Goal: Task Accomplishment & Management: Use online tool/utility

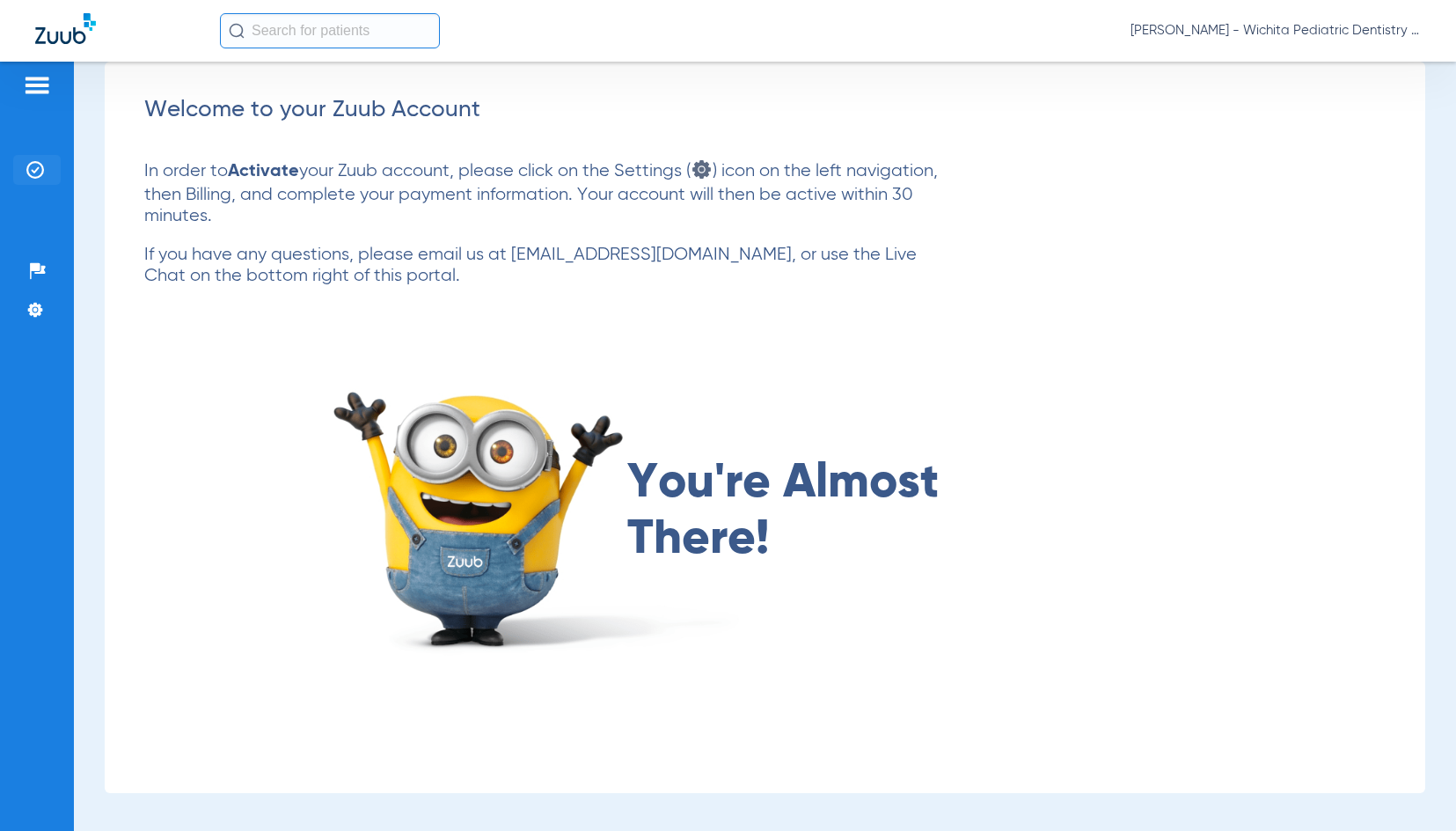
click at [24, 166] on li "Insurance Verification" at bounding box center [37, 169] width 48 height 30
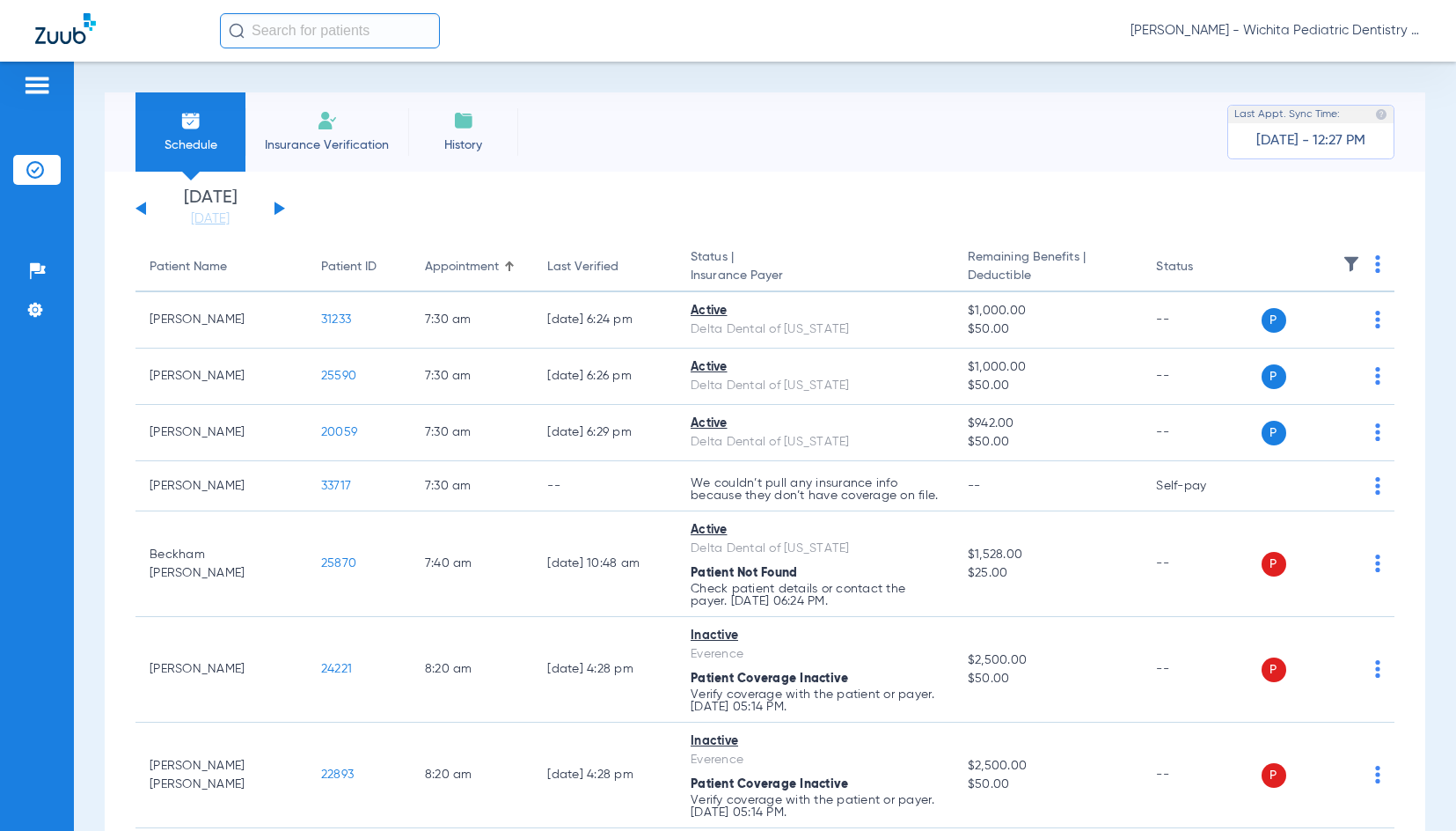
click at [276, 205] on button at bounding box center [279, 208] width 10 height 13
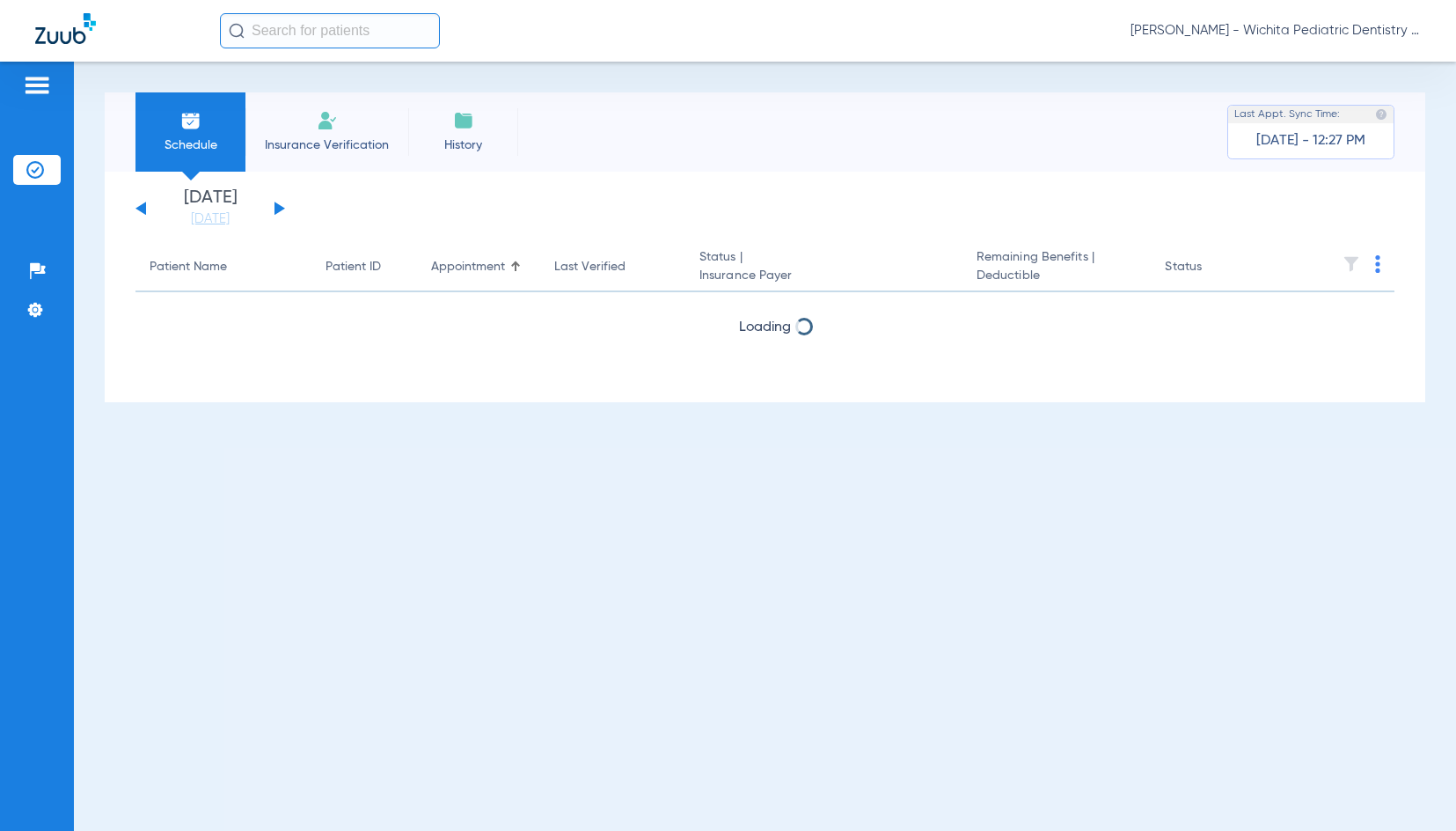
click at [276, 205] on button at bounding box center [279, 208] width 10 height 13
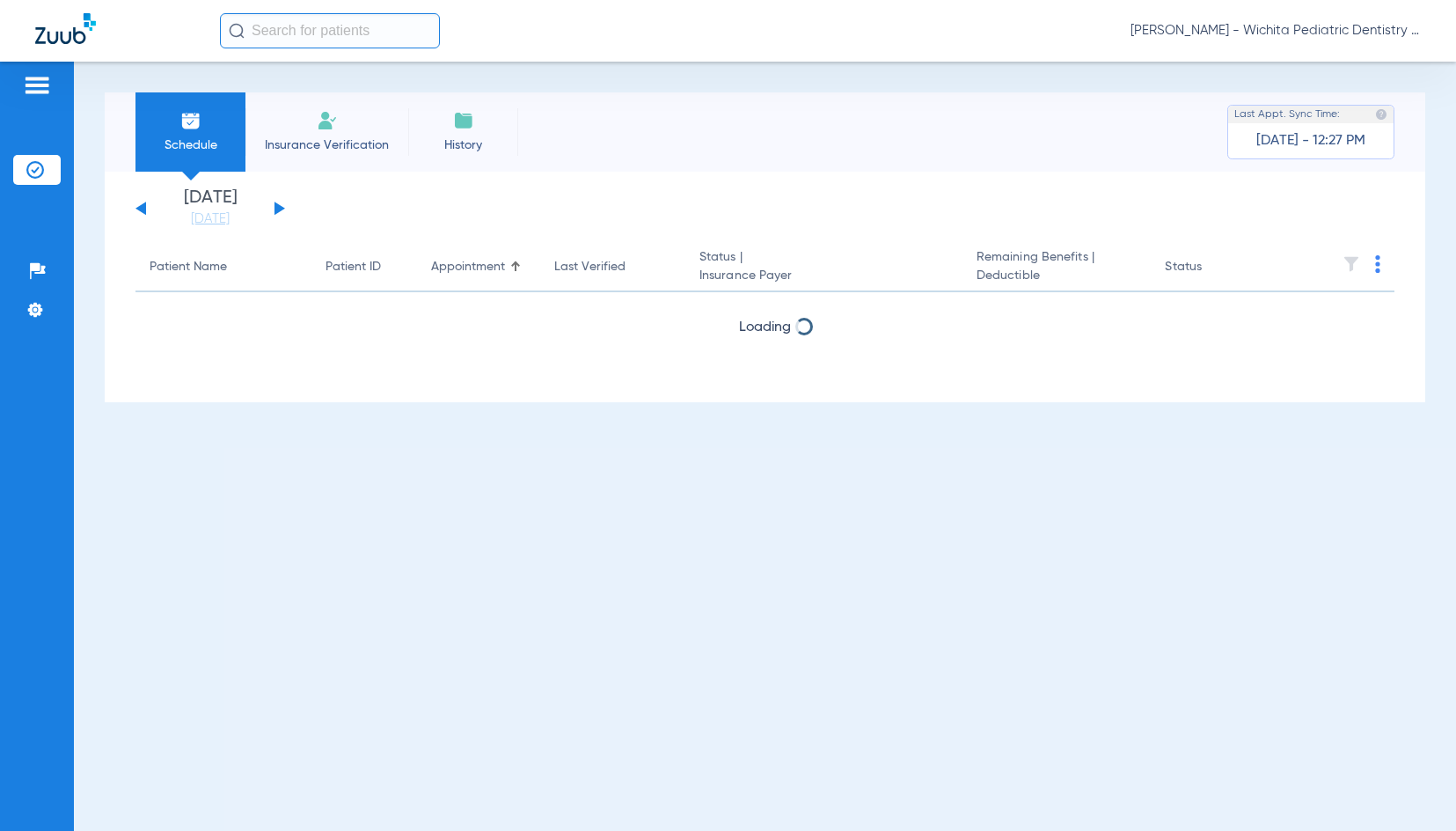
click at [276, 205] on button at bounding box center [279, 208] width 10 height 13
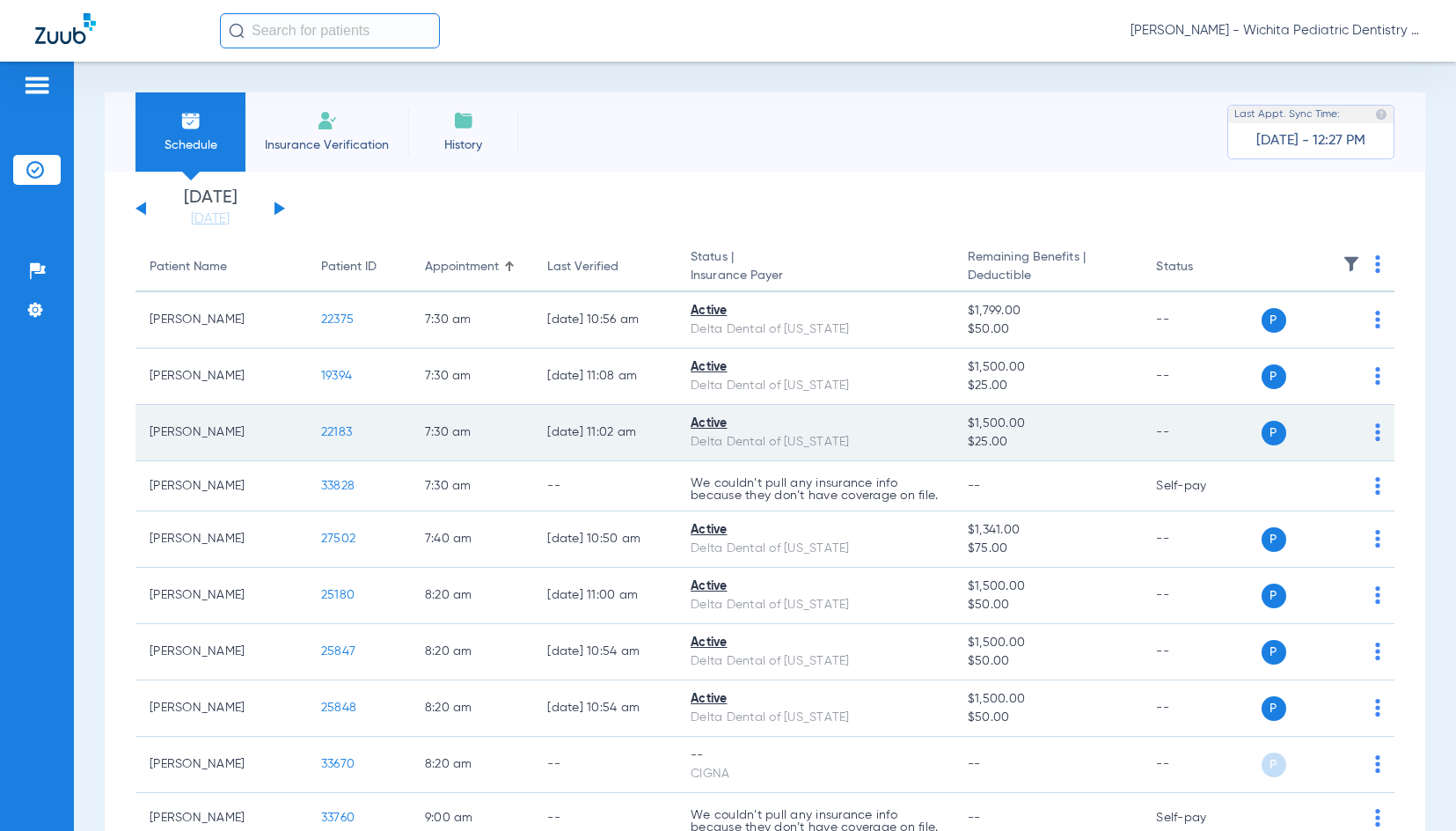
click at [340, 430] on span "22183" at bounding box center [336, 431] width 31 height 12
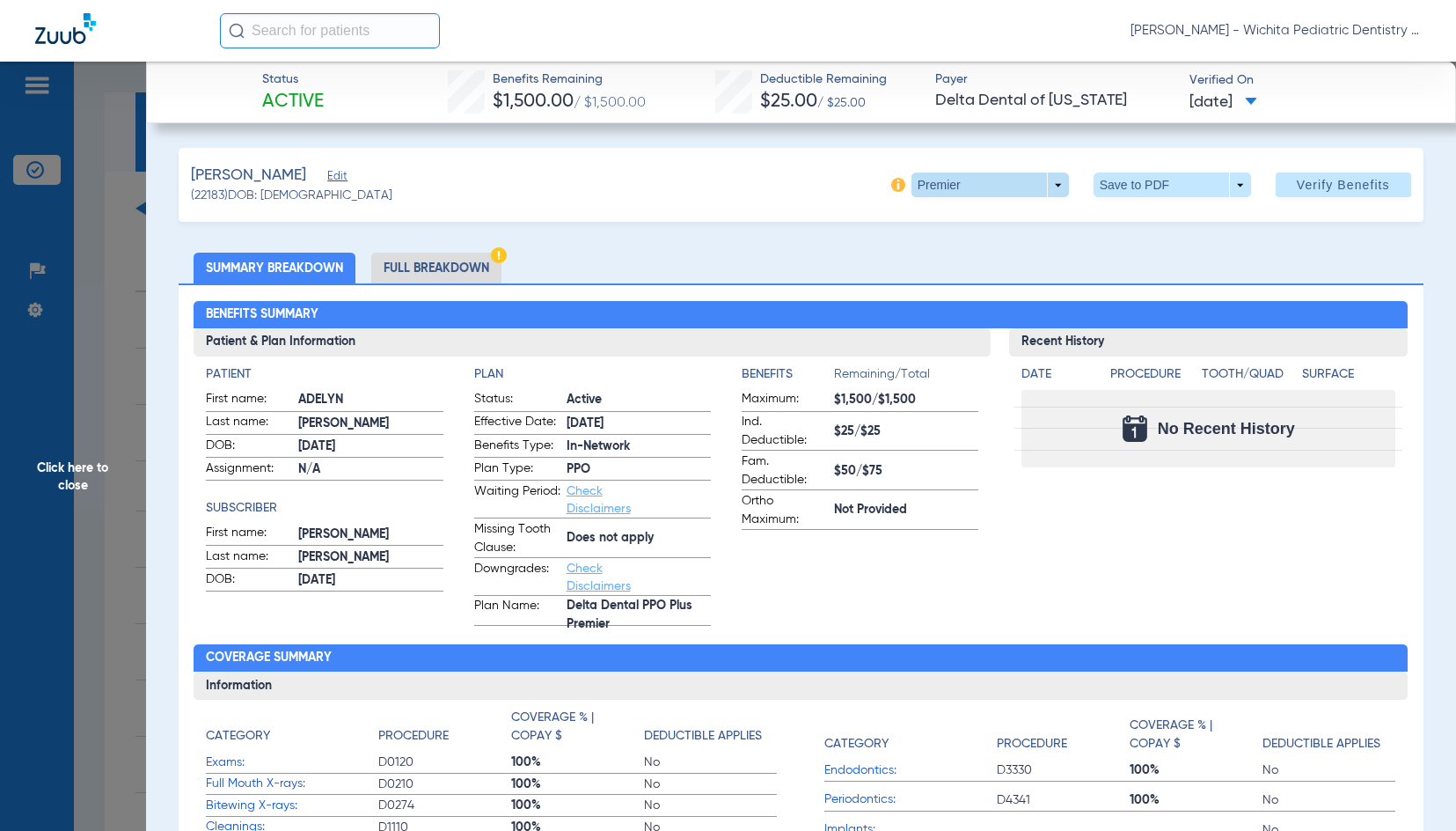
click at [938, 181] on span at bounding box center [990, 185] width 157 height 25
click at [935, 278] on button "PPO" at bounding box center [954, 290] width 110 height 35
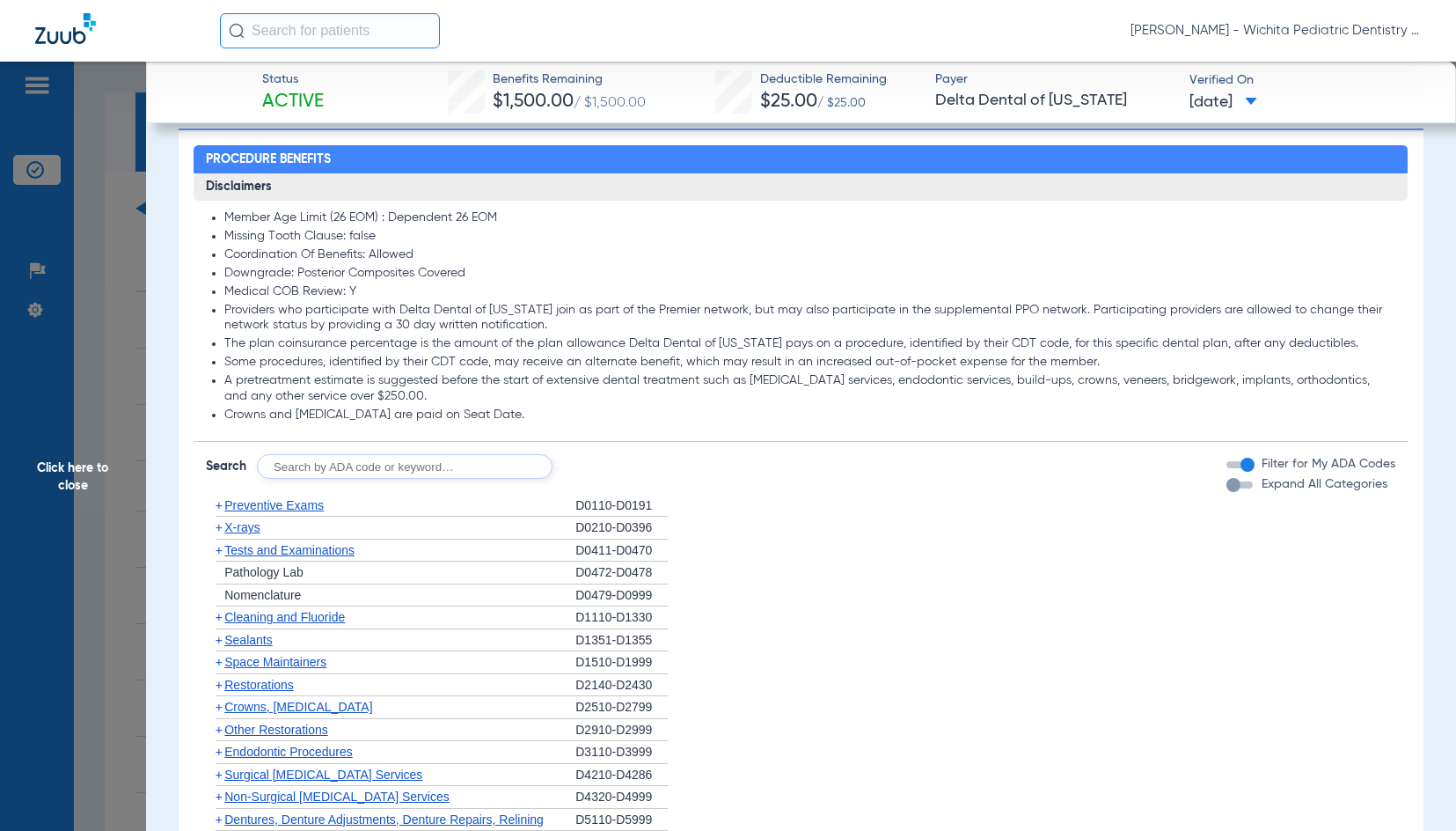
scroll to position [880, 0]
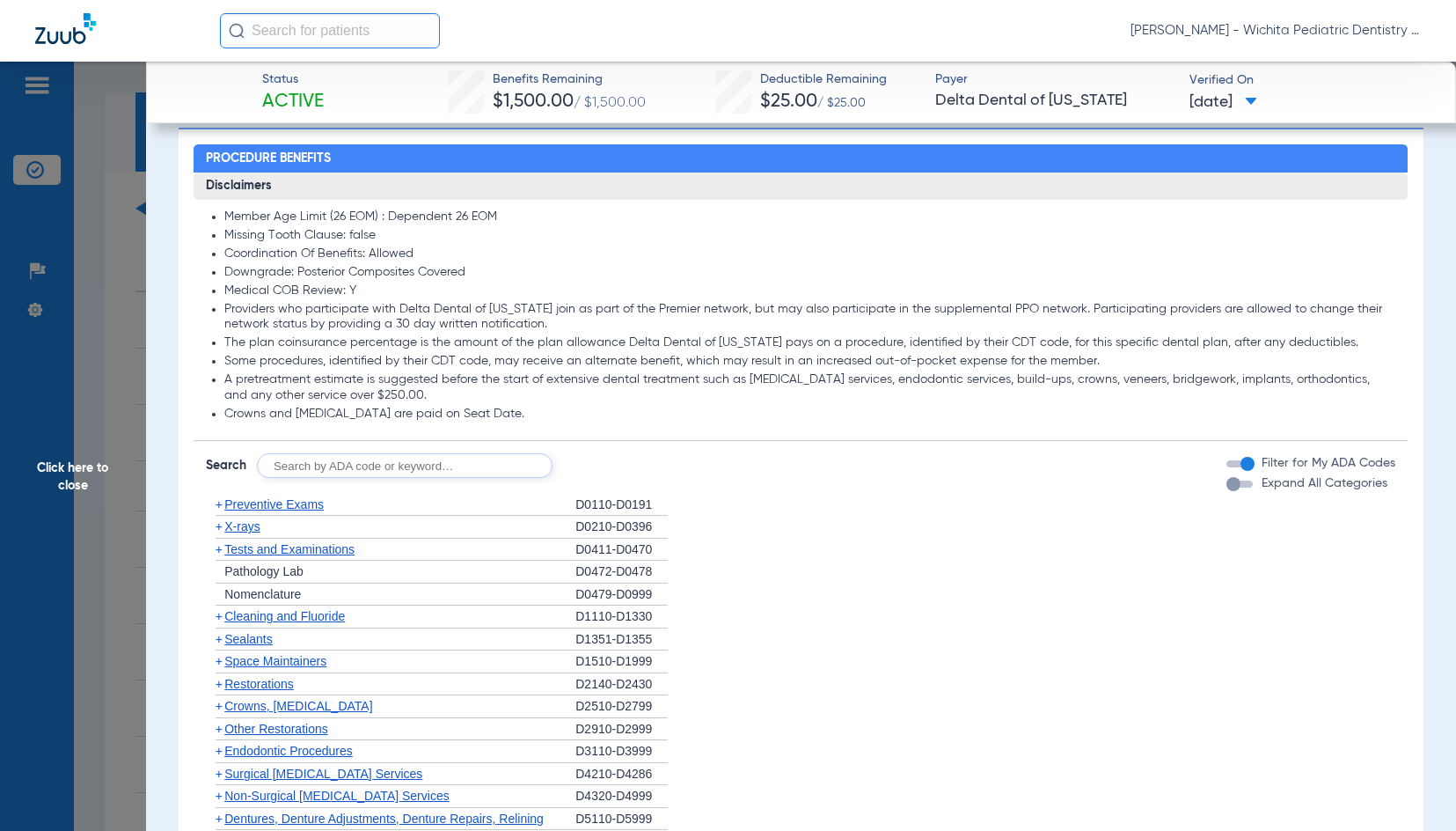
click at [254, 527] on span "X-rays" at bounding box center [242, 526] width 35 height 14
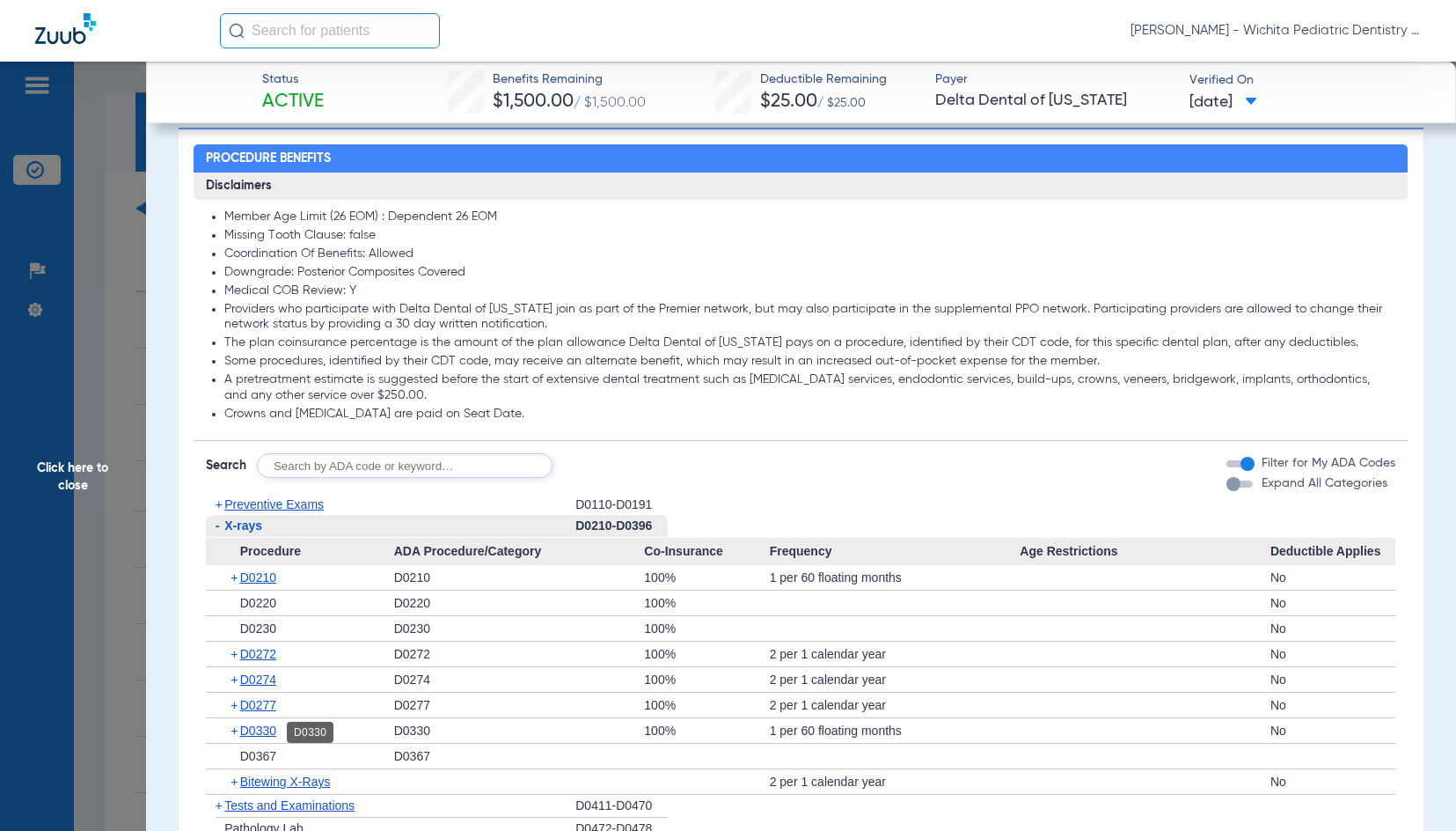
click at [269, 726] on span "D0330" at bounding box center [257, 730] width 36 height 14
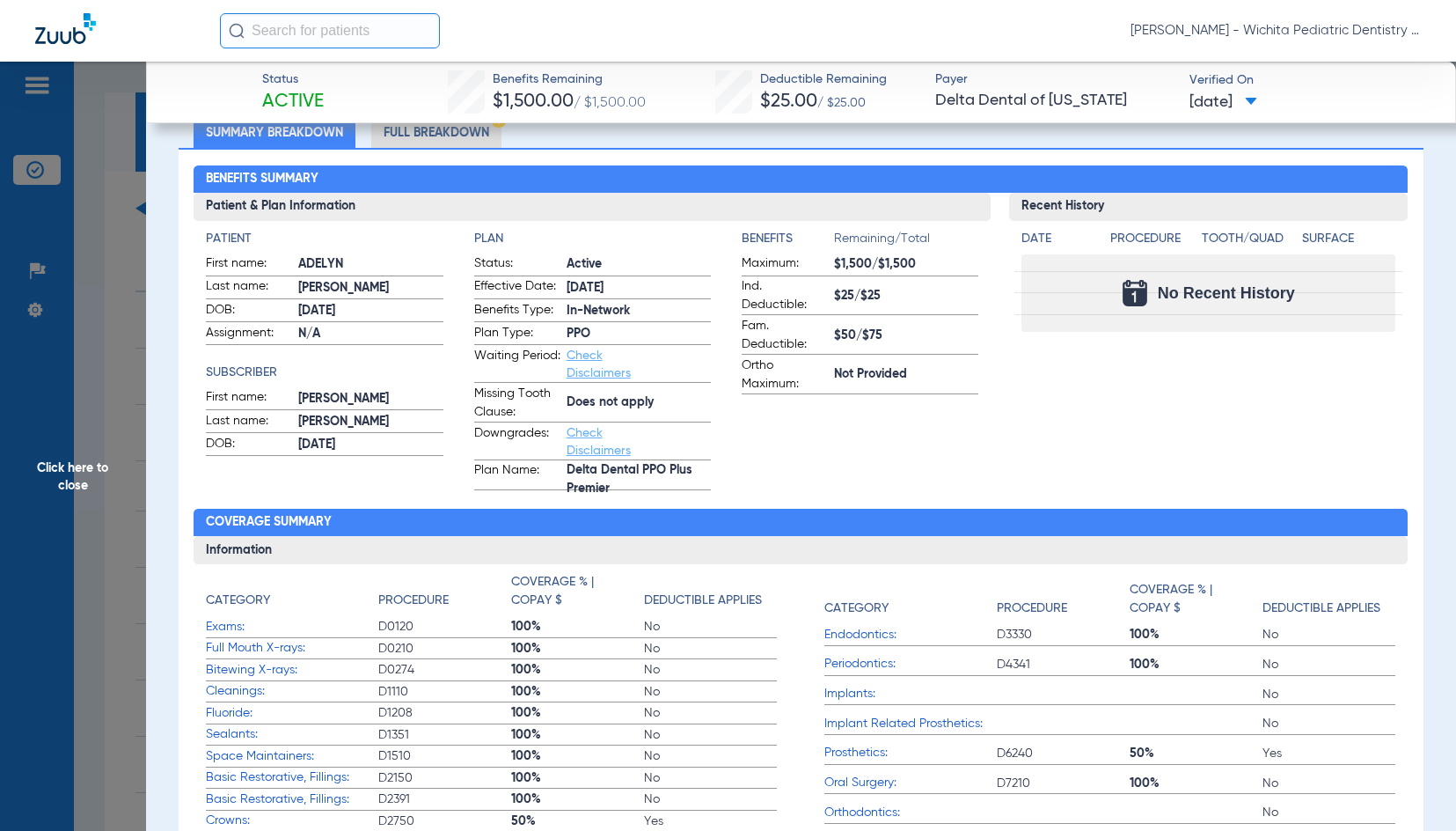
scroll to position [0, 0]
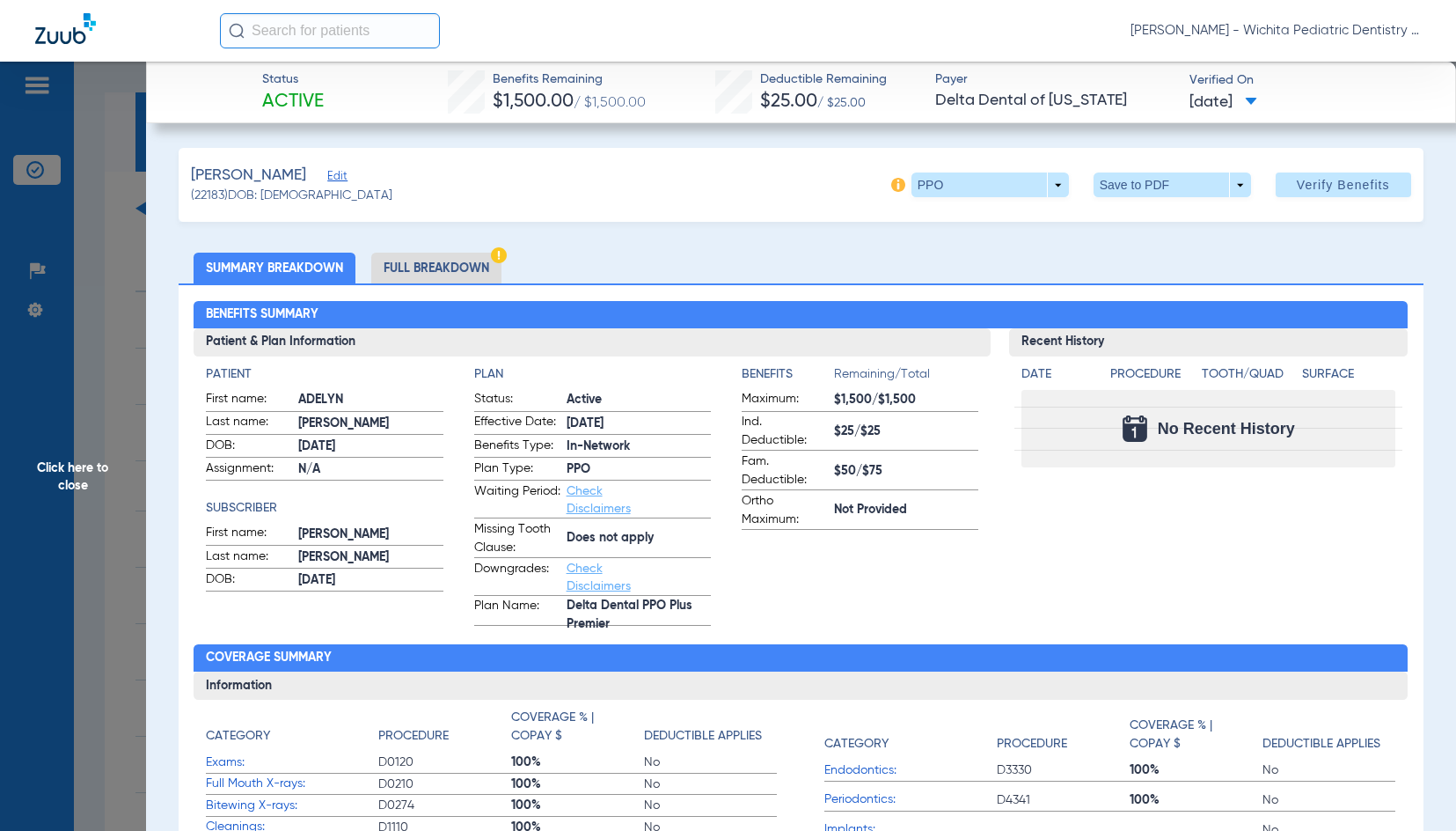
click at [63, 466] on span "Click here to close" at bounding box center [73, 477] width 146 height 831
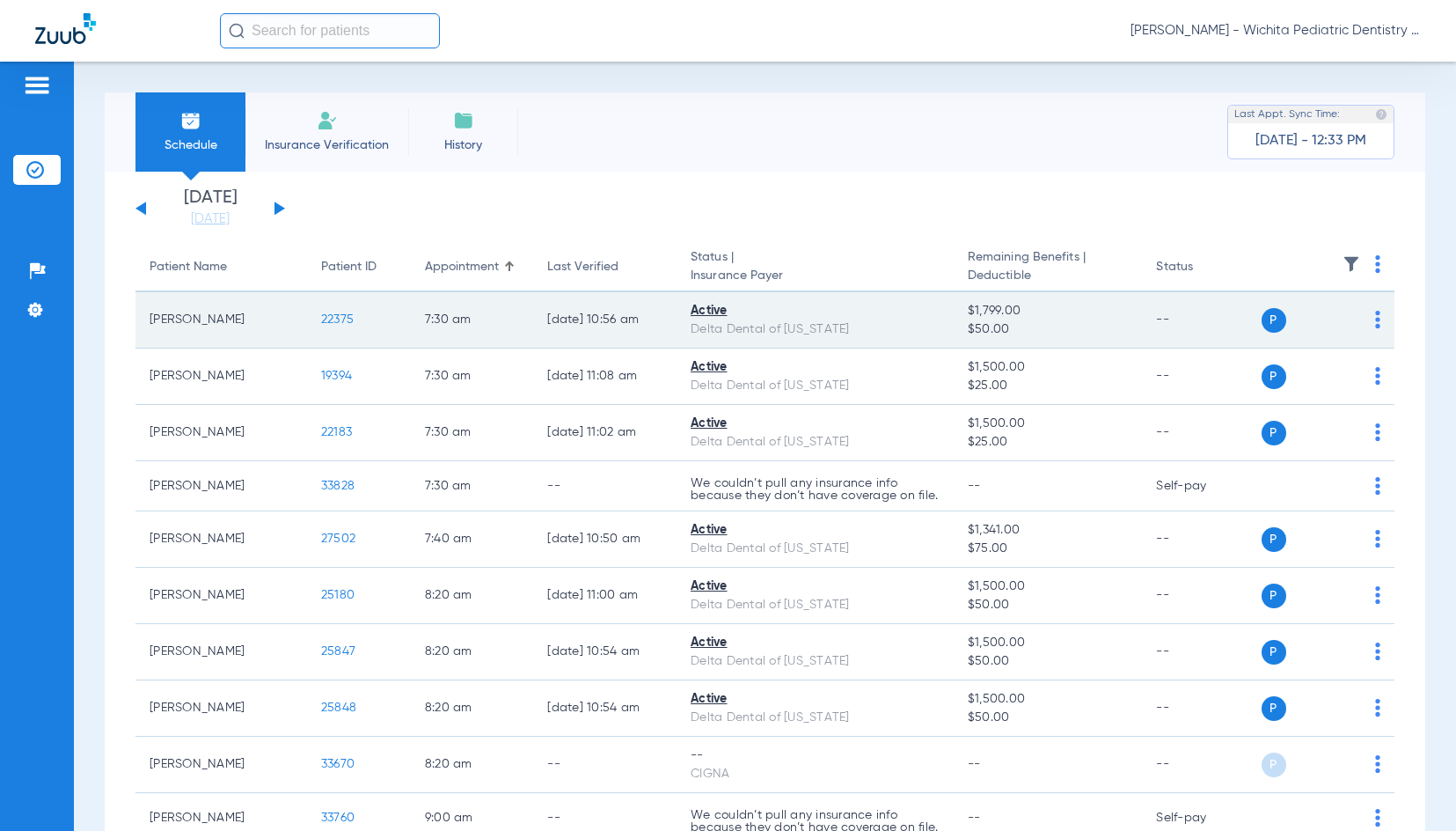
click at [345, 319] on span "22375" at bounding box center [336, 319] width 32 height 12
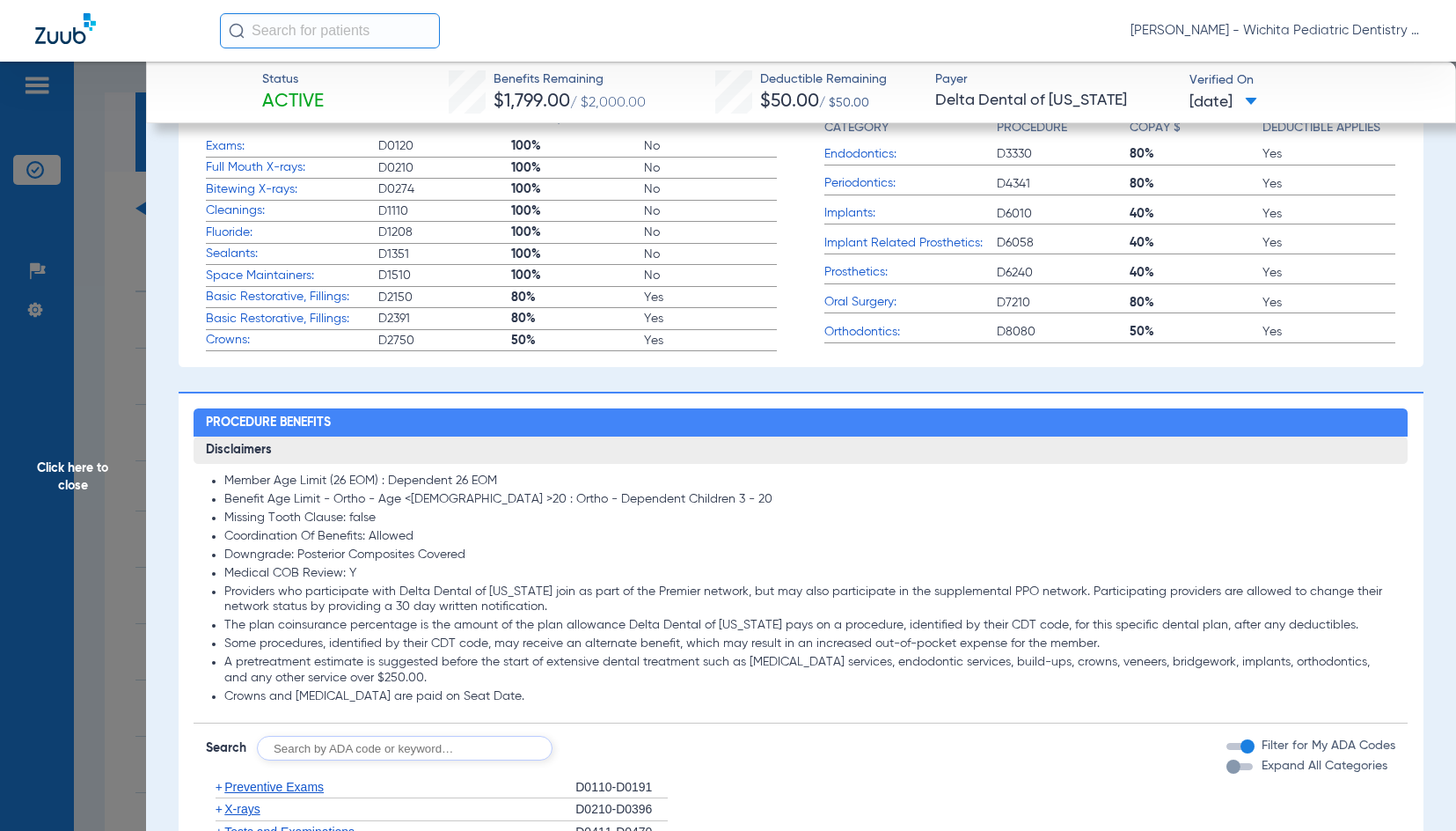
scroll to position [880, 0]
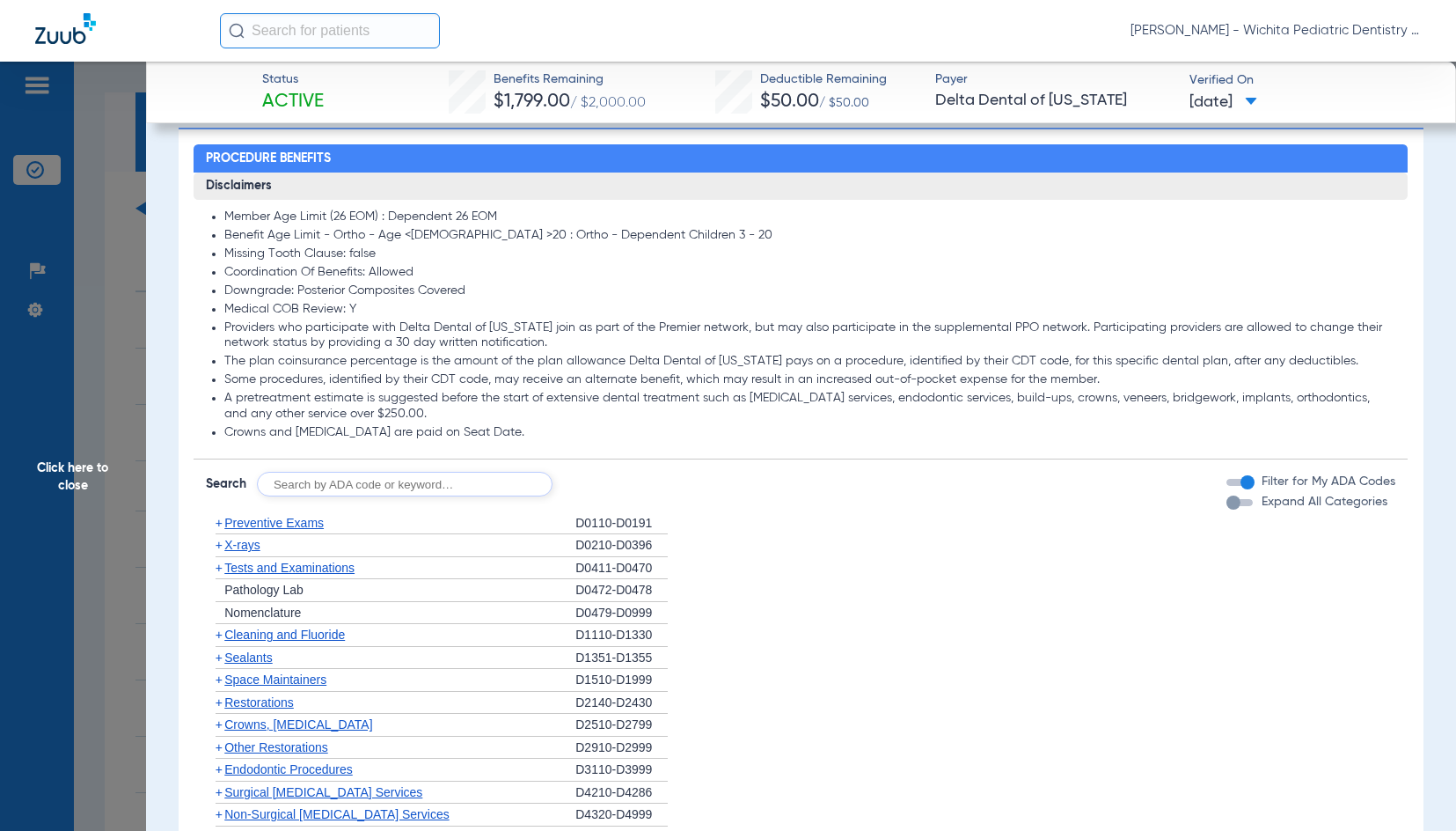
click at [229, 550] on span "X-rays" at bounding box center [242, 544] width 35 height 14
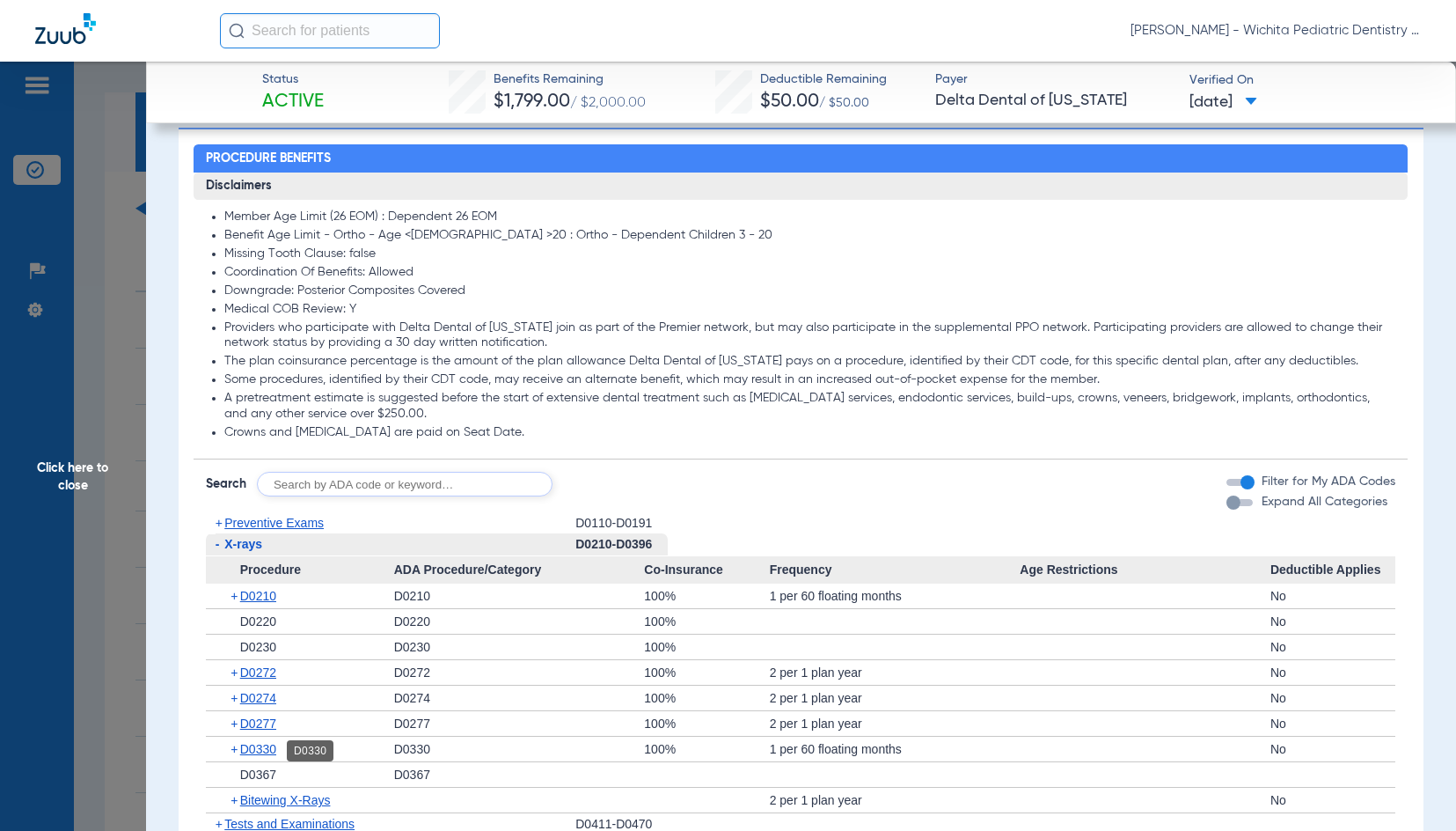
click at [256, 752] on span "D0330" at bounding box center [257, 748] width 36 height 14
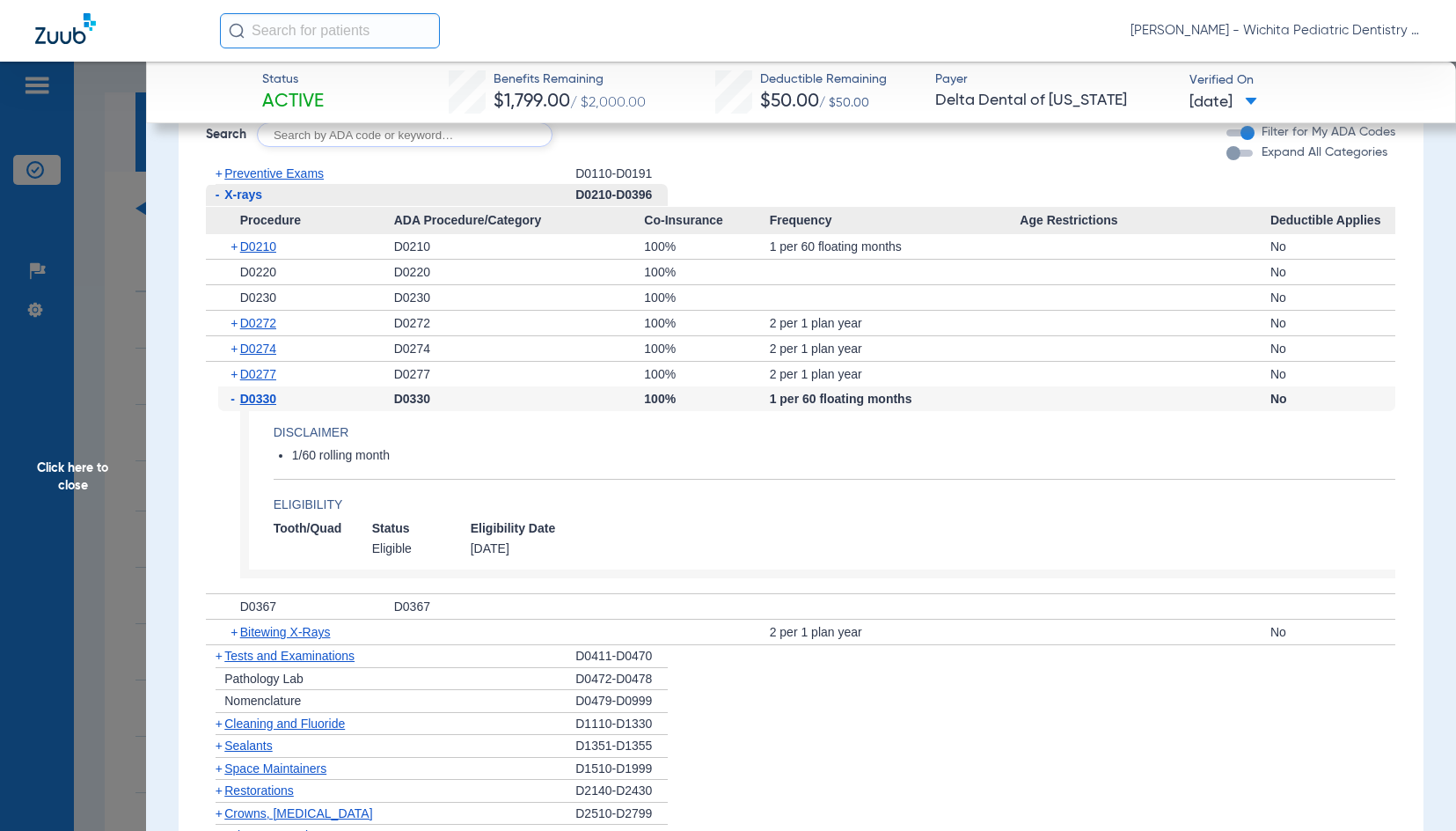
scroll to position [1320, 0]
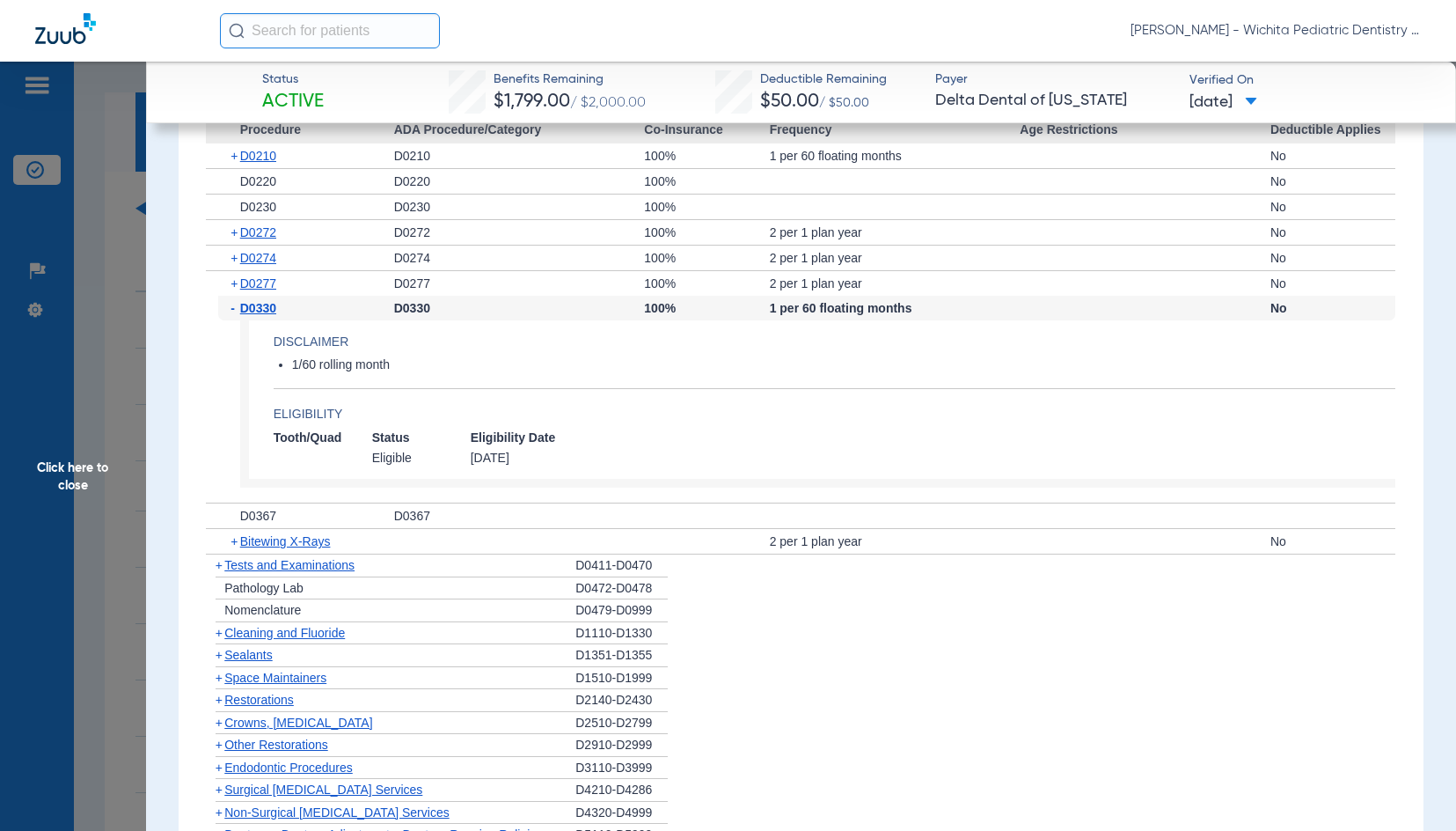
click at [270, 662] on span "Sealants" at bounding box center [248, 655] width 48 height 14
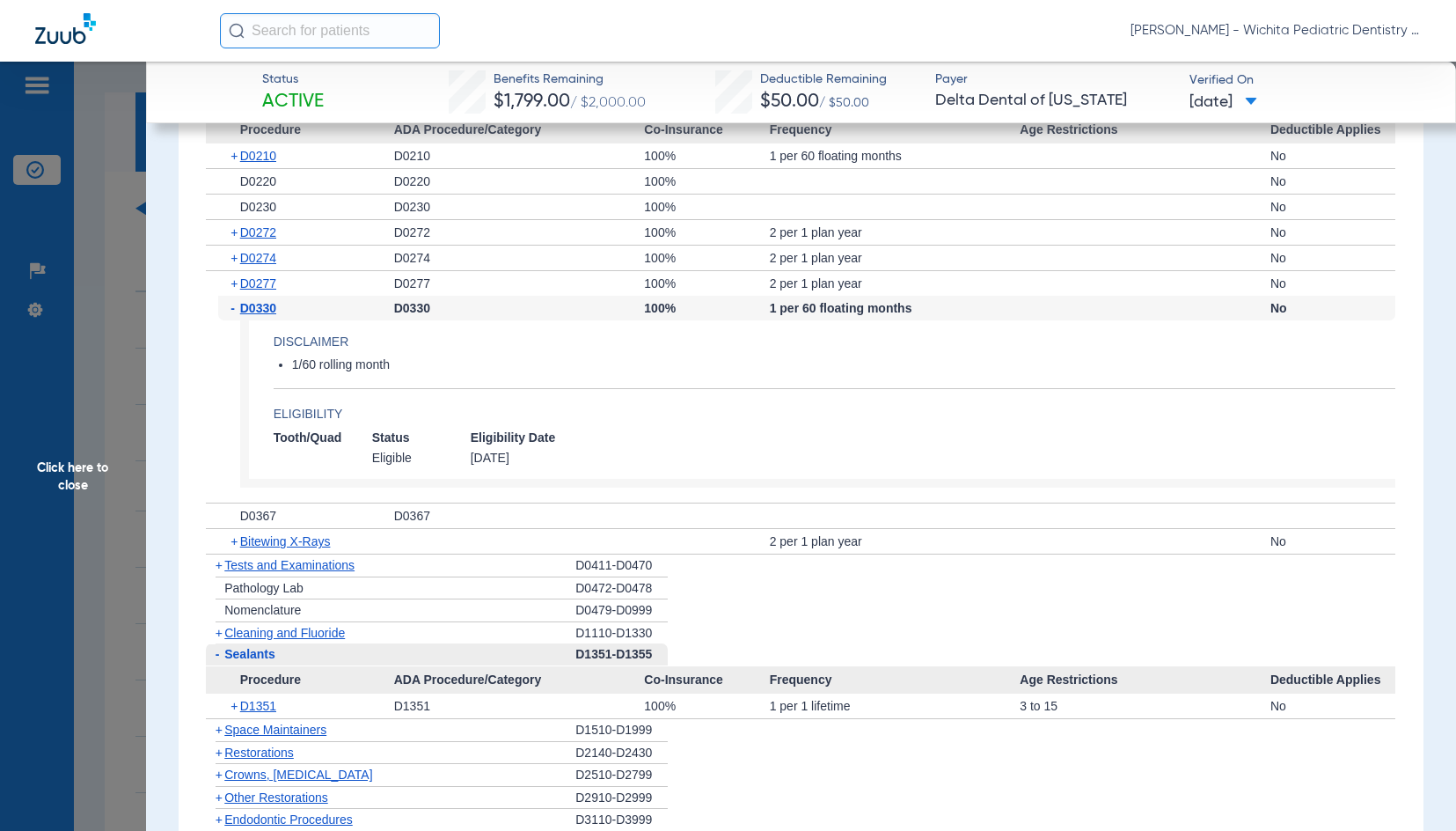
click at [103, 480] on span "Click here to close" at bounding box center [73, 477] width 146 height 831
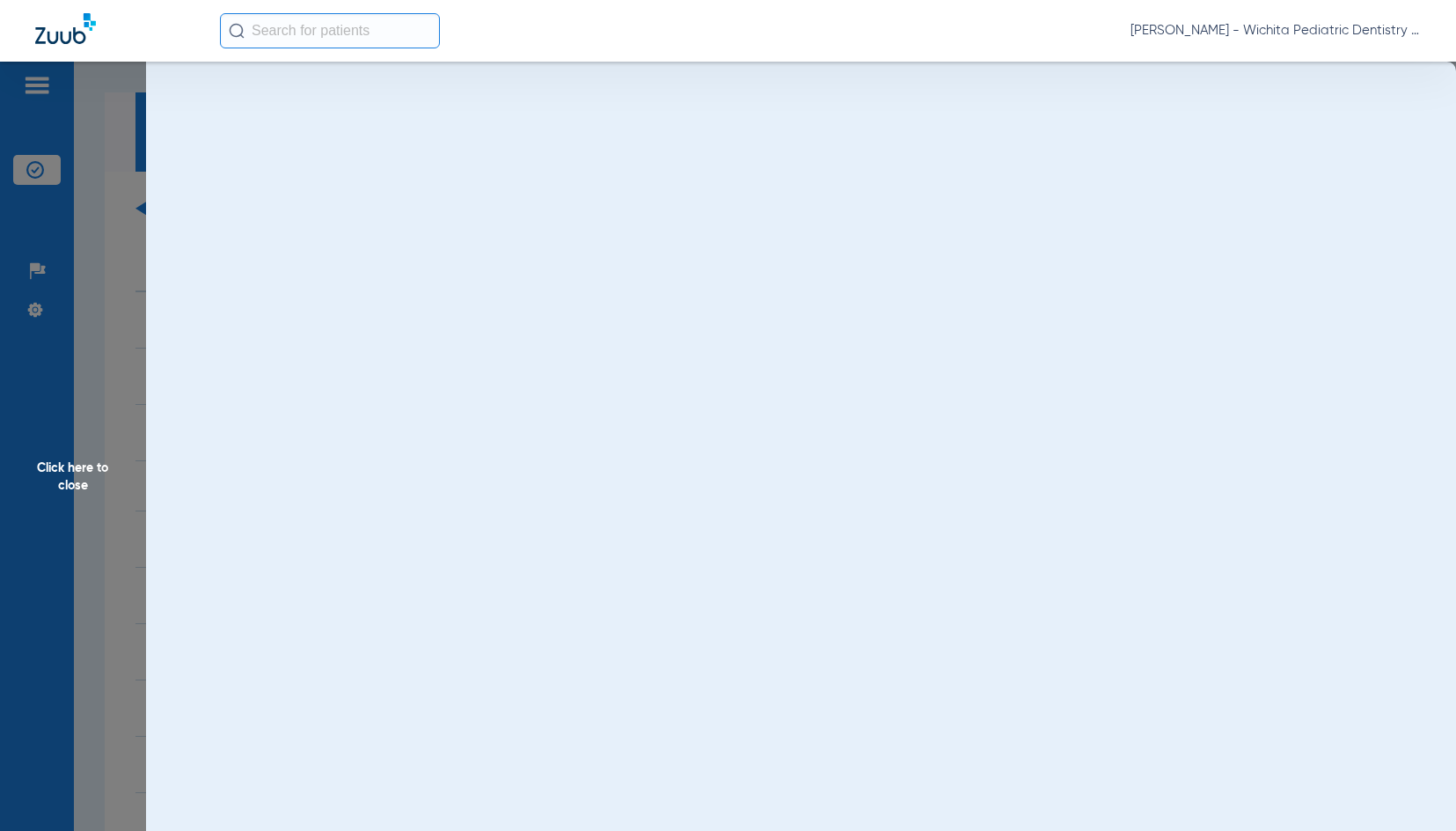
scroll to position [0, 0]
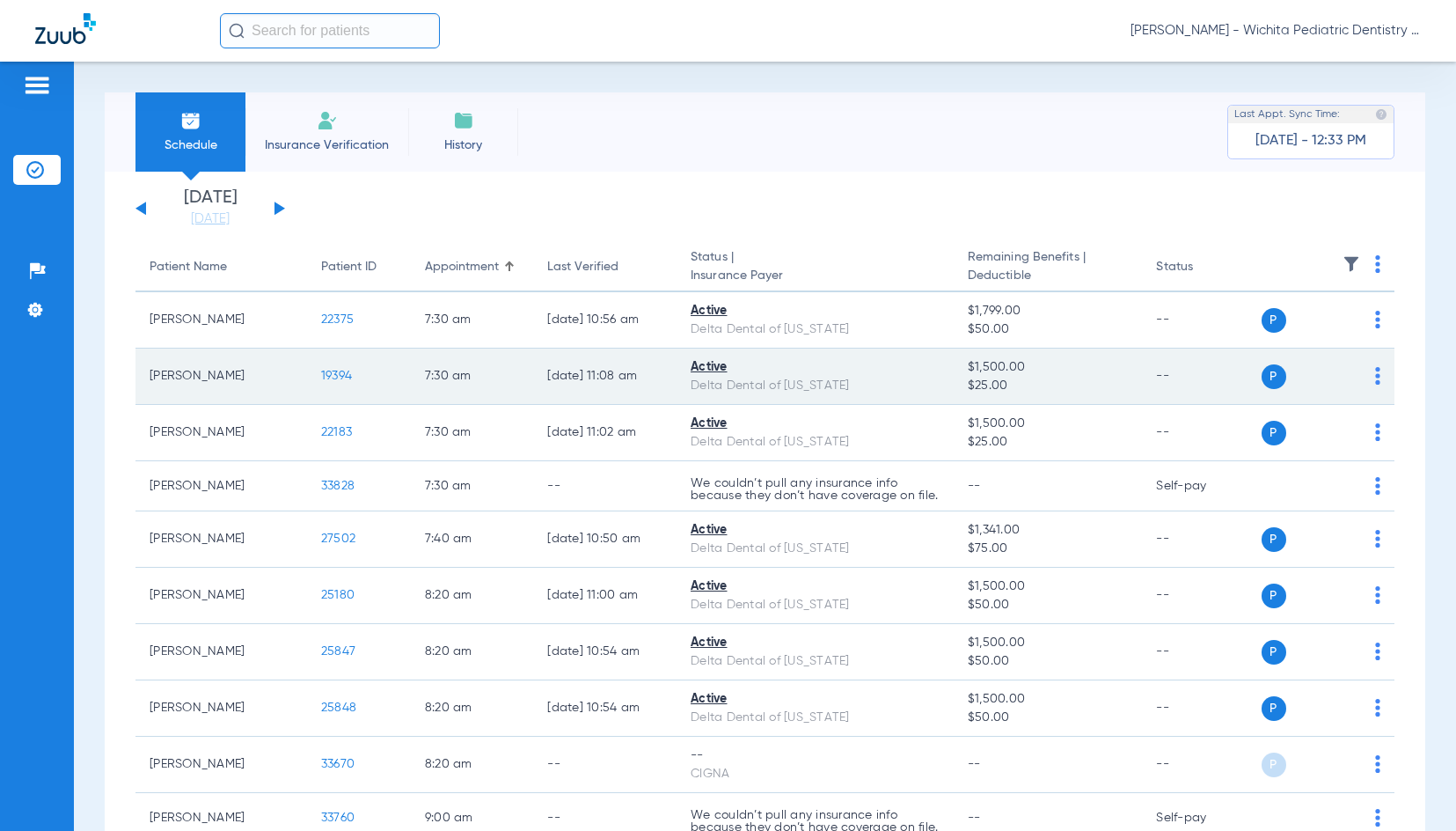
click at [331, 377] on span "19394" at bounding box center [336, 375] width 31 height 12
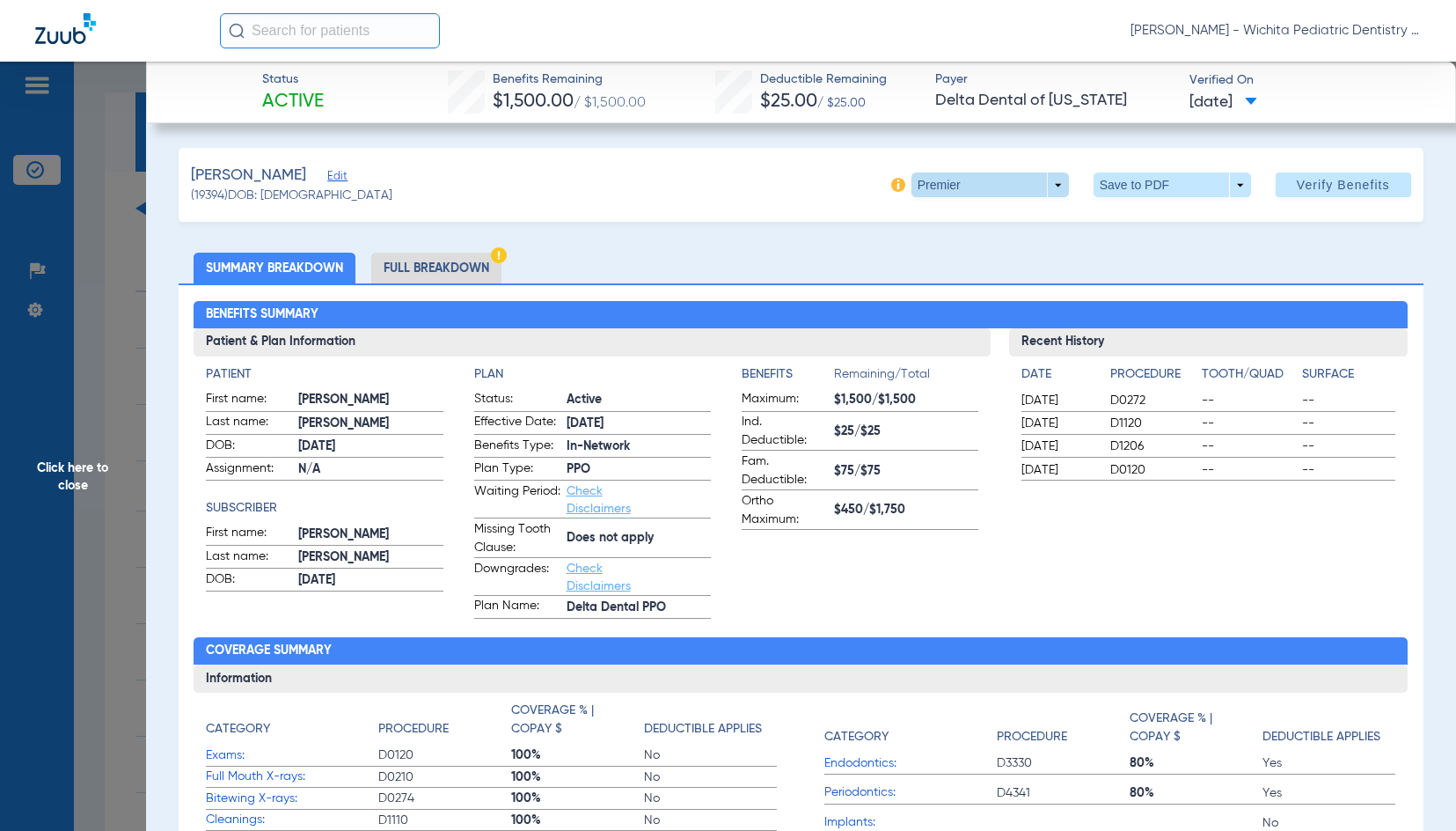
click at [947, 188] on span at bounding box center [990, 185] width 157 height 25
click at [934, 289] on span "PPO" at bounding box center [954, 290] width 82 height 12
click at [443, 267] on li "Full Breakdown" at bounding box center [437, 268] width 131 height 31
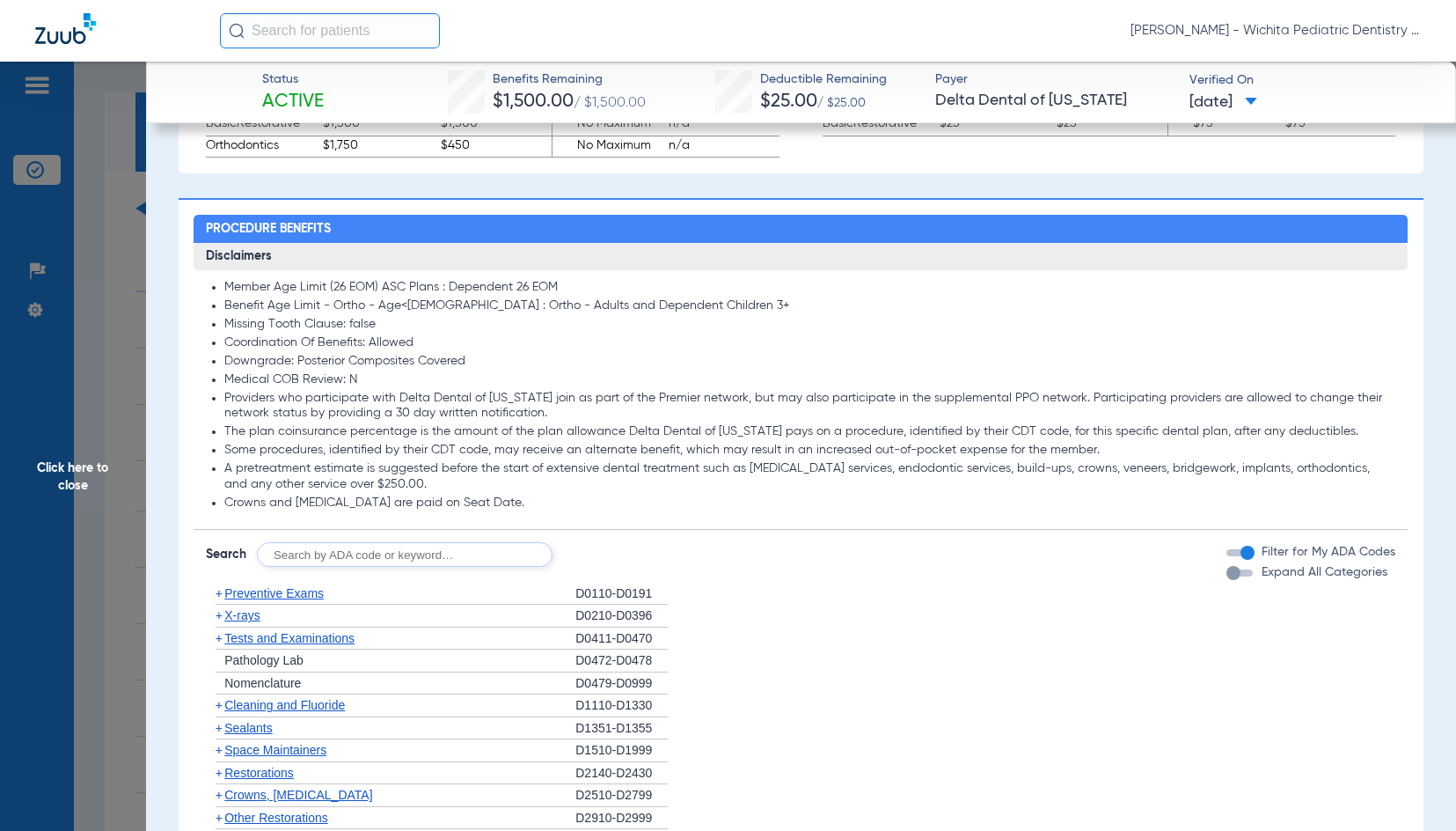
scroll to position [1320, 0]
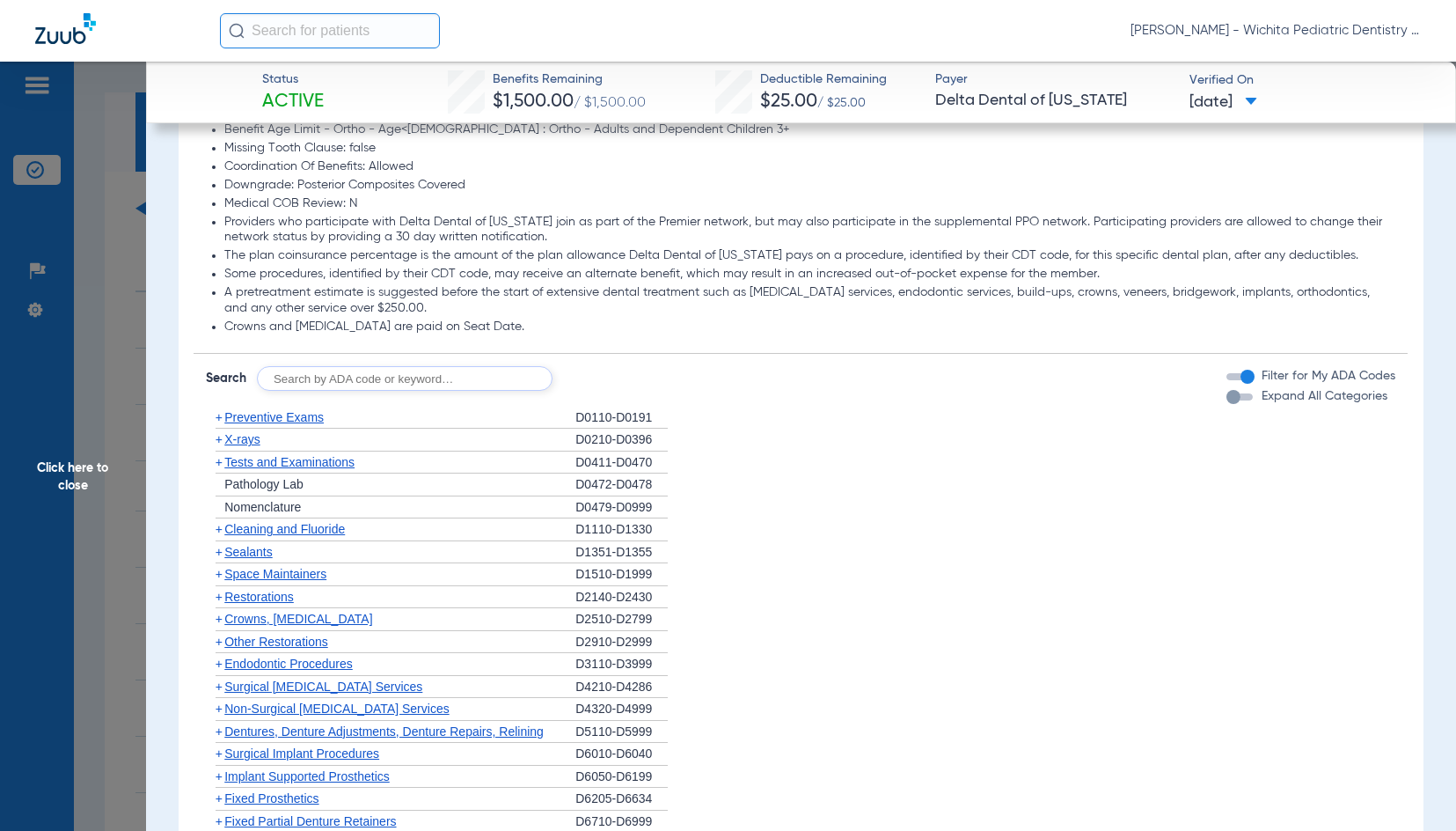
click at [237, 440] on span "X-rays" at bounding box center [242, 438] width 35 height 14
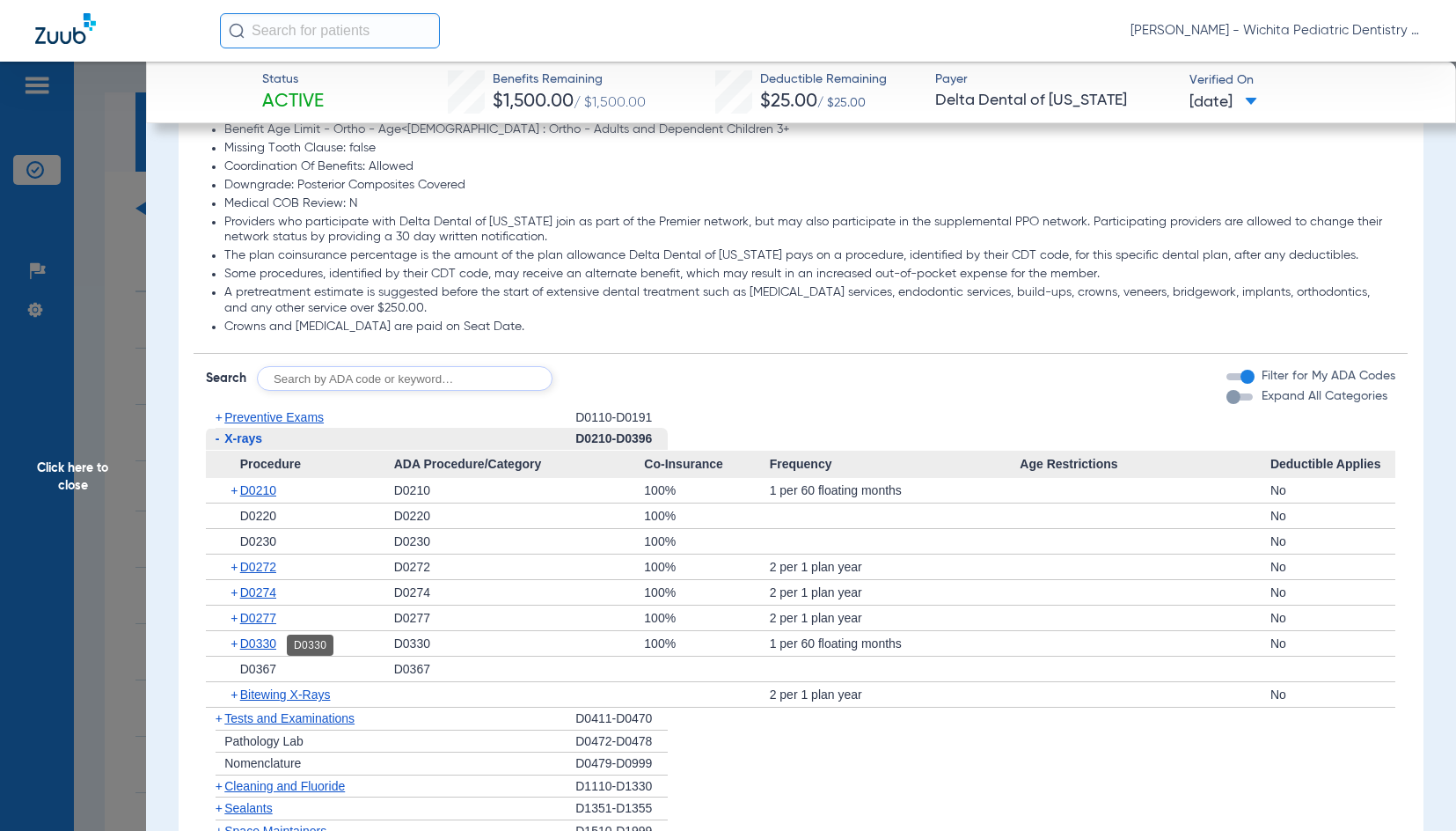
click at [266, 642] on span "D0330" at bounding box center [257, 643] width 36 height 14
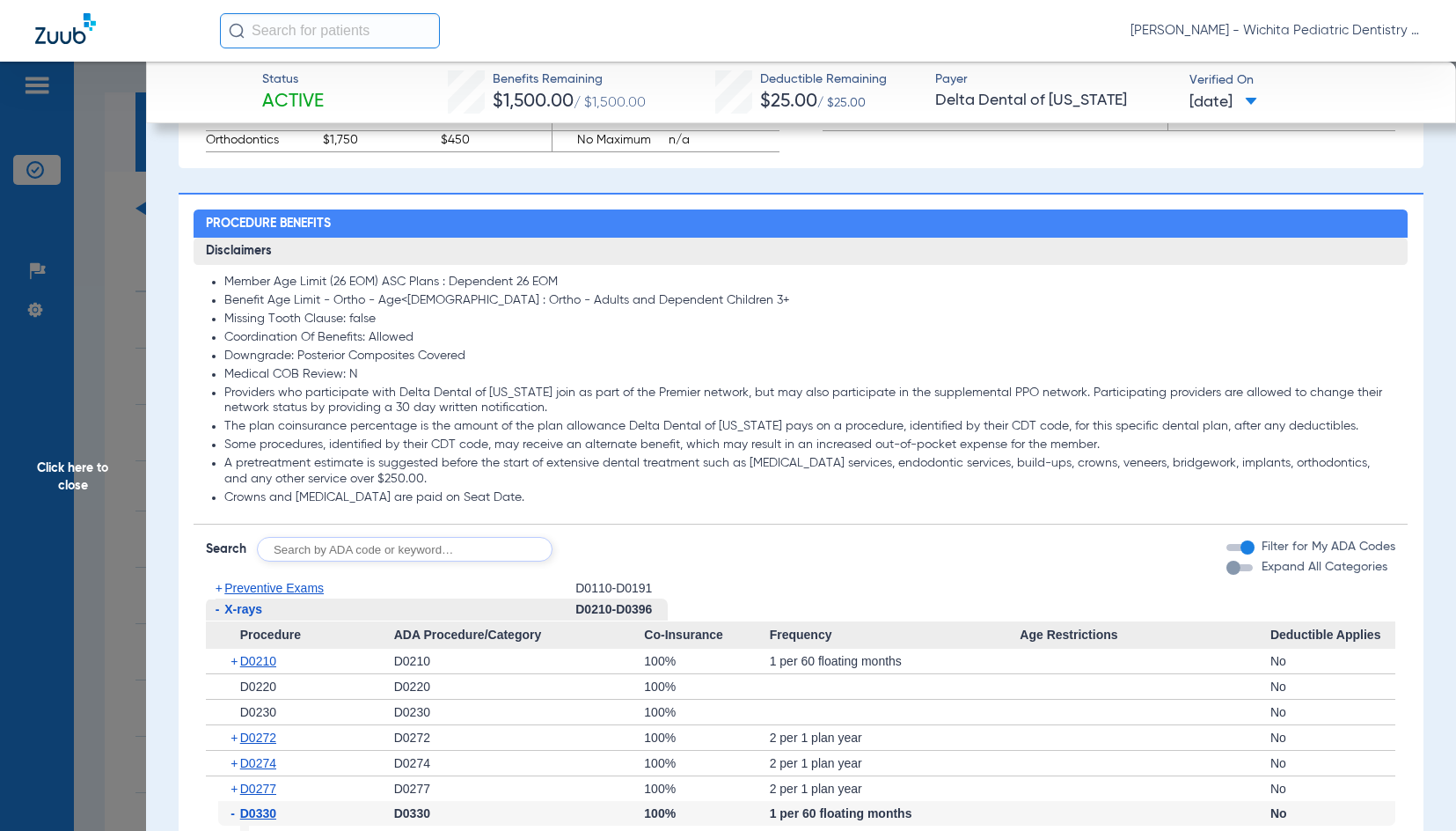
scroll to position [1144, 0]
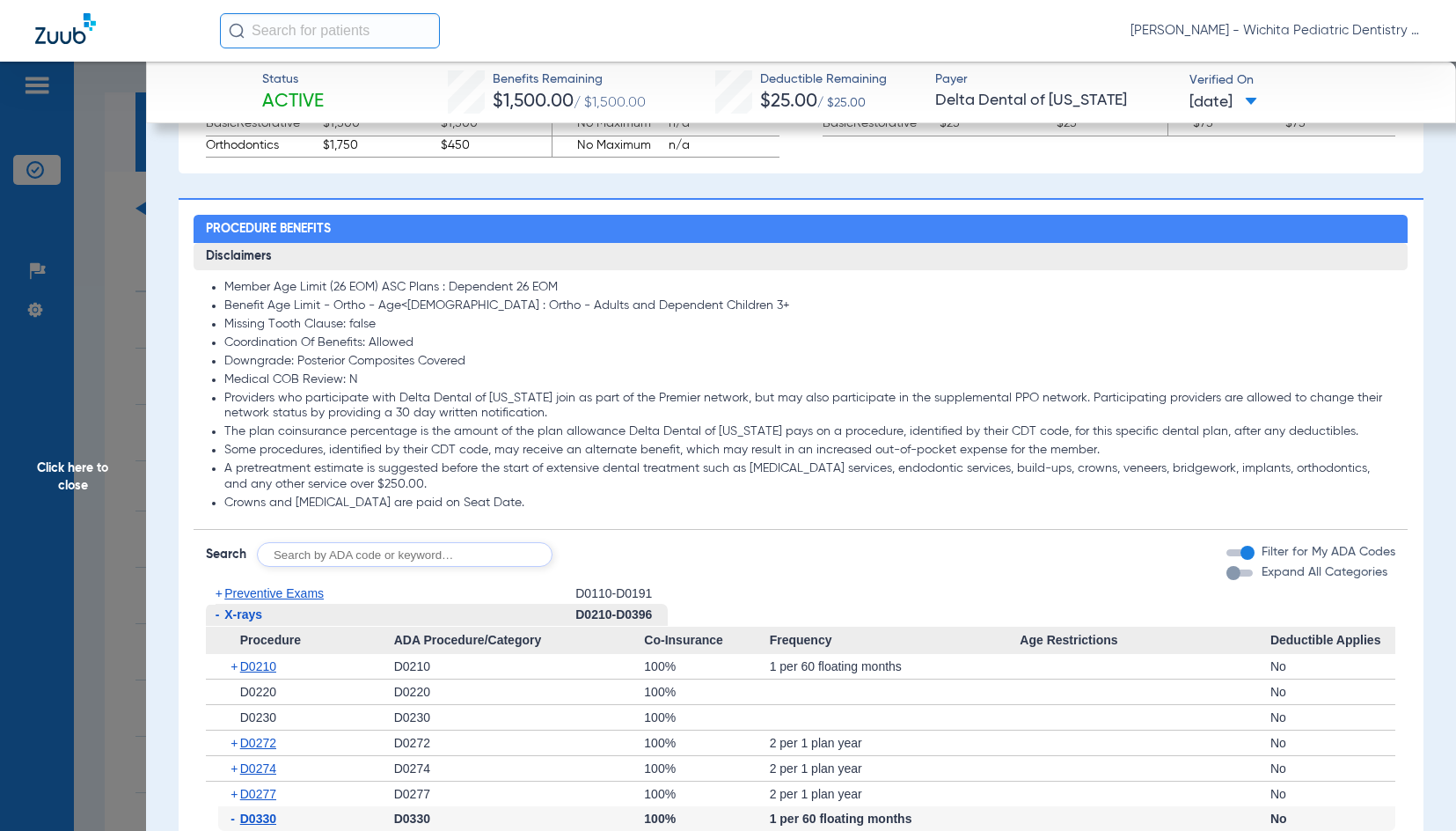
drag, startPoint x: 77, startPoint y: 477, endPoint x: 62, endPoint y: 493, distance: 21.9
click at [77, 477] on span "Click here to close" at bounding box center [73, 477] width 146 height 831
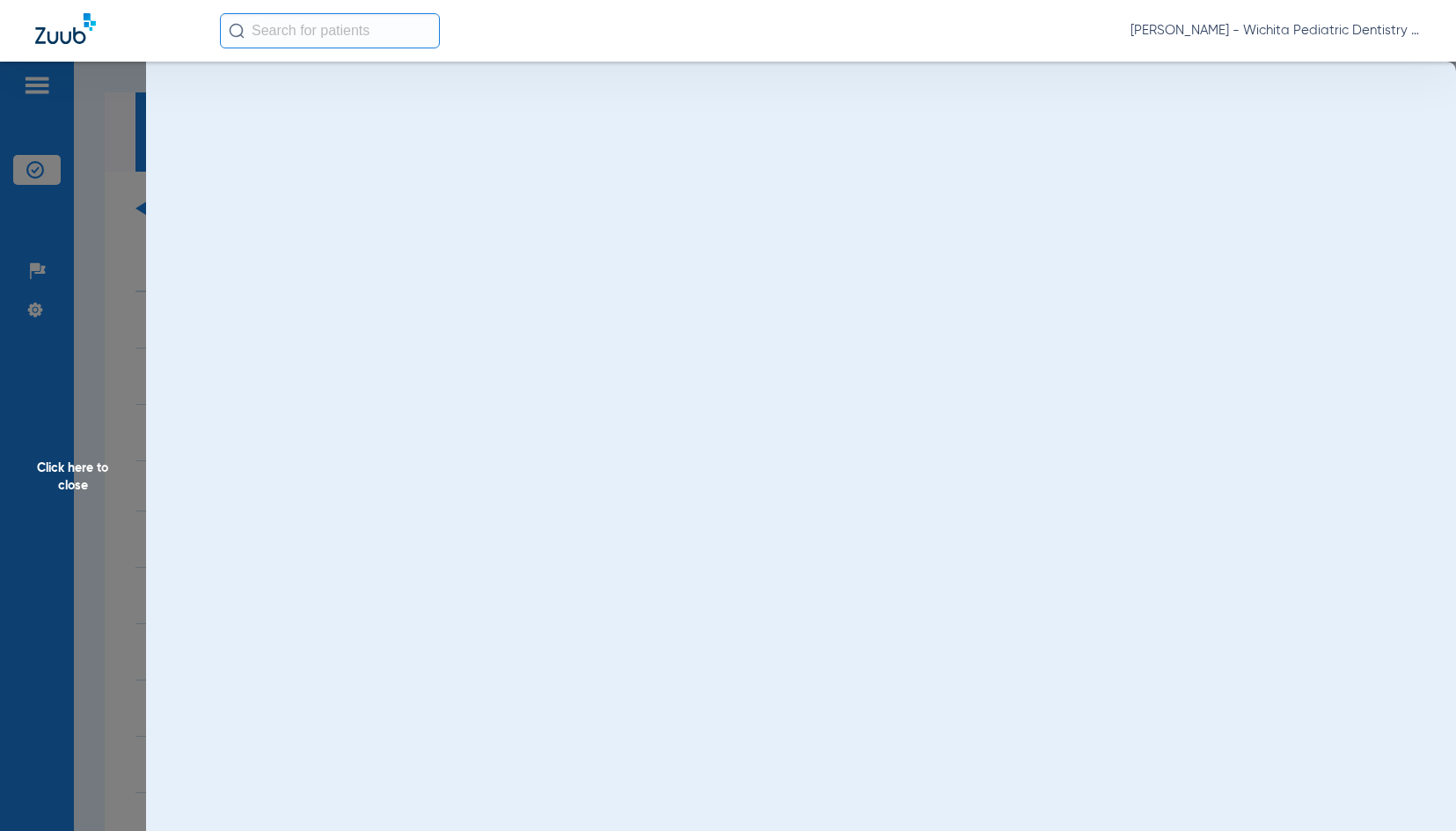
scroll to position [0, 0]
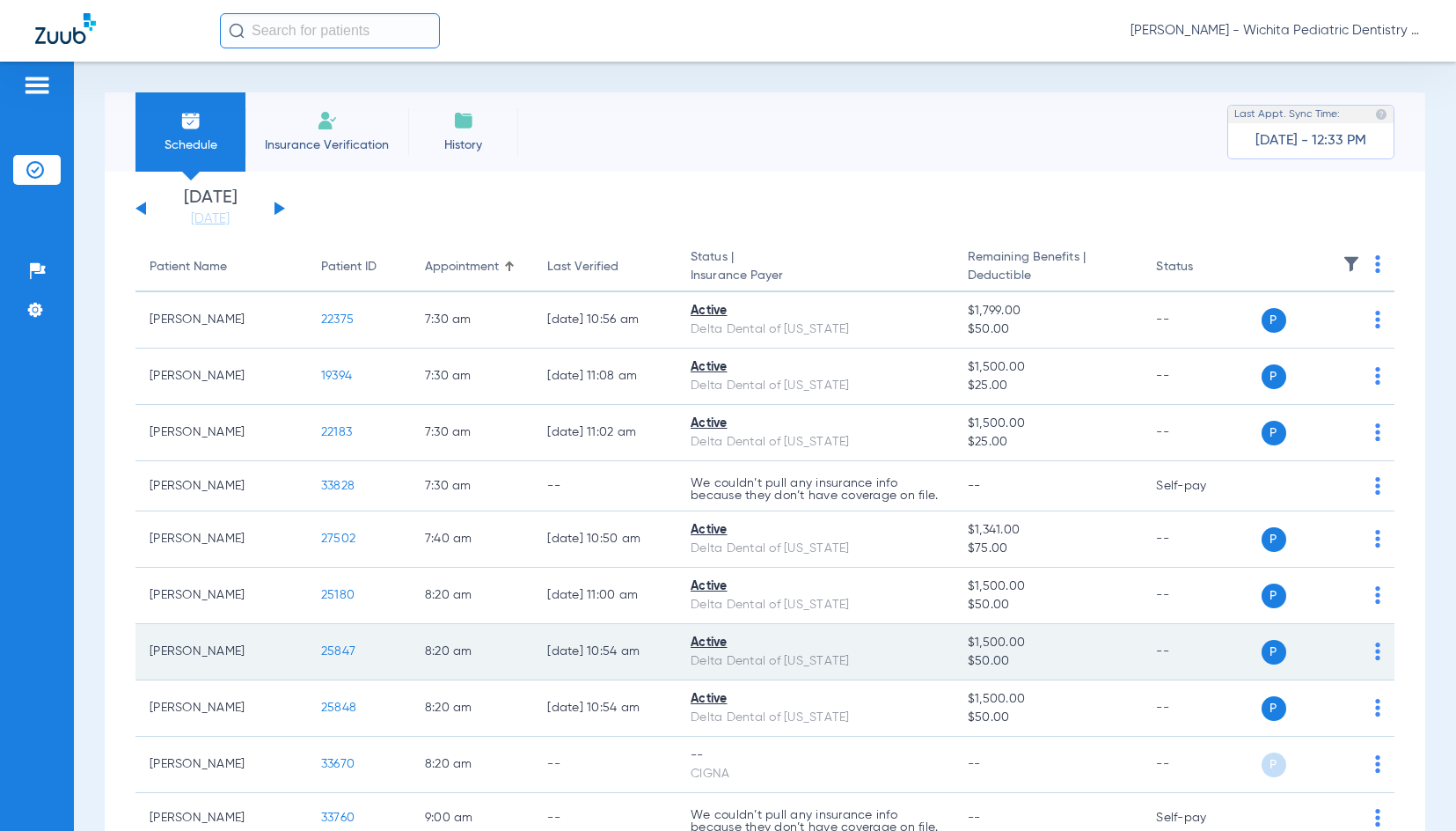
click at [336, 657] on span "25847" at bounding box center [337, 651] width 34 height 12
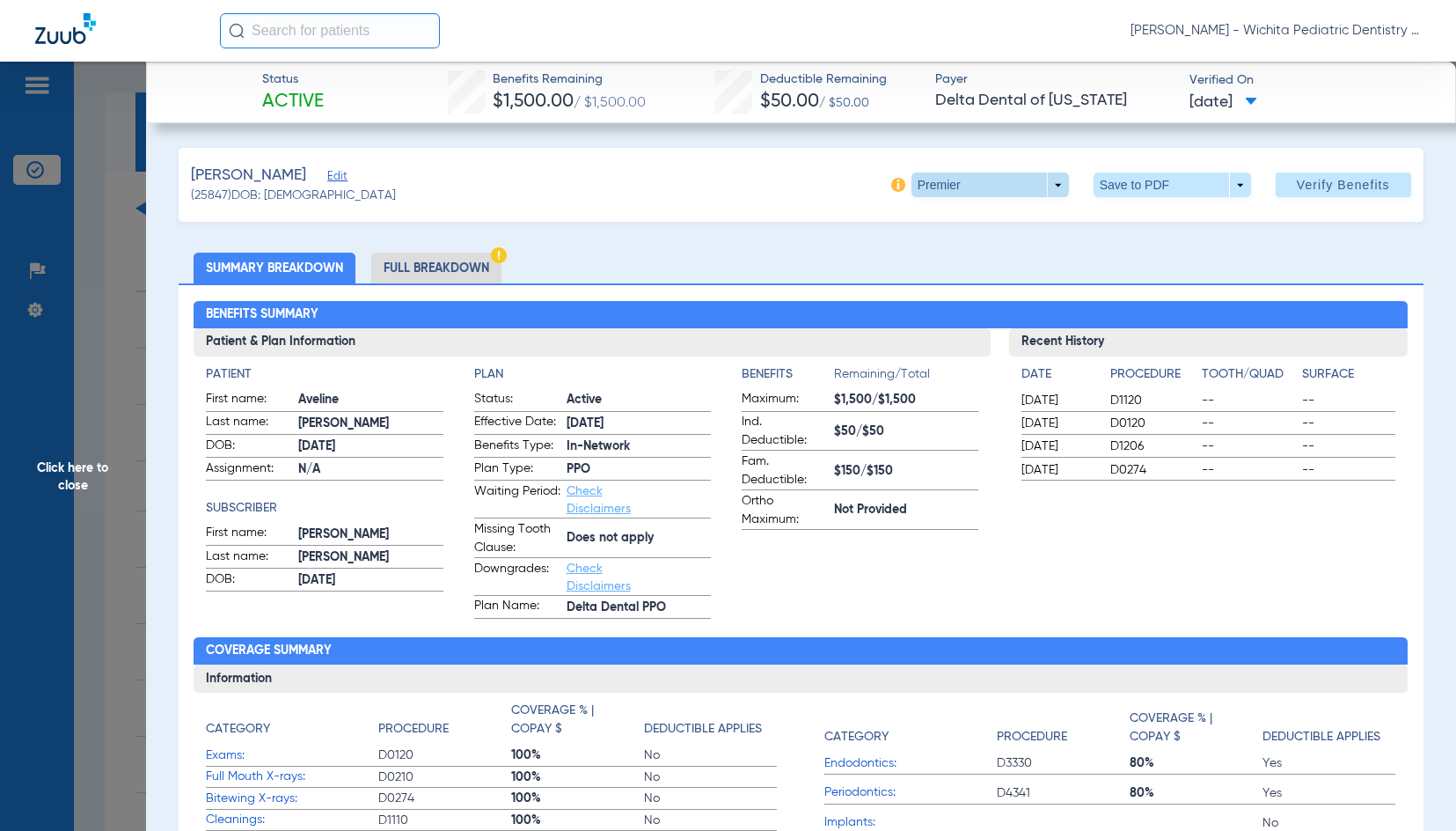
click at [969, 193] on span at bounding box center [990, 185] width 42 height 42
click at [922, 295] on span "PPO" at bounding box center [954, 290] width 82 height 12
click at [435, 256] on li "Full Breakdown" at bounding box center [437, 268] width 131 height 31
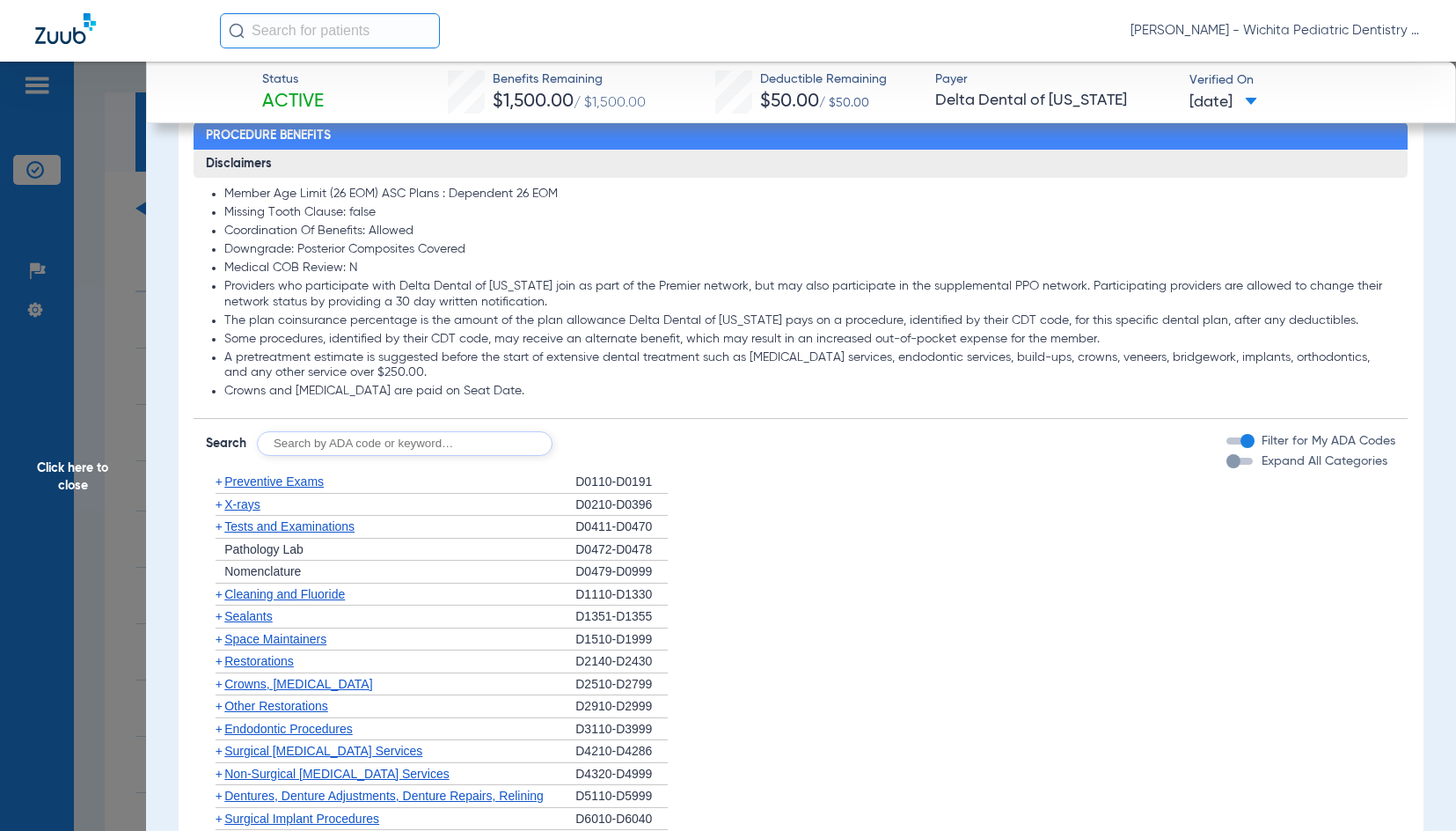
scroll to position [1232, 0]
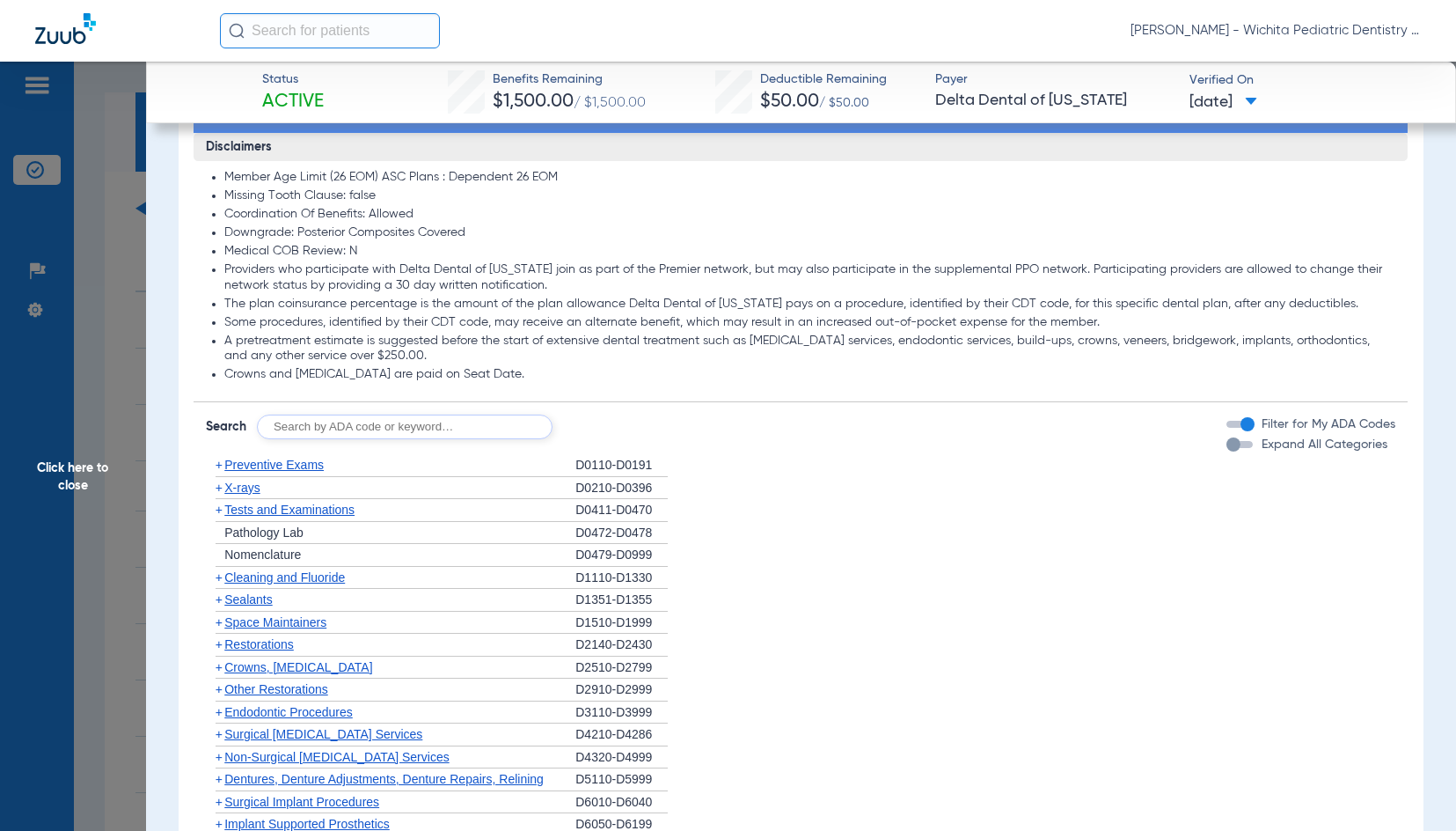
click at [237, 491] on span "X-rays" at bounding box center [242, 487] width 35 height 14
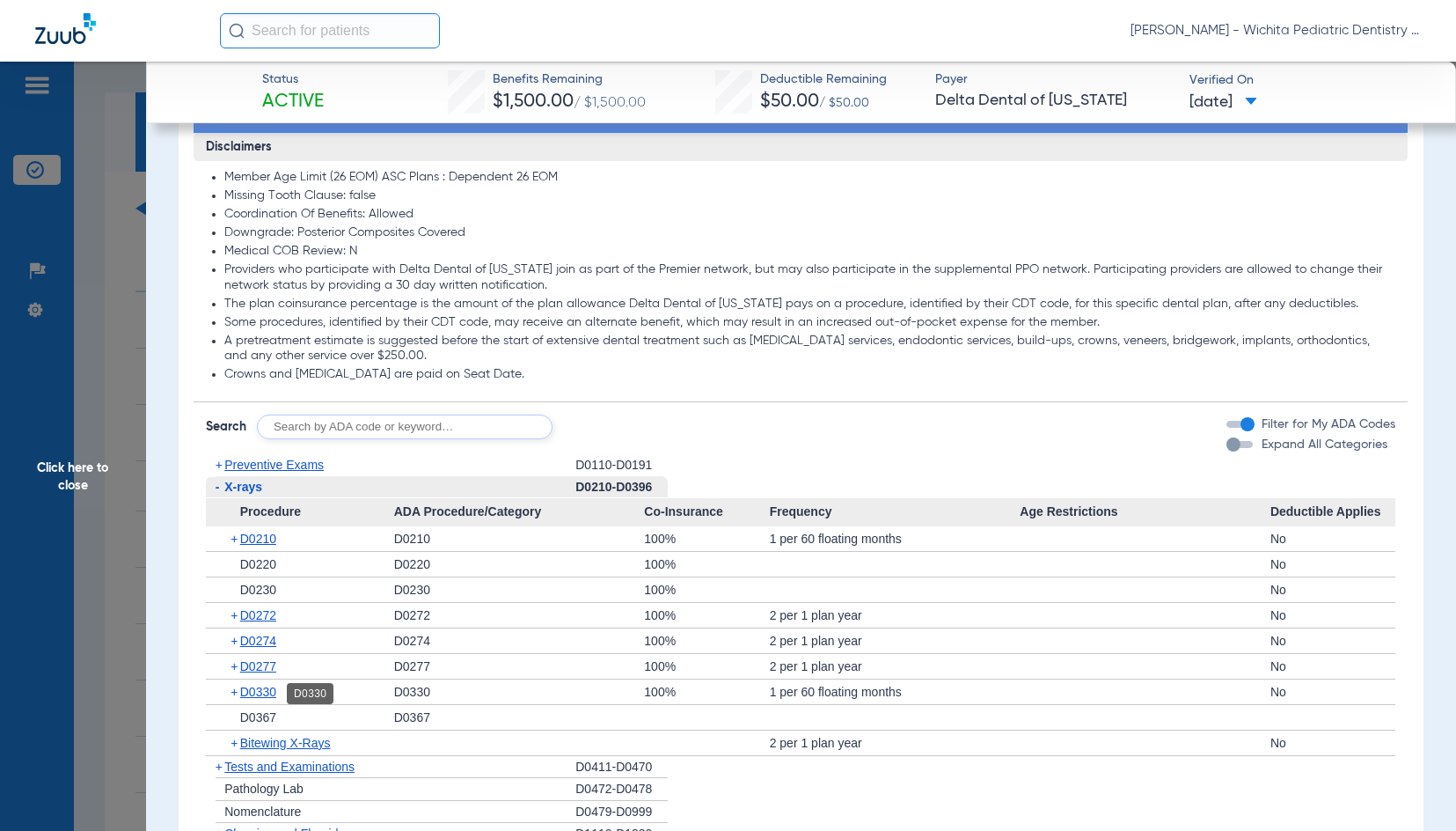
click at [267, 690] on span "D0330" at bounding box center [257, 691] width 36 height 14
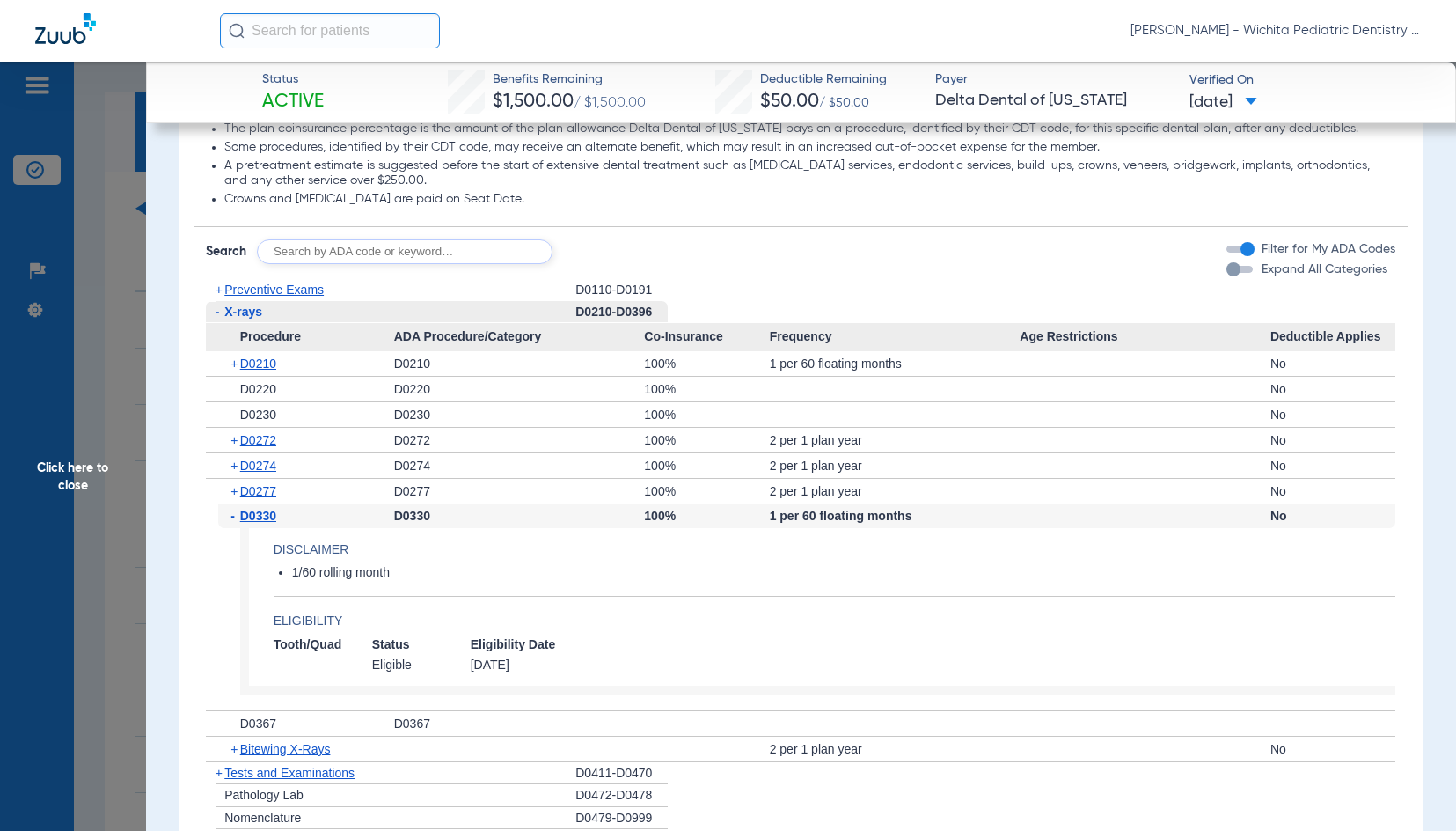
scroll to position [1408, 0]
click at [40, 465] on span "Click here to close" at bounding box center [73, 477] width 146 height 831
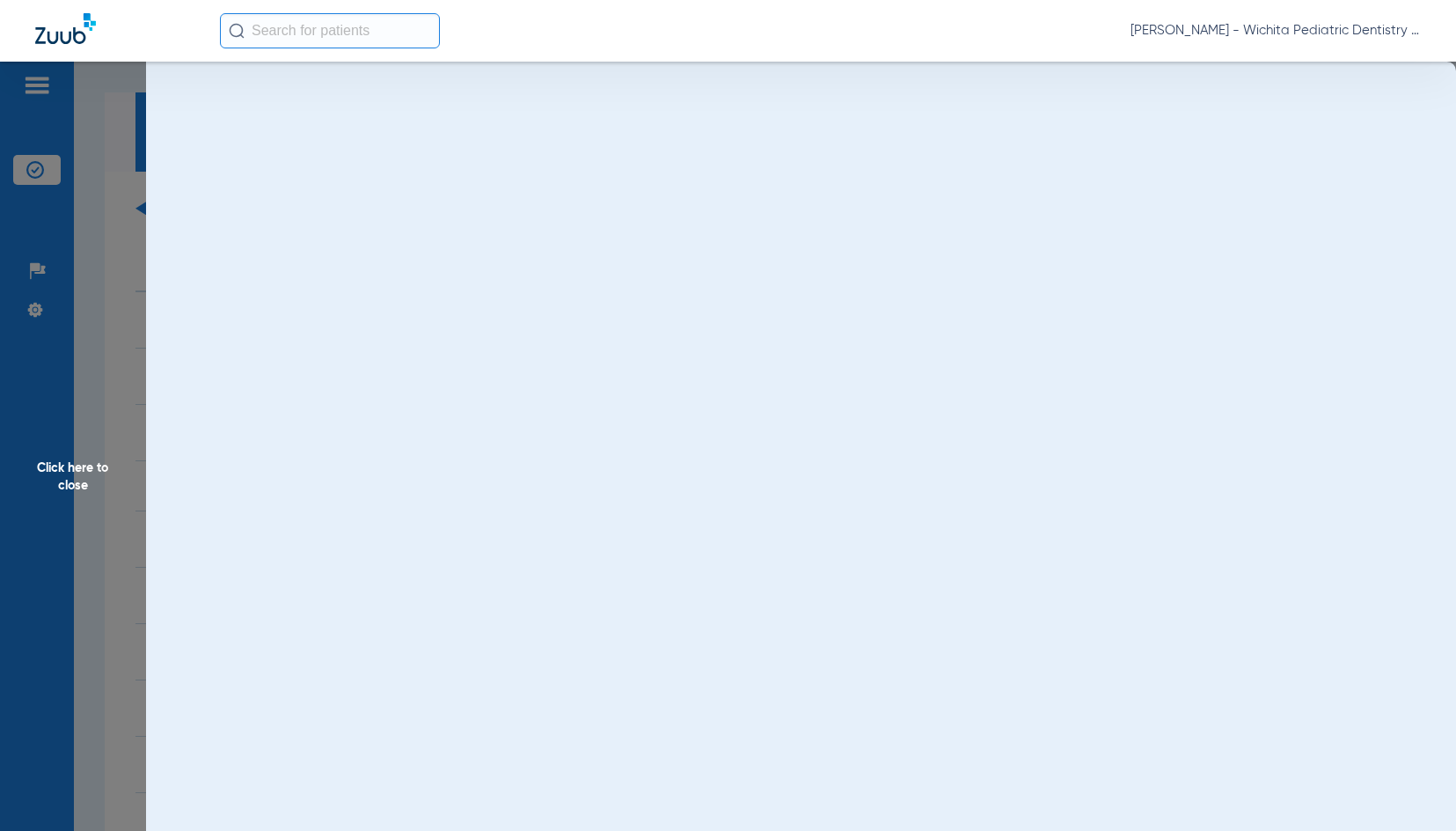
scroll to position [0, 0]
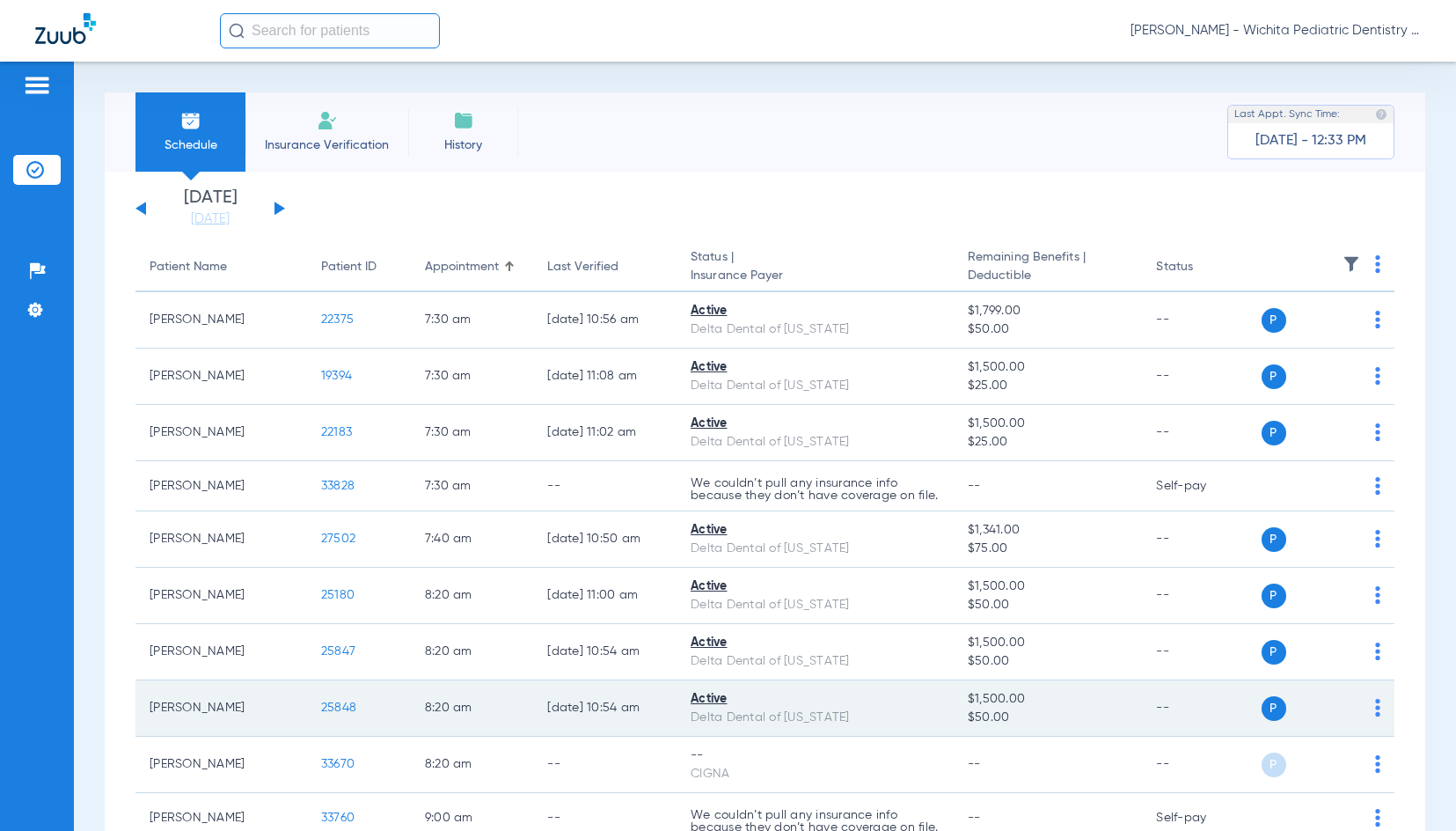
click at [335, 713] on span "25848" at bounding box center [338, 707] width 35 height 12
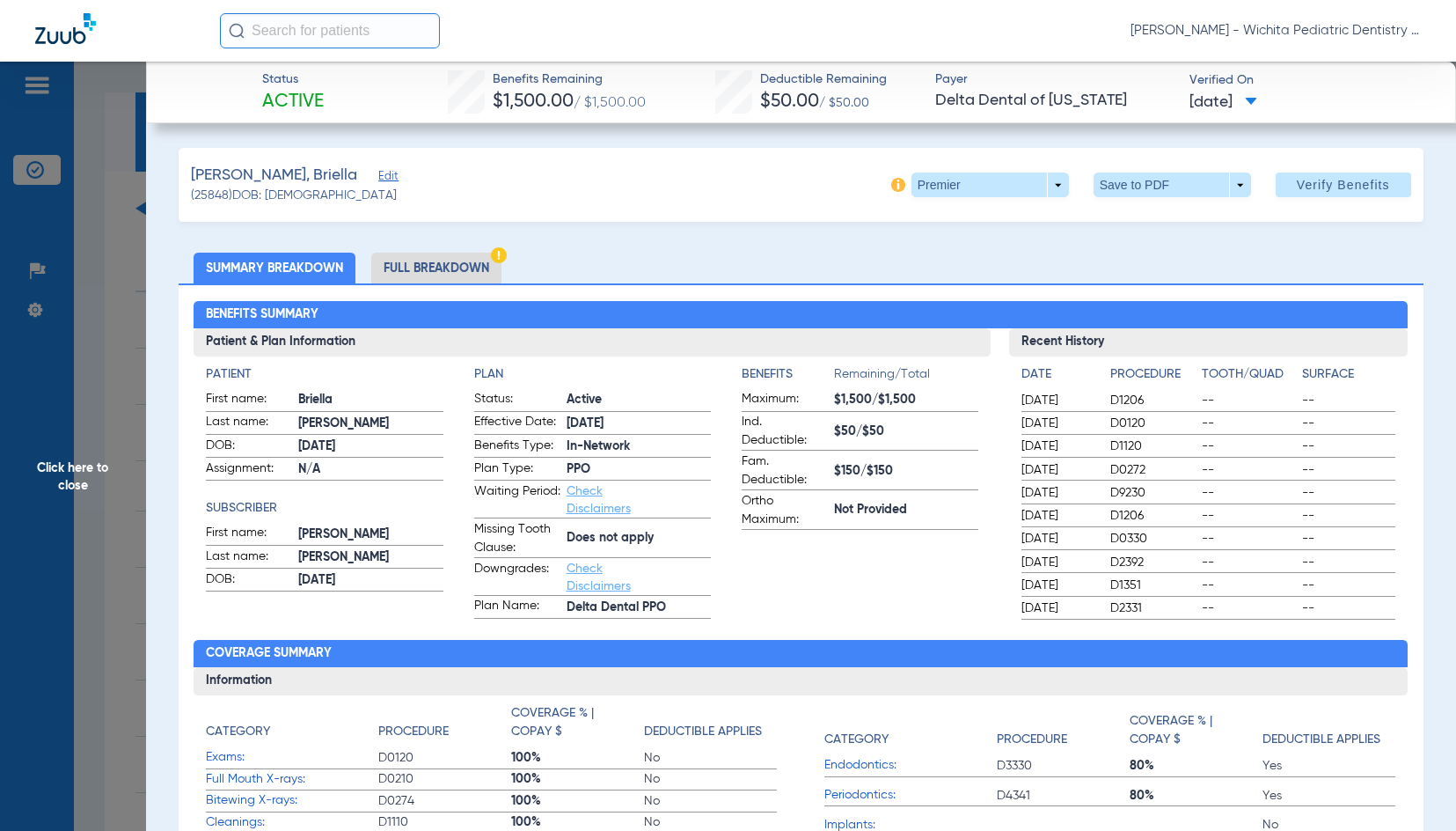
click at [405, 276] on li "Full Breakdown" at bounding box center [437, 268] width 131 height 31
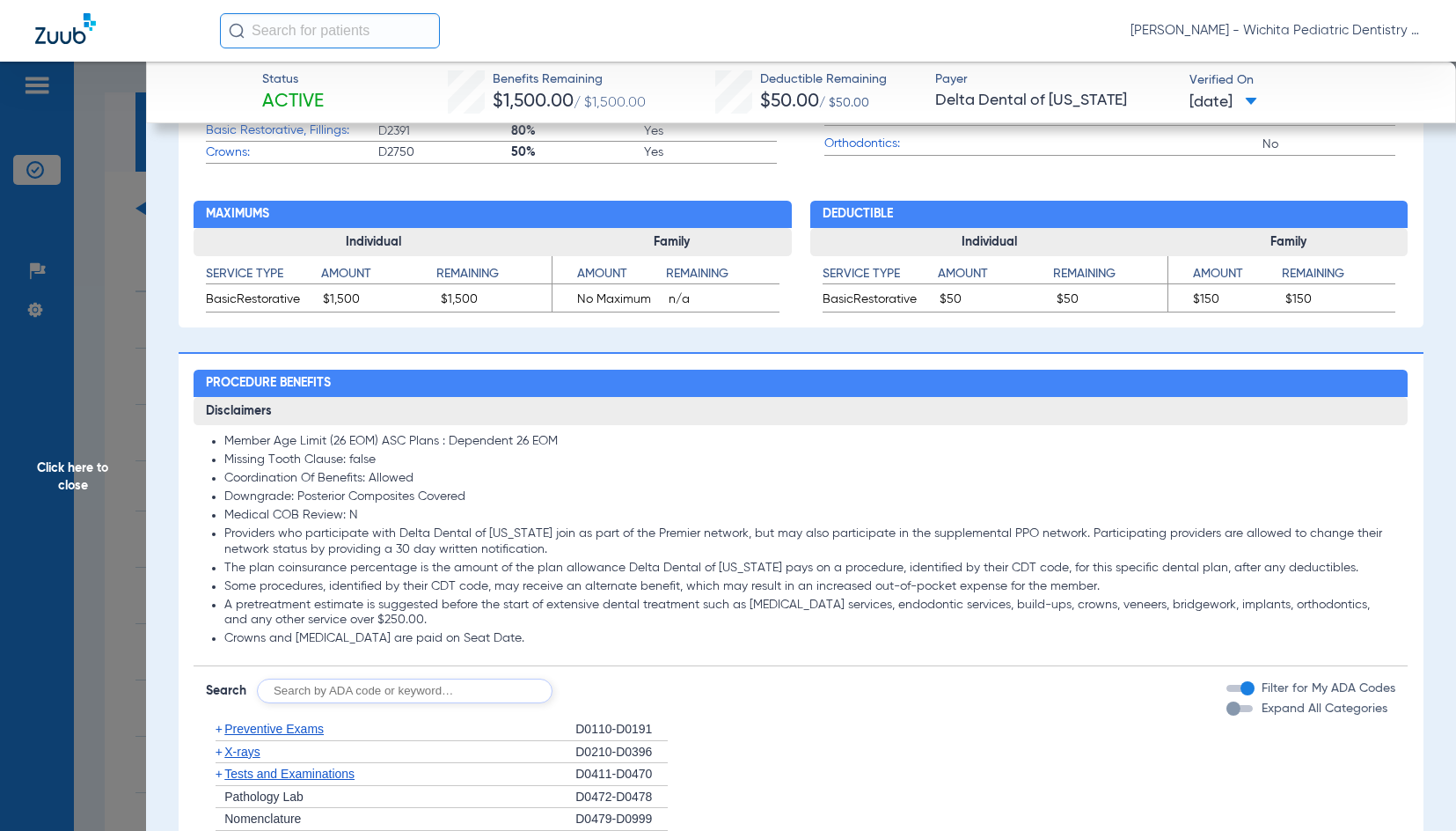
scroll to position [1144, 0]
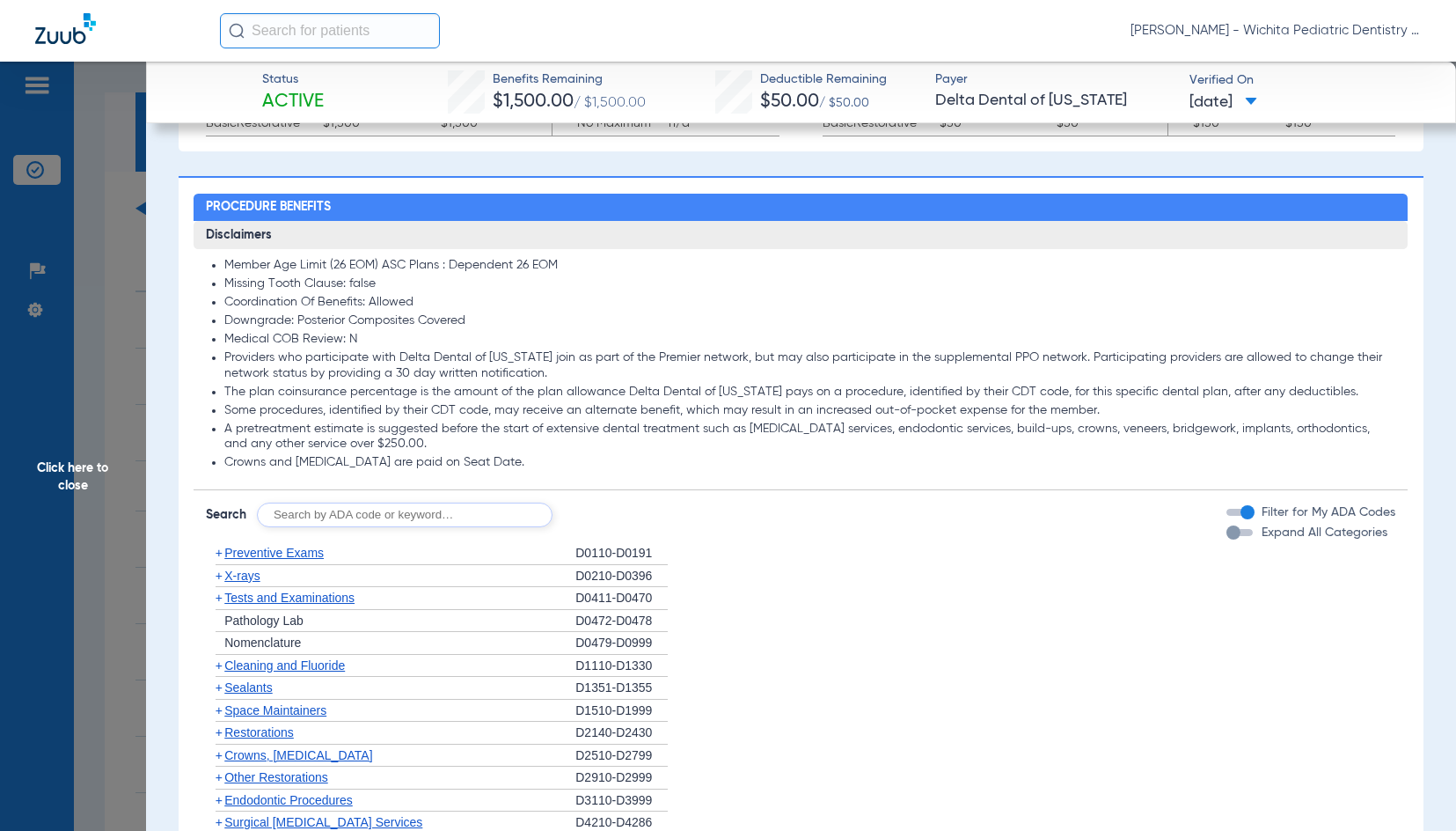
click at [243, 582] on span "X-rays" at bounding box center [242, 575] width 35 height 14
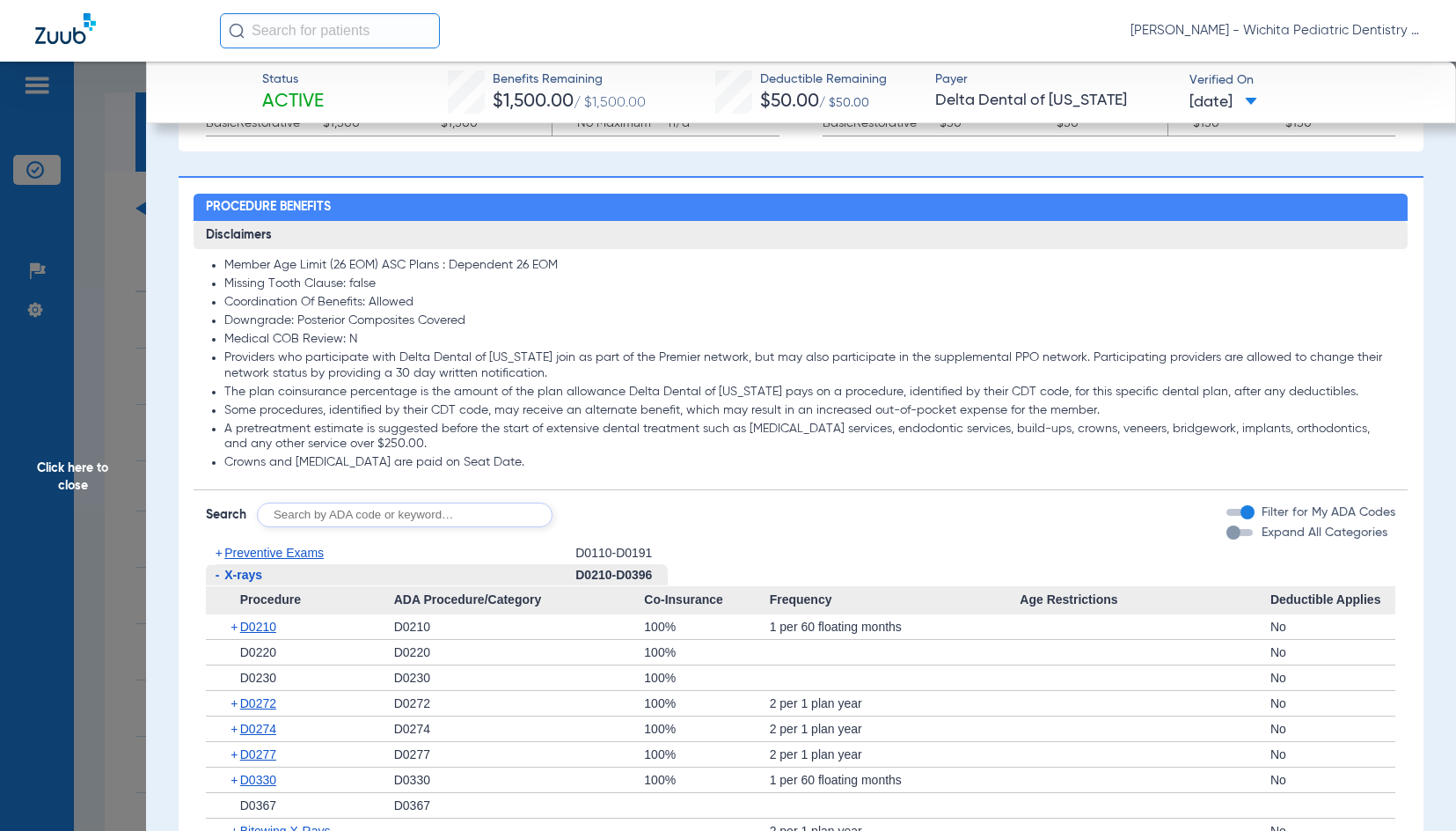
scroll to position [1320, 0]
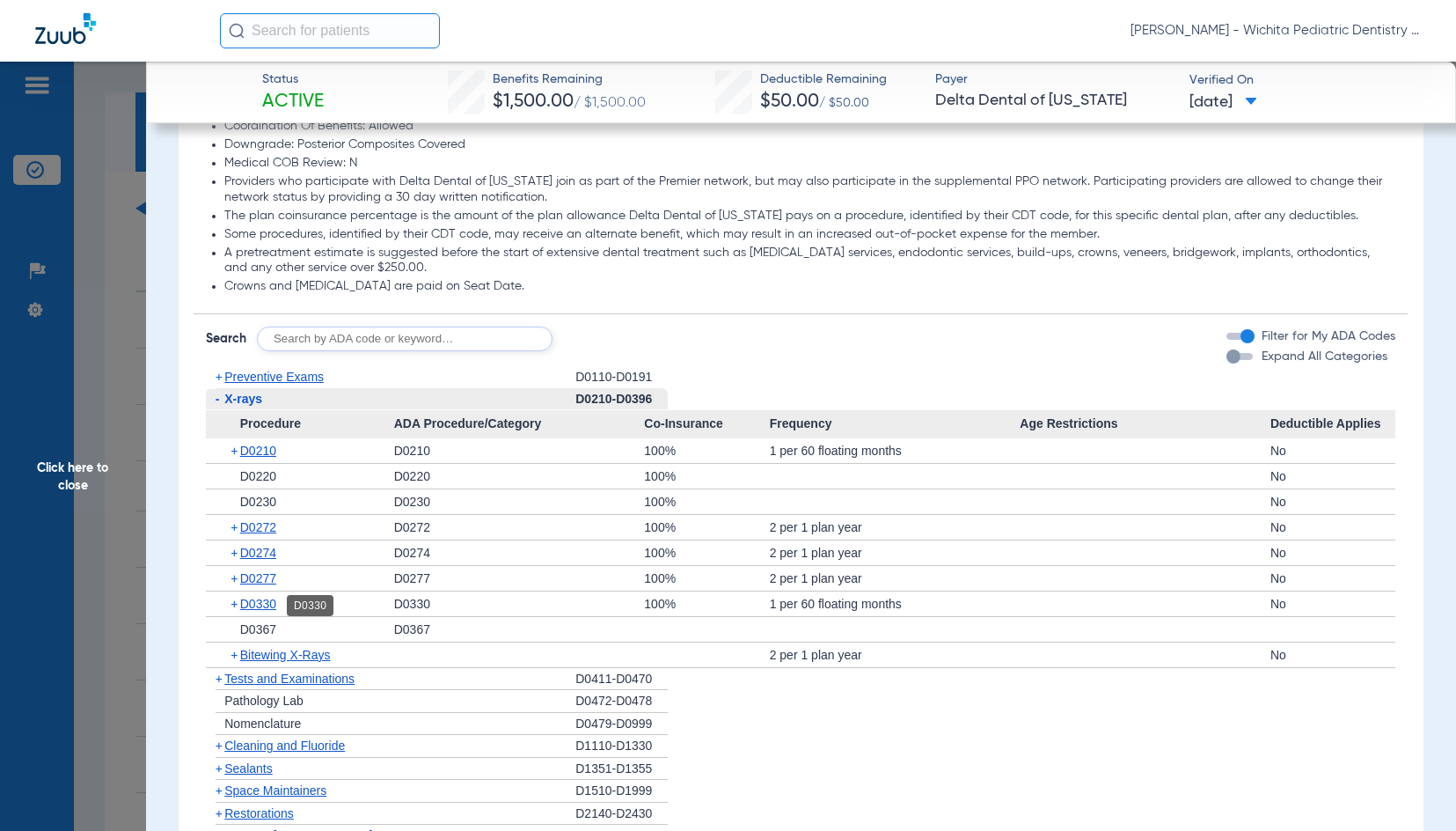
click at [271, 610] on span "D0330" at bounding box center [257, 603] width 36 height 14
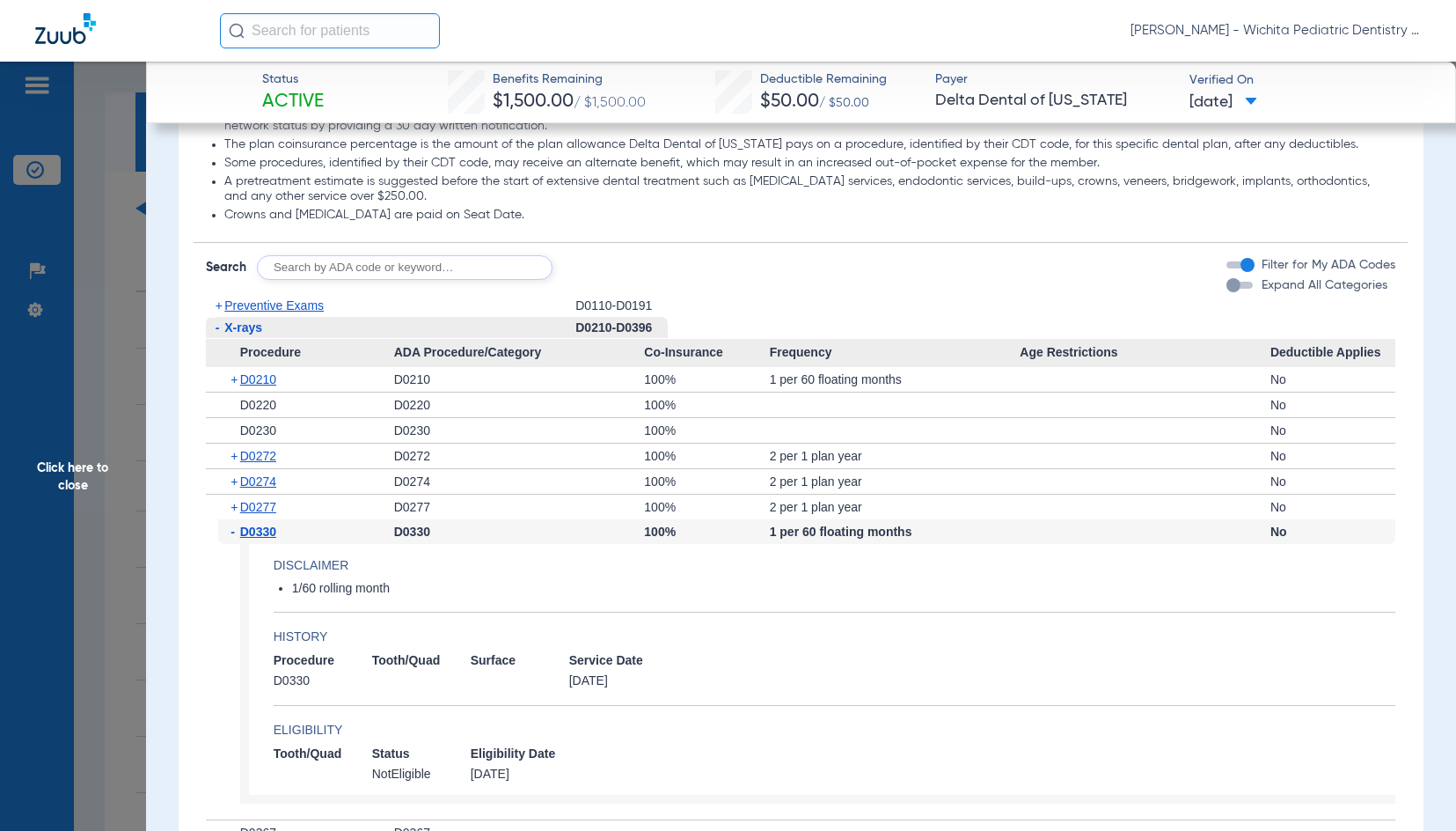
scroll to position [1408, 0]
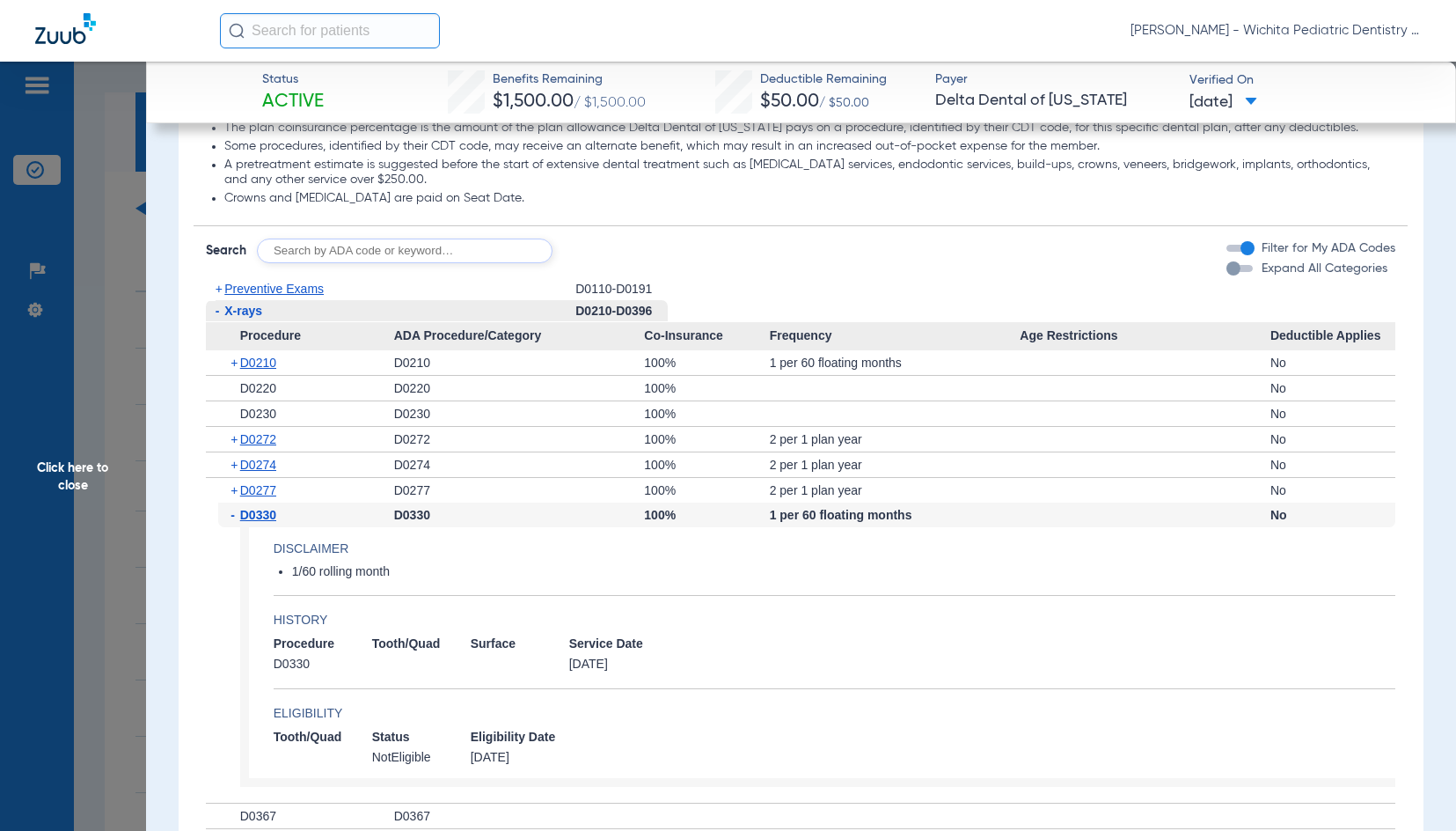
click at [49, 478] on span "Click here to close" at bounding box center [73, 477] width 146 height 831
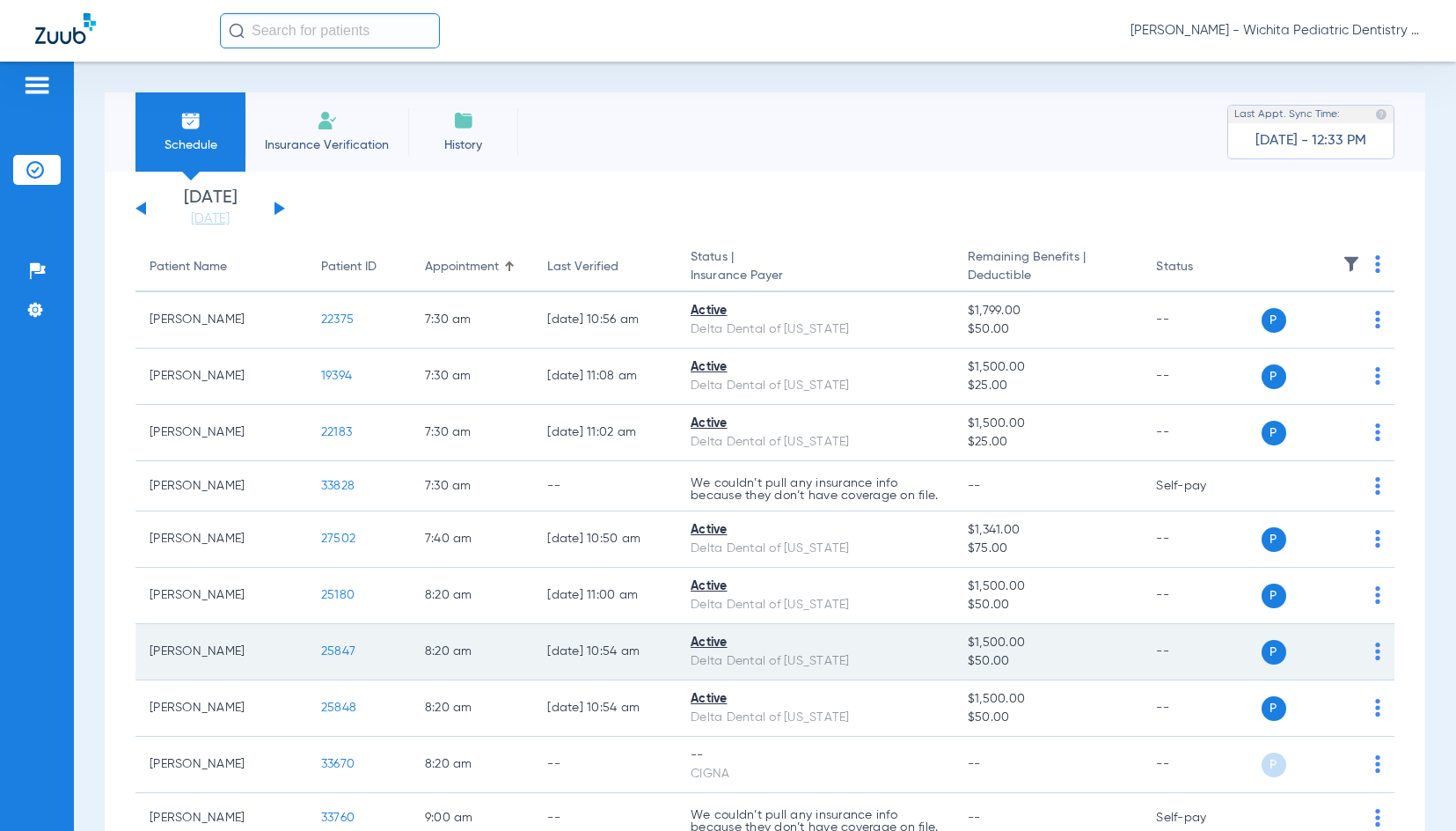
scroll to position [88, 0]
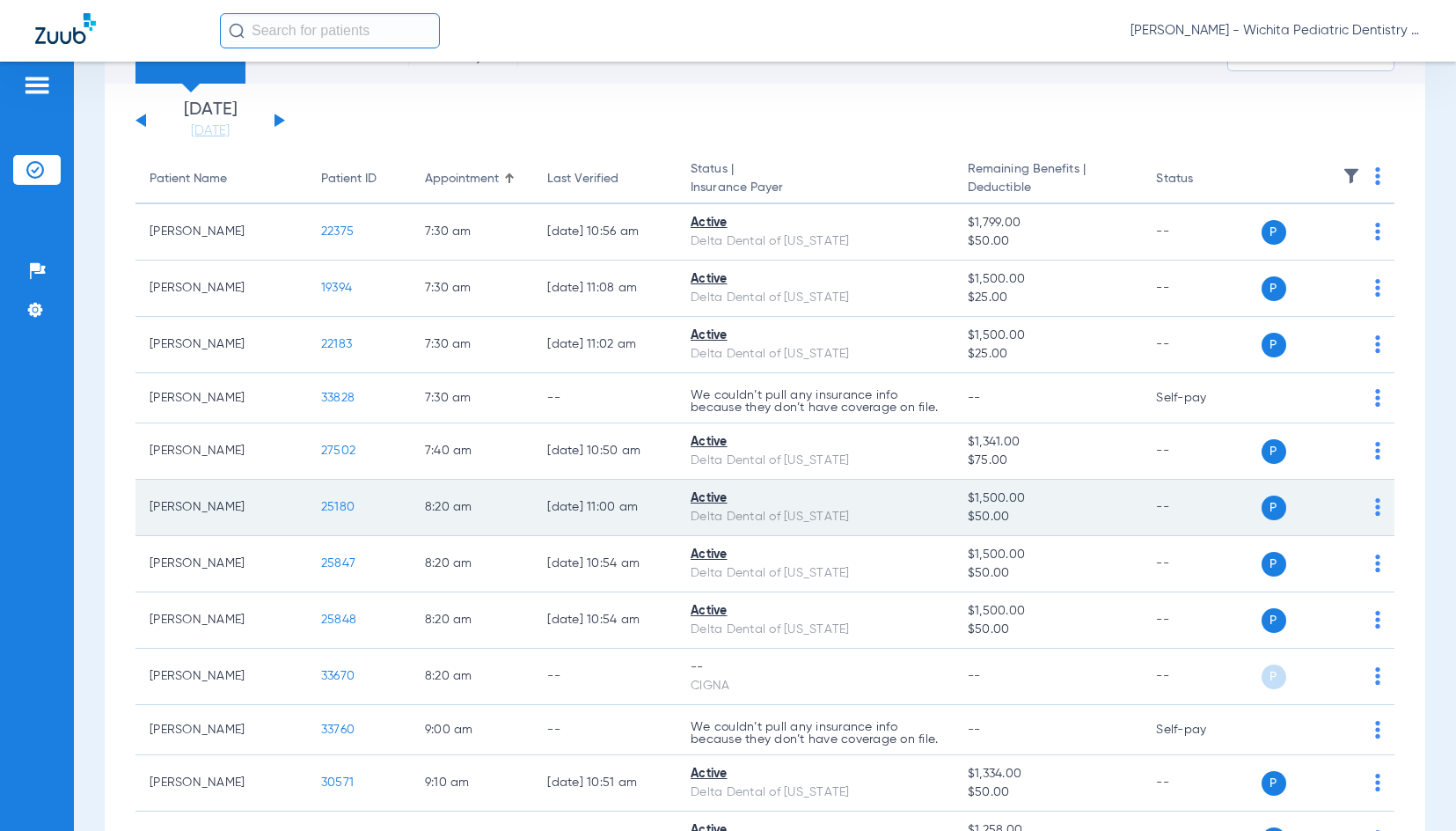
click at [321, 513] on span "25180" at bounding box center [337, 507] width 33 height 12
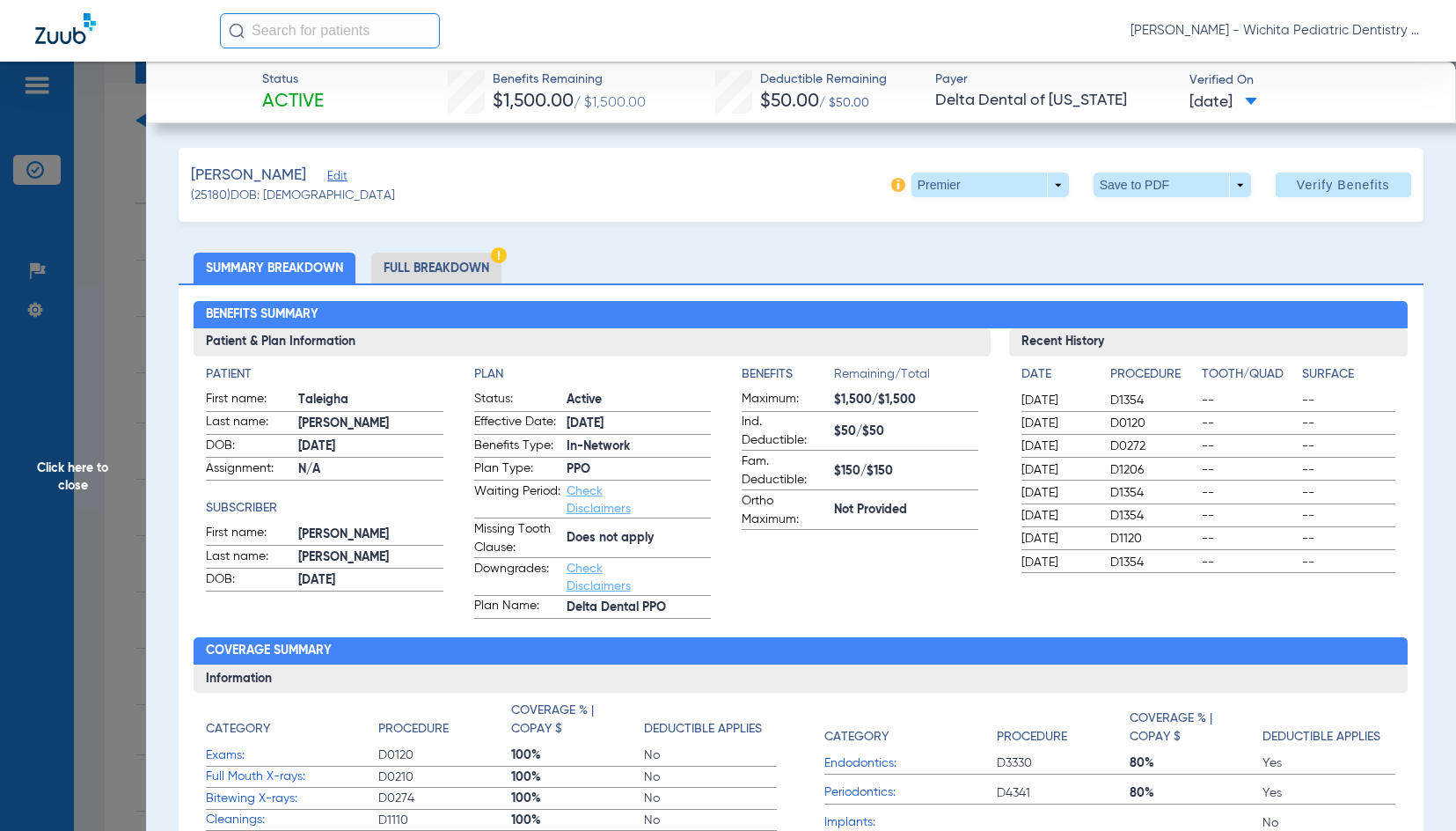
drag, startPoint x: 68, startPoint y: 480, endPoint x: 51, endPoint y: 500, distance: 26.2
click at [68, 480] on span "Click here to close" at bounding box center [73, 477] width 146 height 831
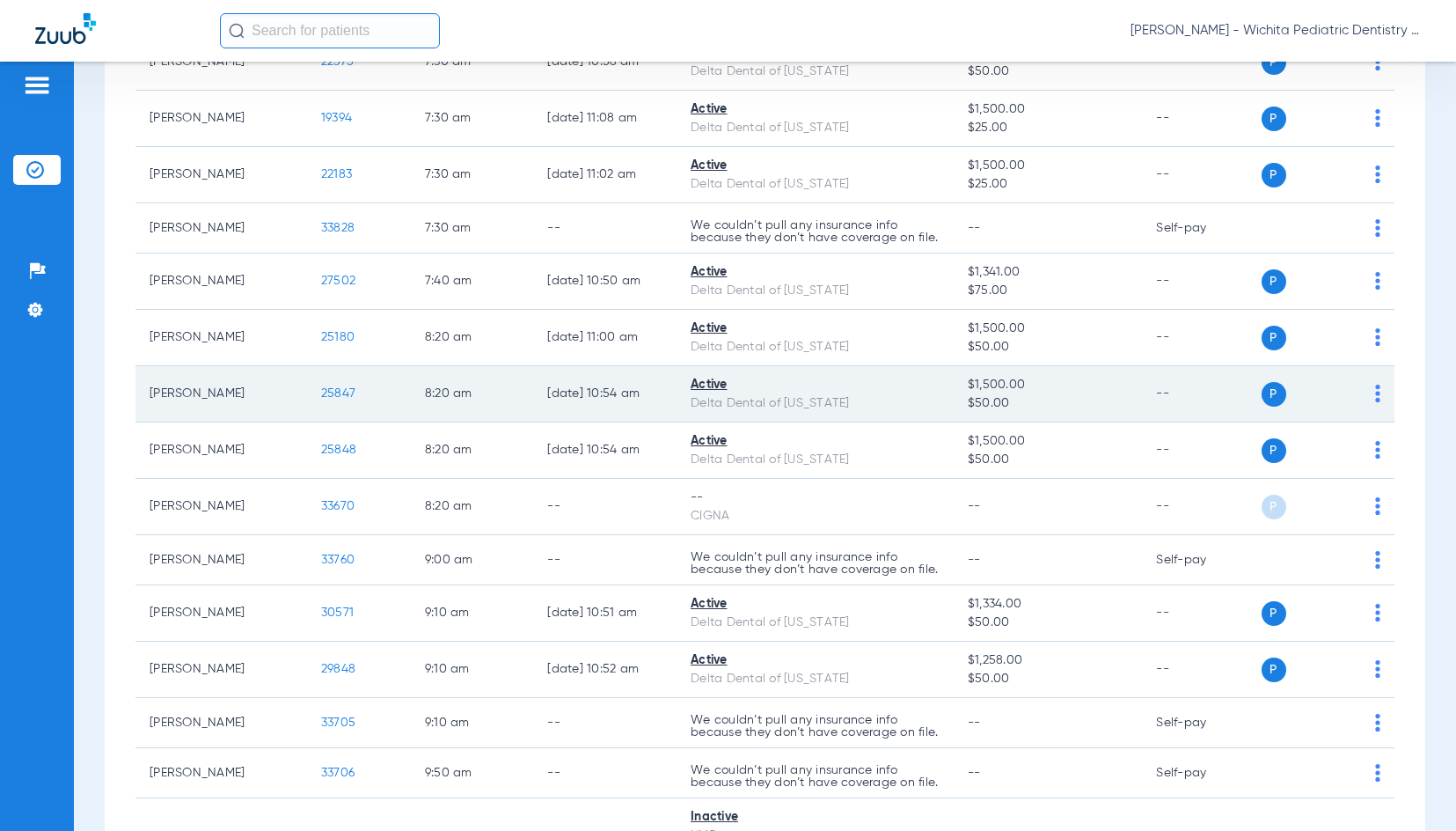
scroll to position [264, 0]
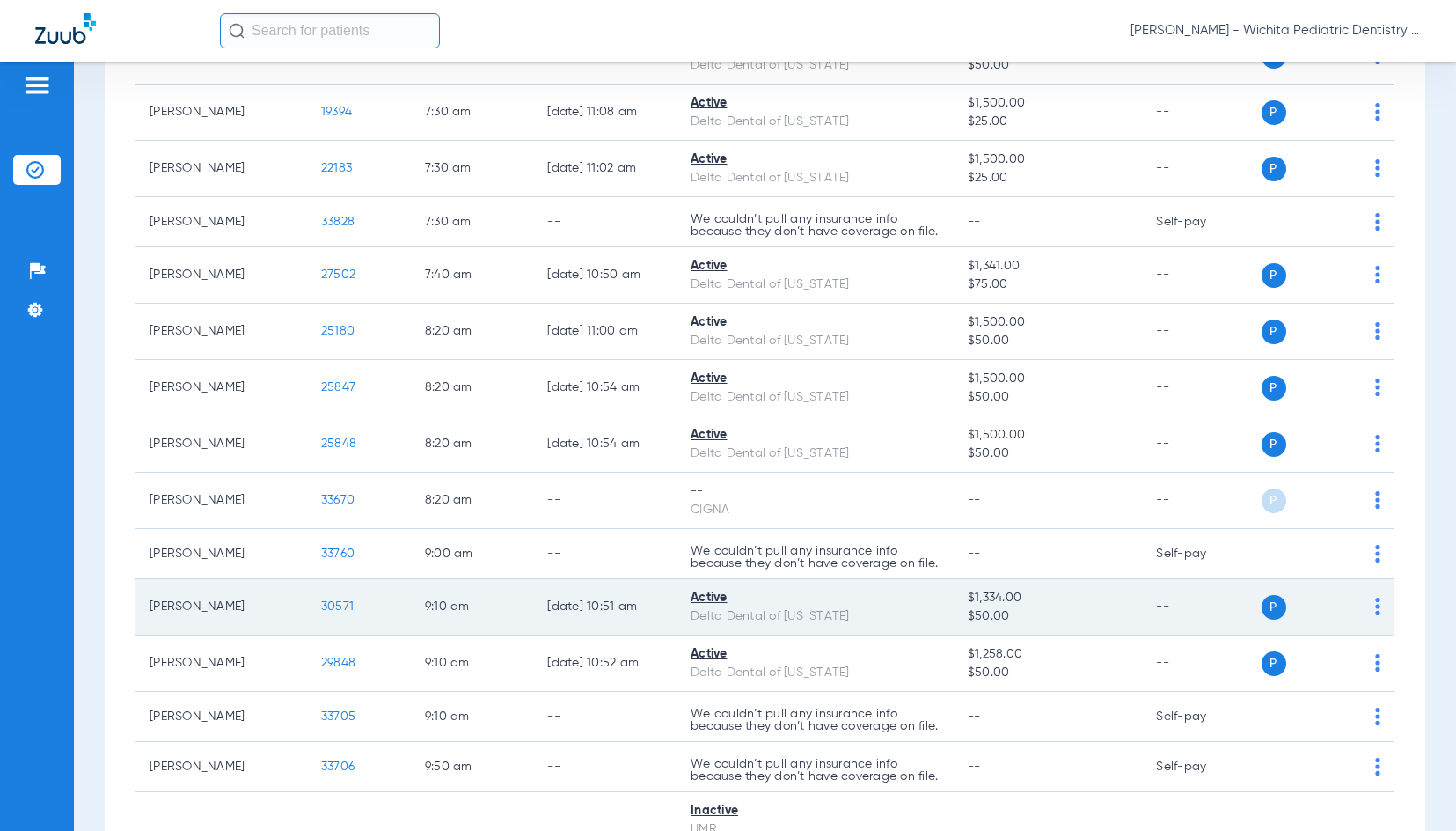
click at [329, 612] on span "30571" at bounding box center [336, 606] width 32 height 12
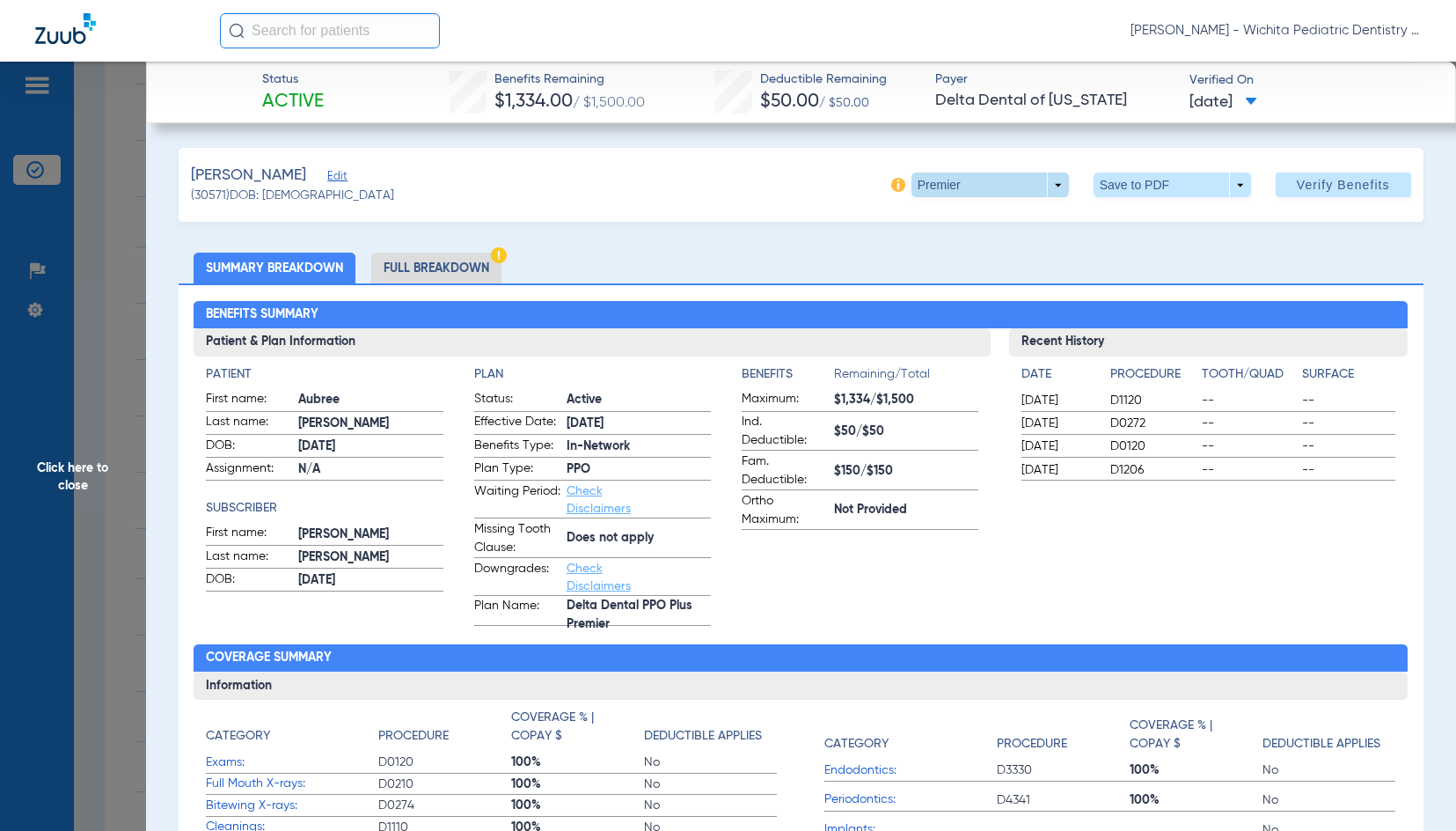
click at [995, 178] on span at bounding box center [990, 185] width 42 height 42
click at [927, 285] on span "PPO" at bounding box center [954, 290] width 82 height 12
click at [425, 261] on li "Full Breakdown" at bounding box center [437, 268] width 131 height 31
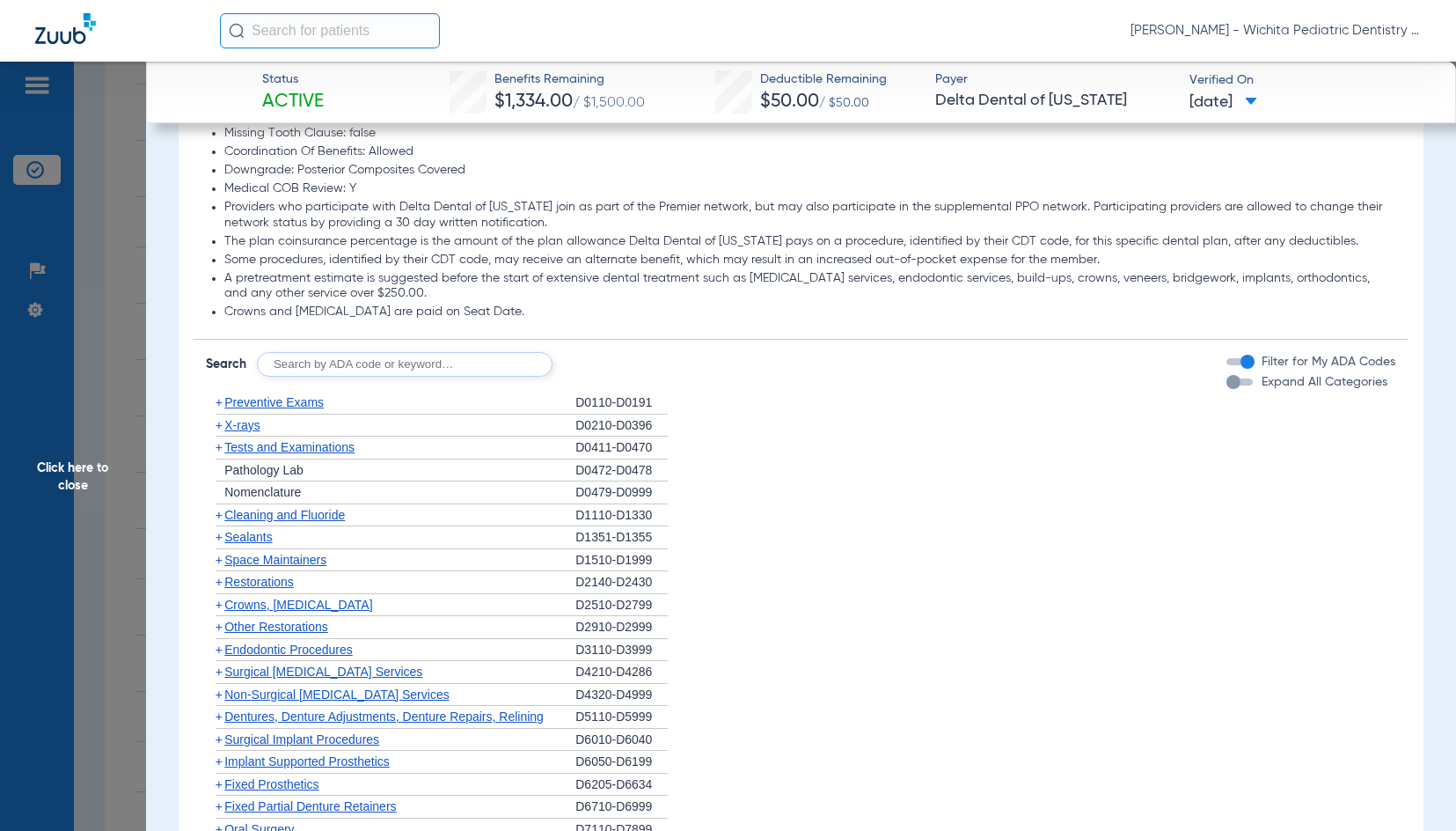
scroll to position [1320, 0]
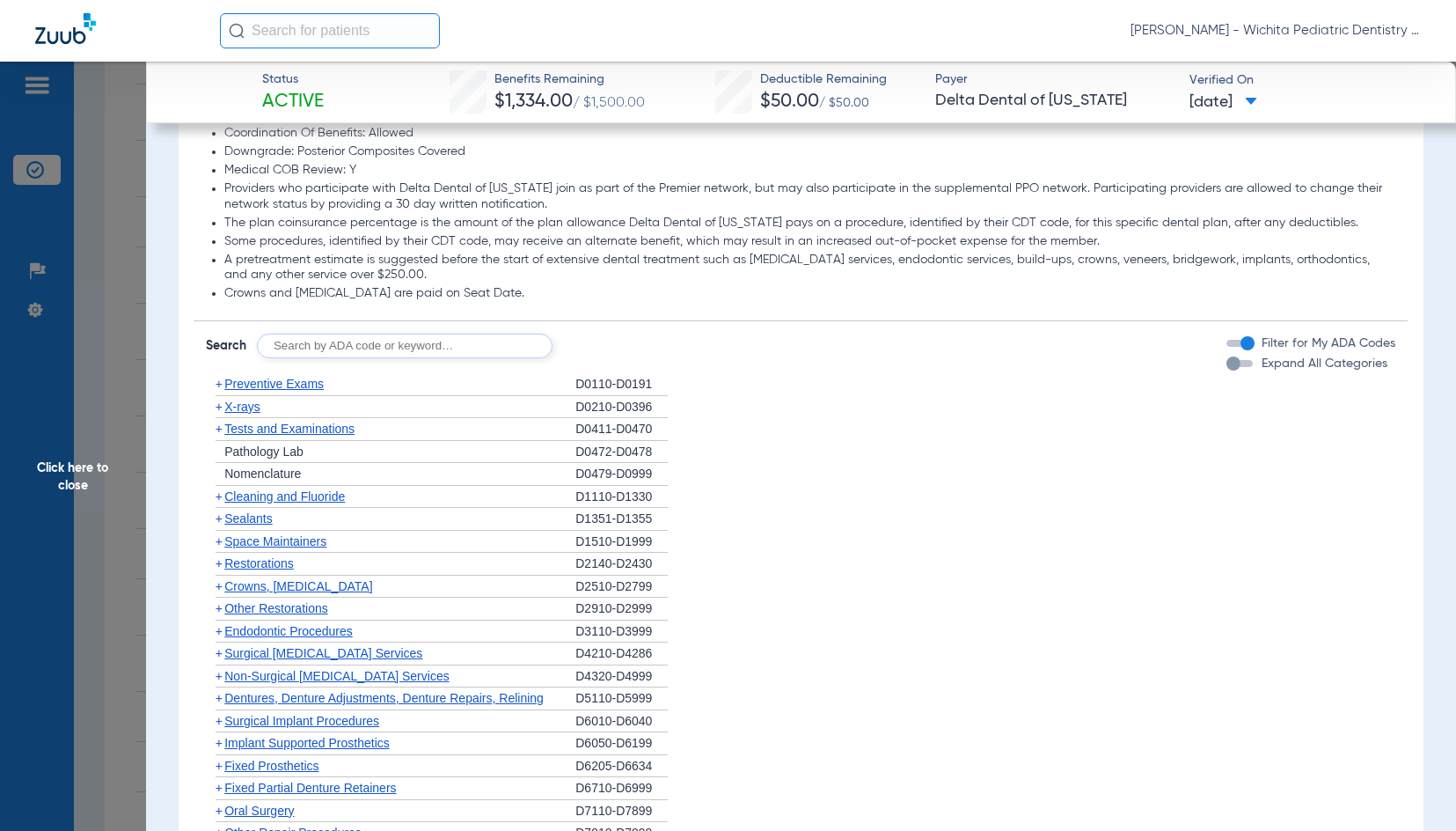
click at [256, 411] on span "X-rays" at bounding box center [242, 406] width 35 height 14
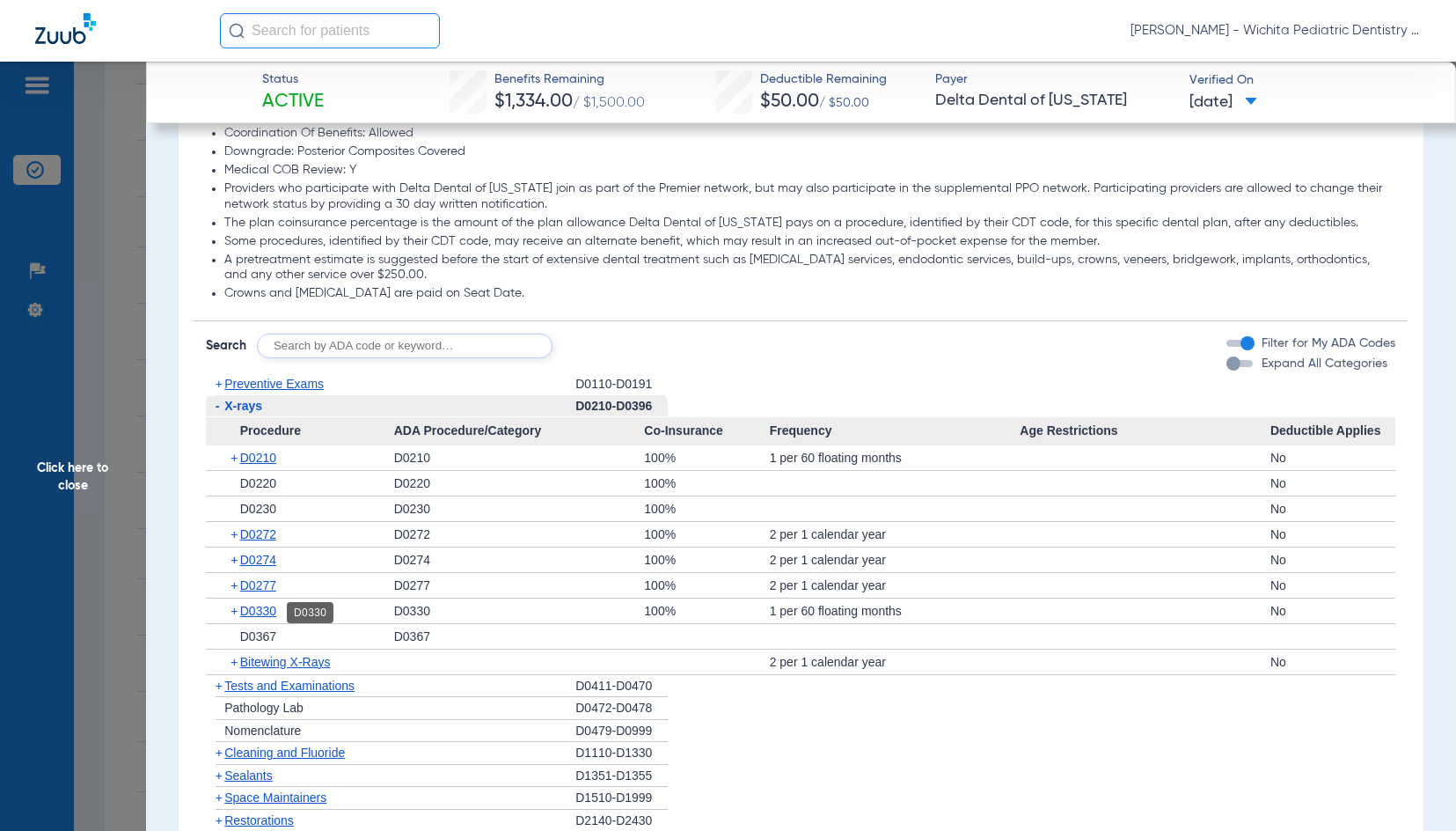
click at [256, 614] on span "D0330" at bounding box center [257, 610] width 36 height 14
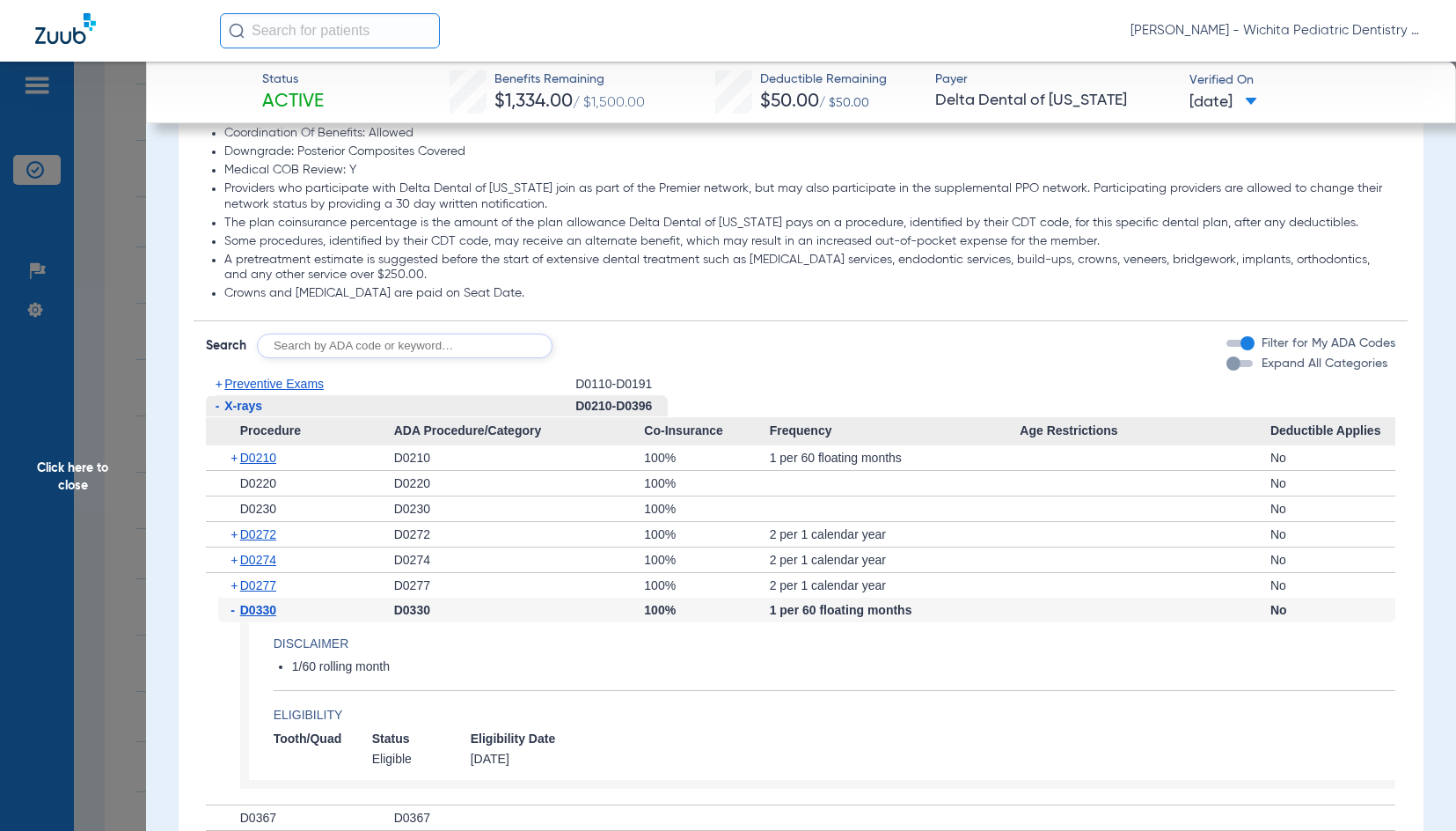
click at [85, 484] on span "Click here to close" at bounding box center [73, 477] width 146 height 831
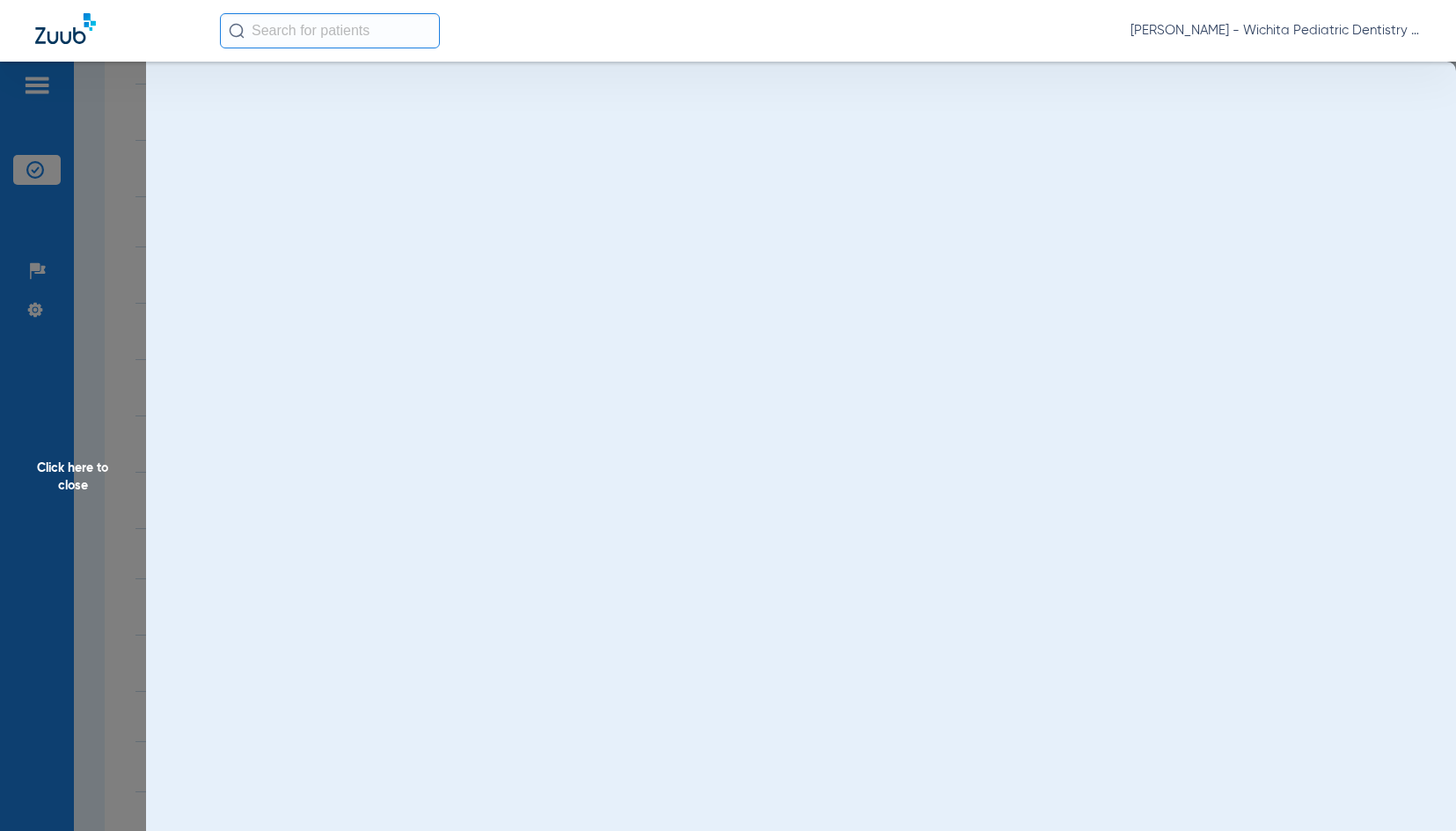
scroll to position [0, 0]
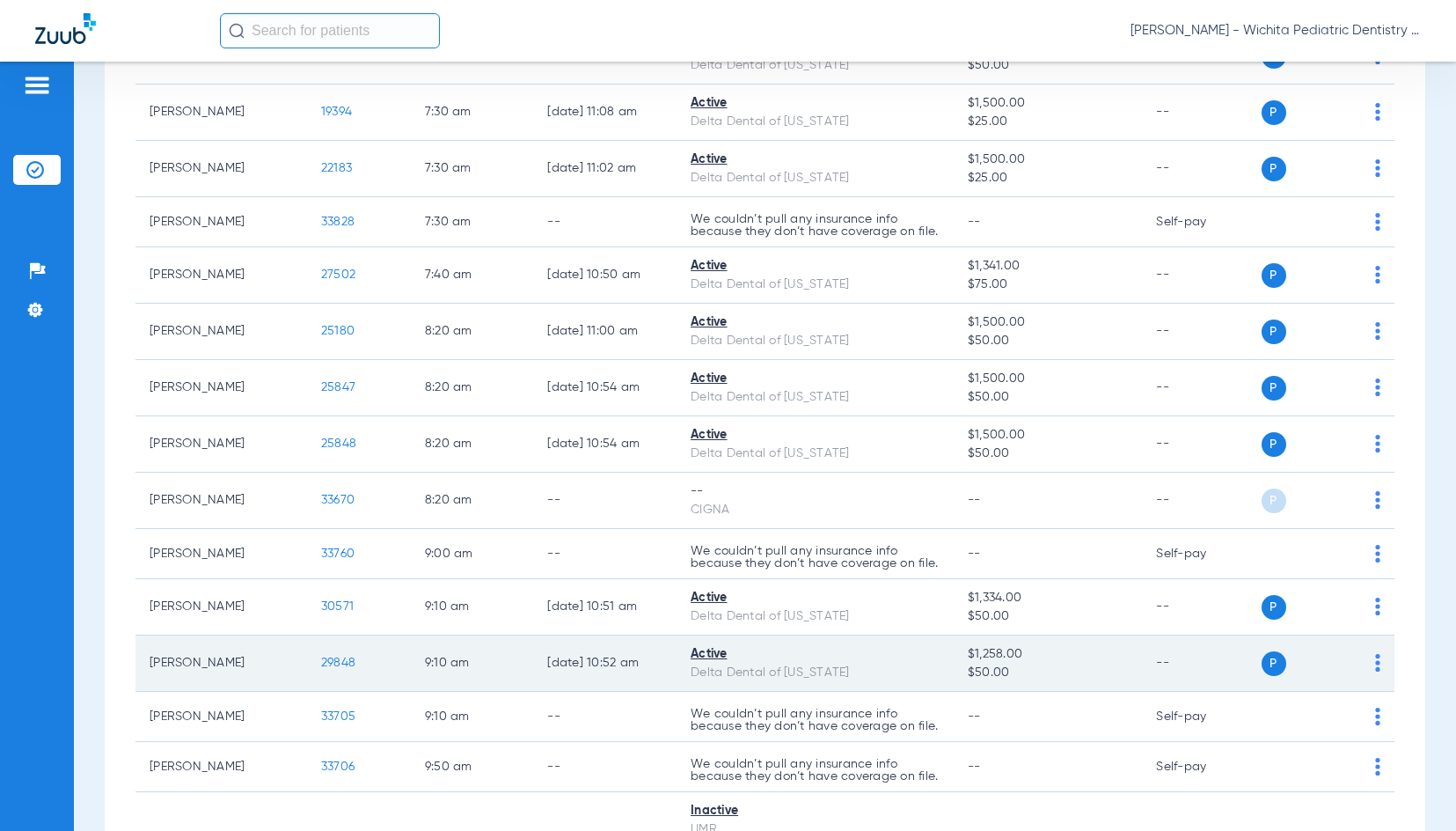
click at [333, 669] on span "29848" at bounding box center [337, 662] width 34 height 12
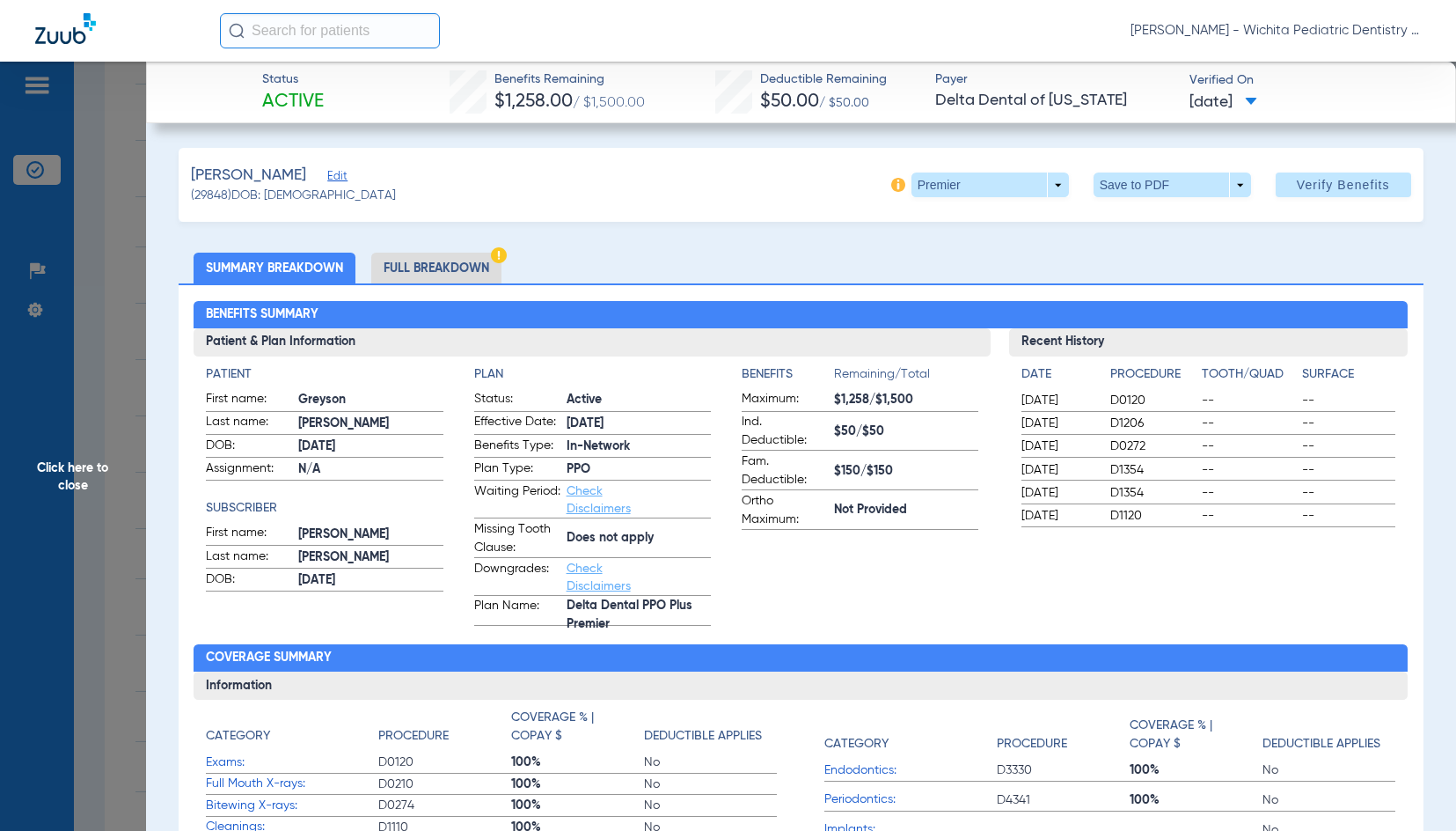
click at [459, 268] on li "Full Breakdown" at bounding box center [437, 268] width 131 height 31
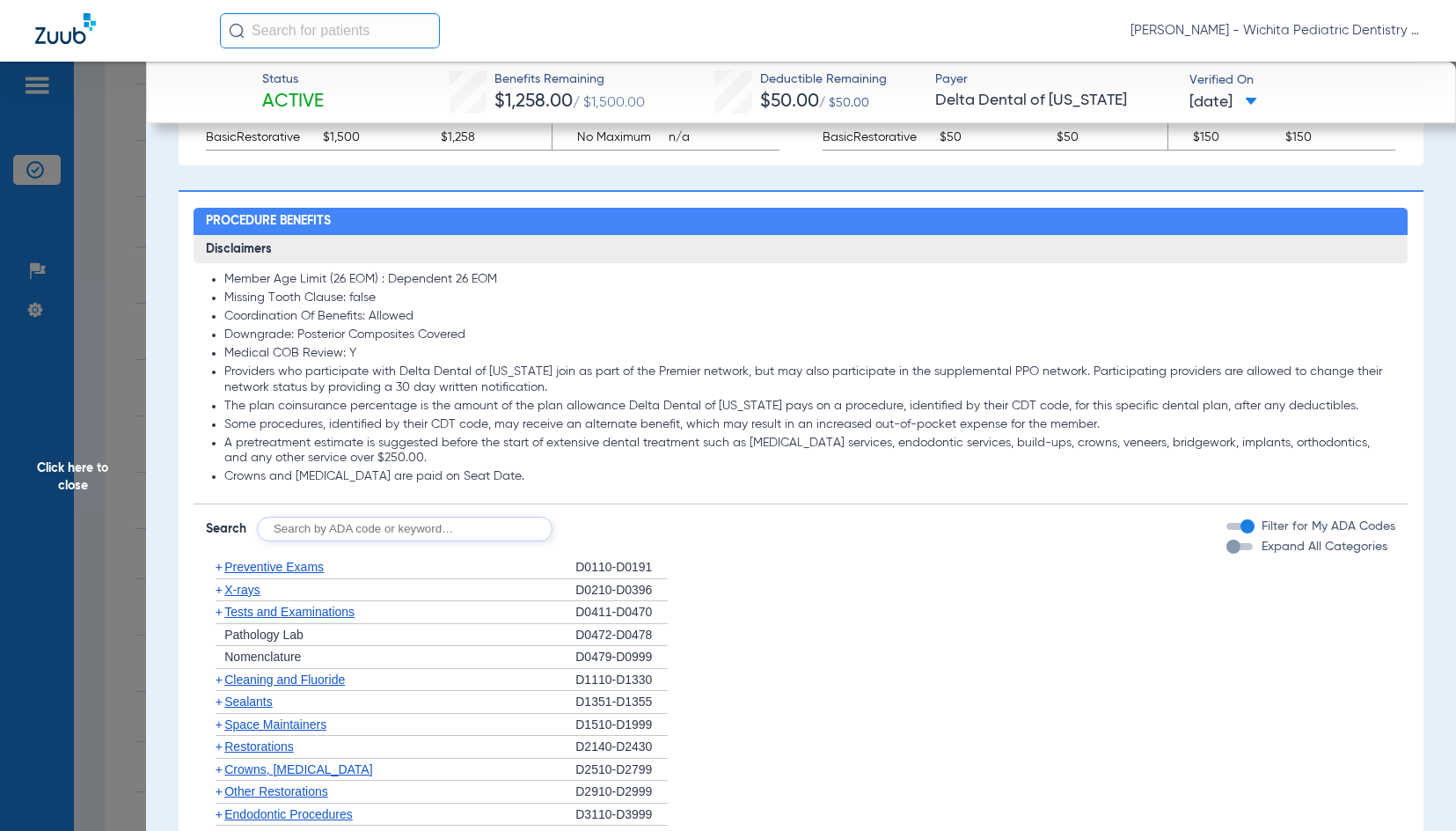
scroll to position [1144, 0]
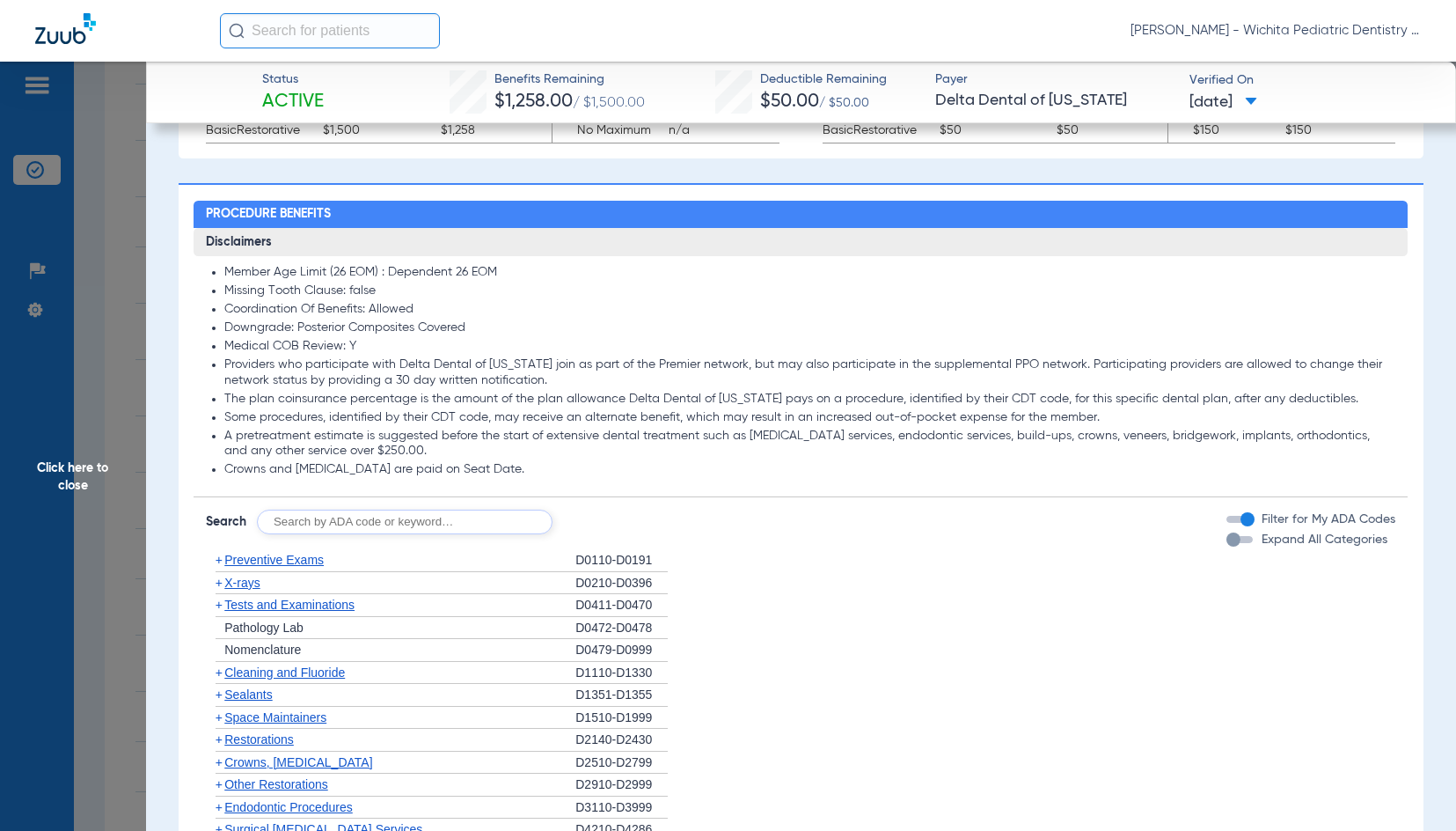
click at [248, 675] on span "Cleaning and Fluoride" at bounding box center [284, 672] width 120 height 14
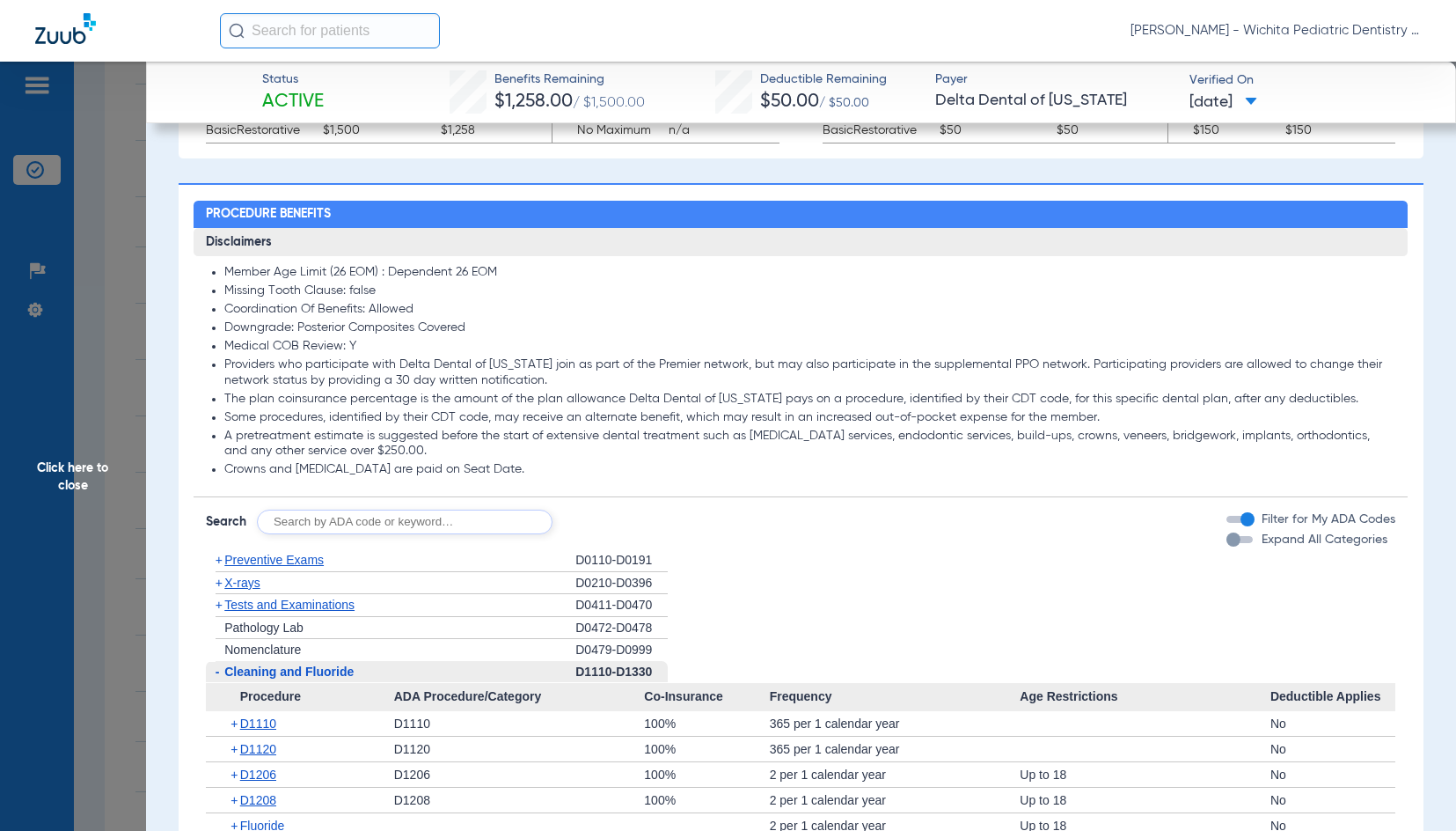
scroll to position [1320, 0]
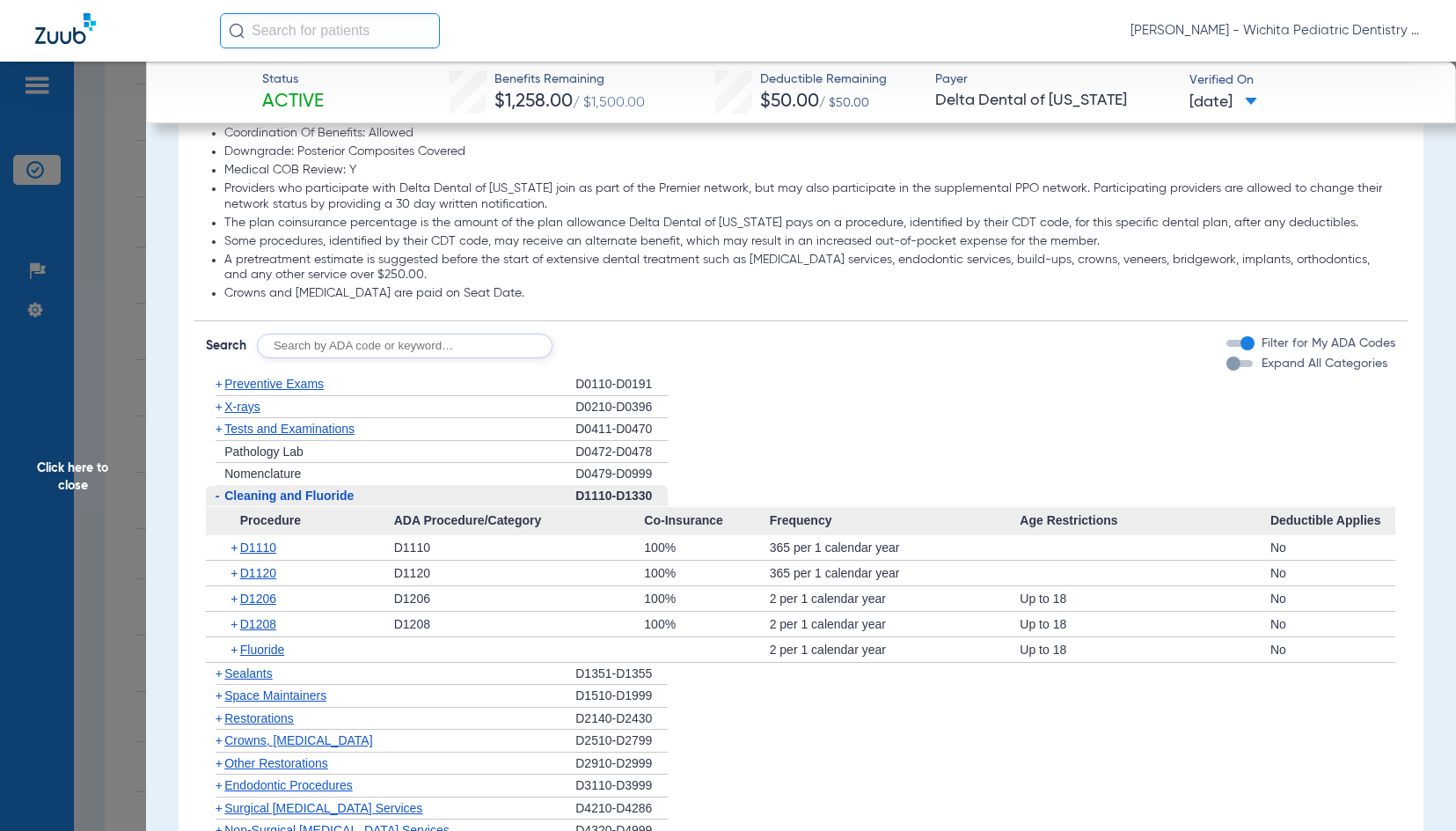
click at [252, 408] on span "X-rays" at bounding box center [242, 406] width 35 height 14
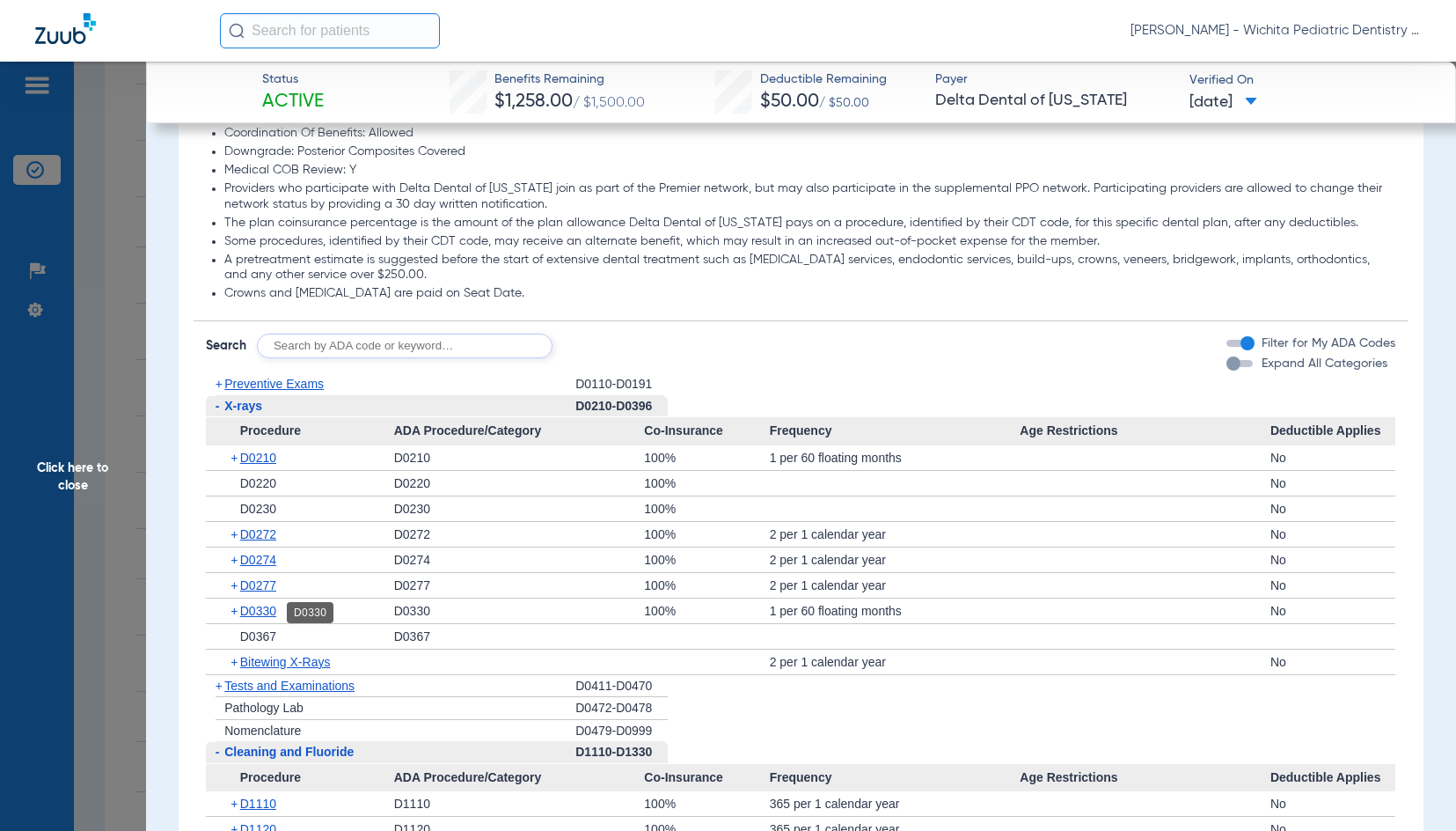
click at [271, 617] on span "D0330" at bounding box center [257, 610] width 36 height 14
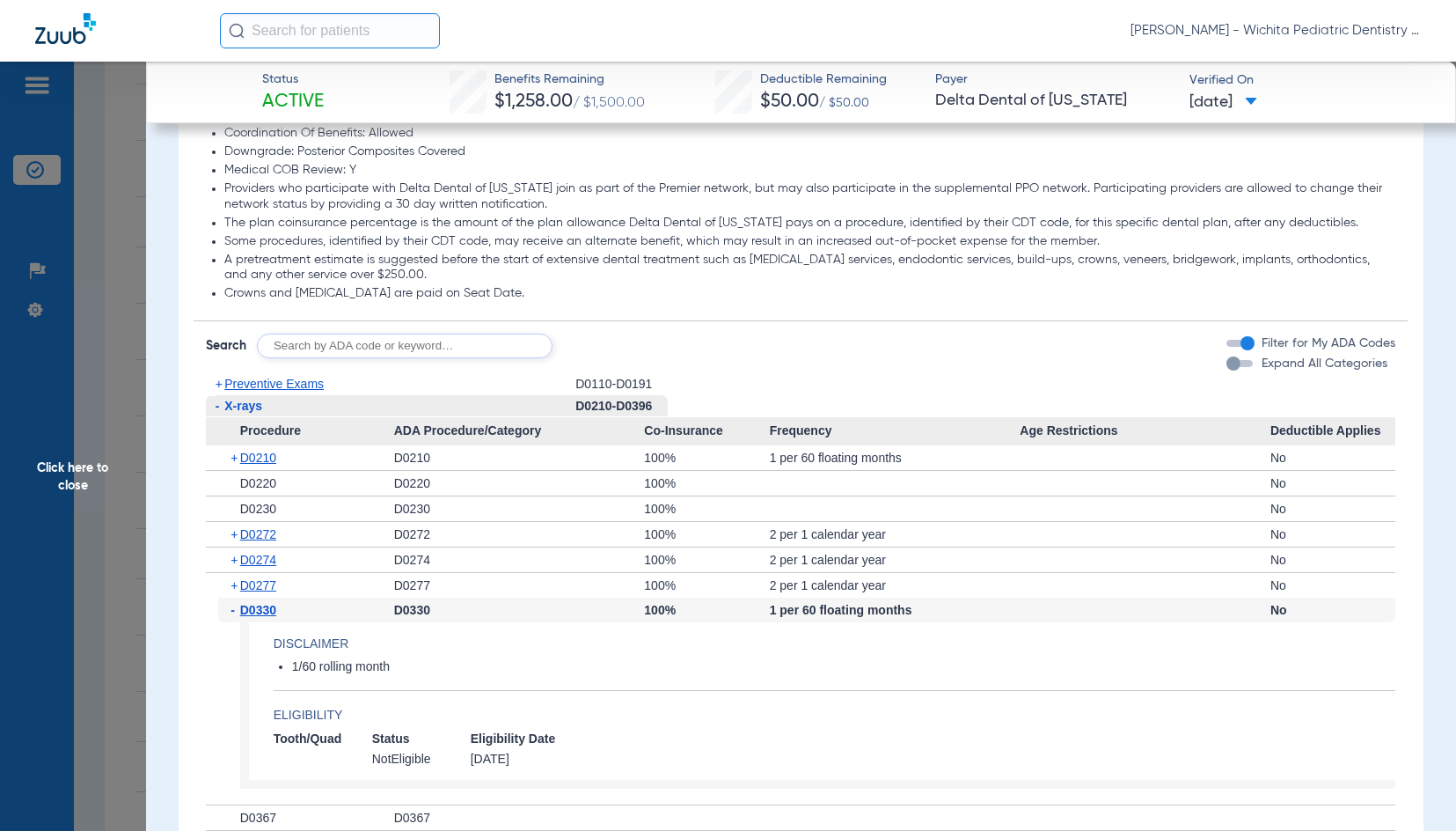
click at [58, 468] on span "Click here to close" at bounding box center [73, 477] width 146 height 831
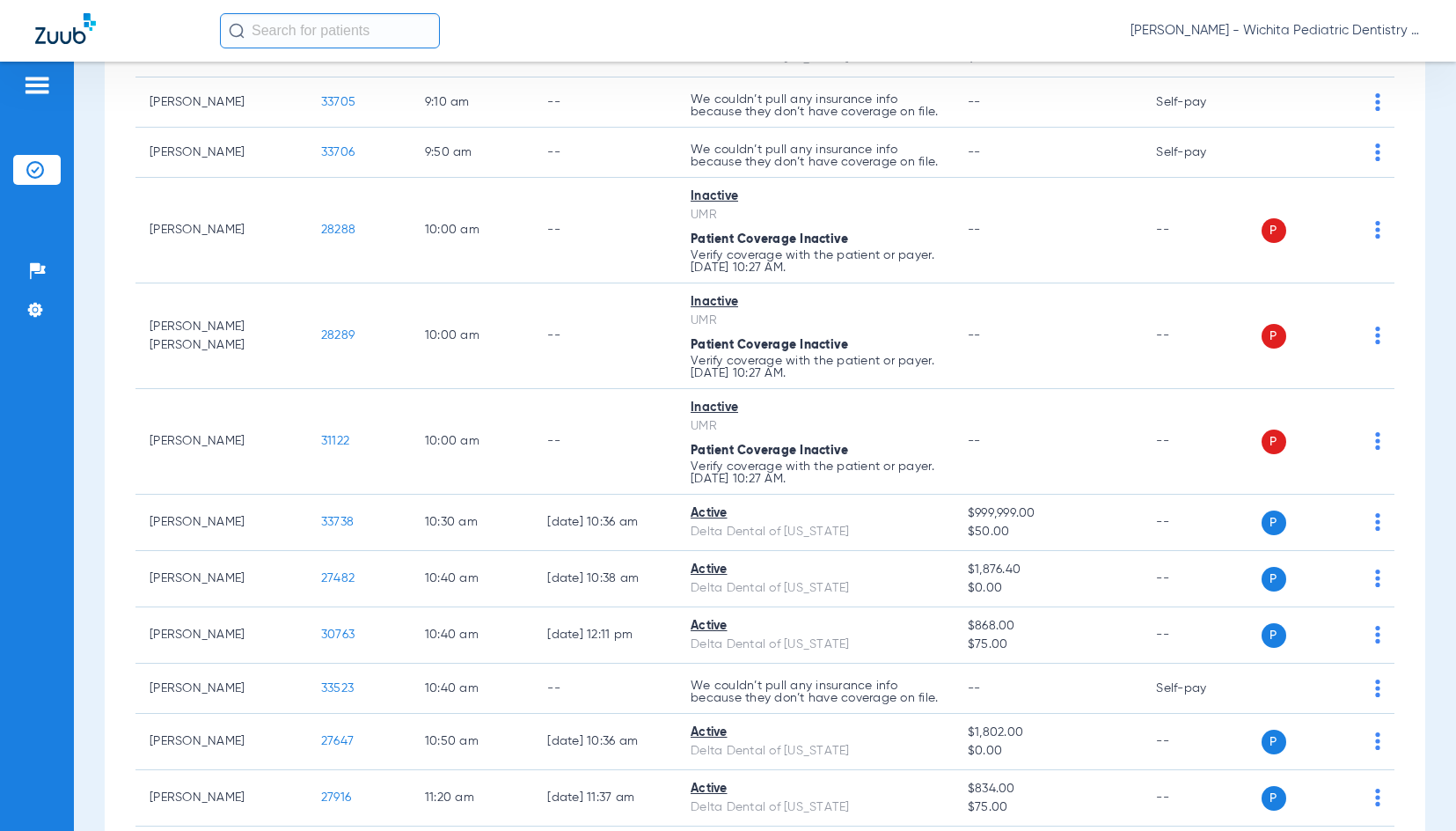
scroll to position [880, 0]
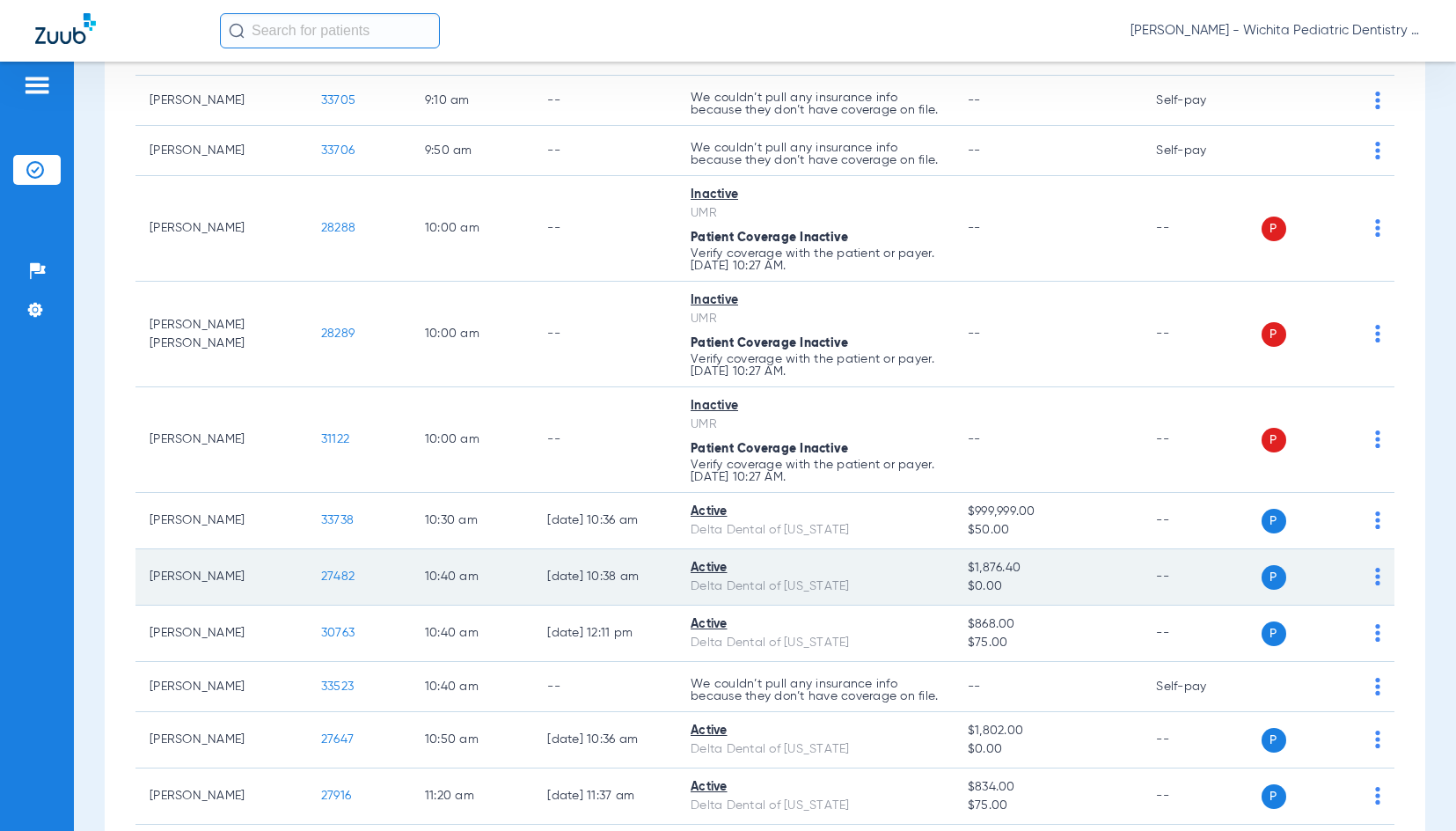
click at [324, 583] on span "27482" at bounding box center [337, 575] width 33 height 12
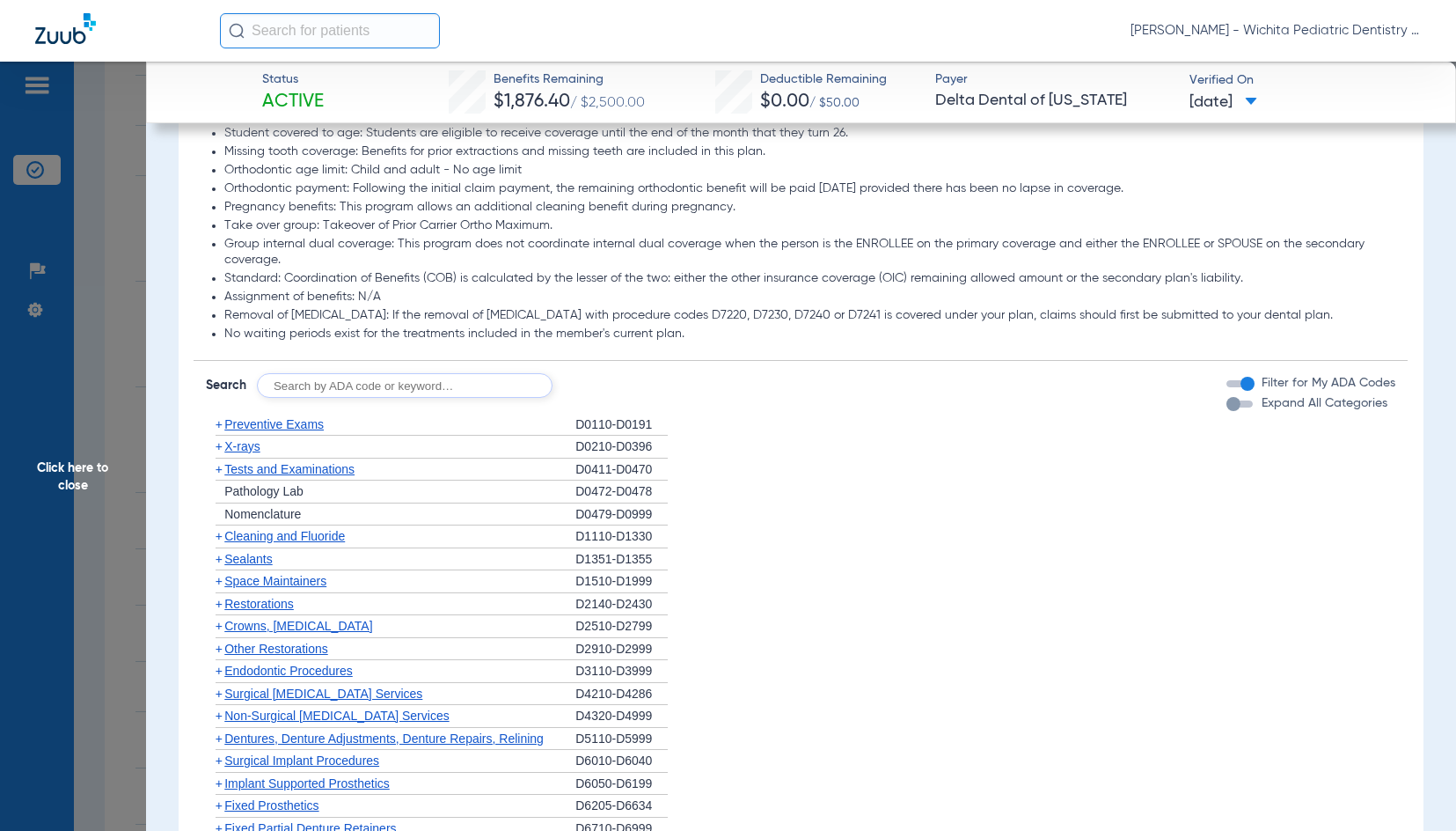
scroll to position [1056, 0]
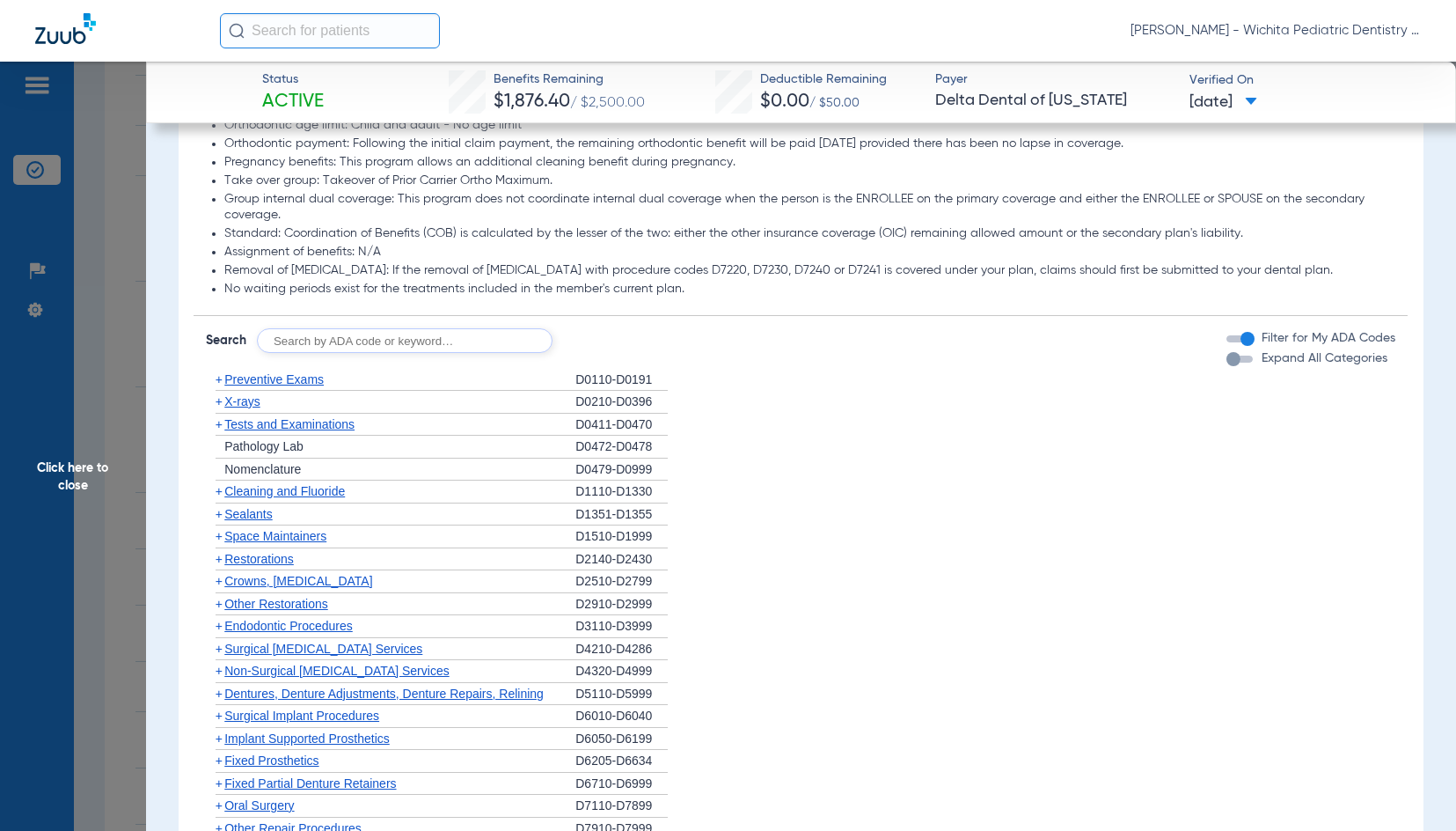
click at [249, 397] on span "X-rays" at bounding box center [242, 401] width 35 height 14
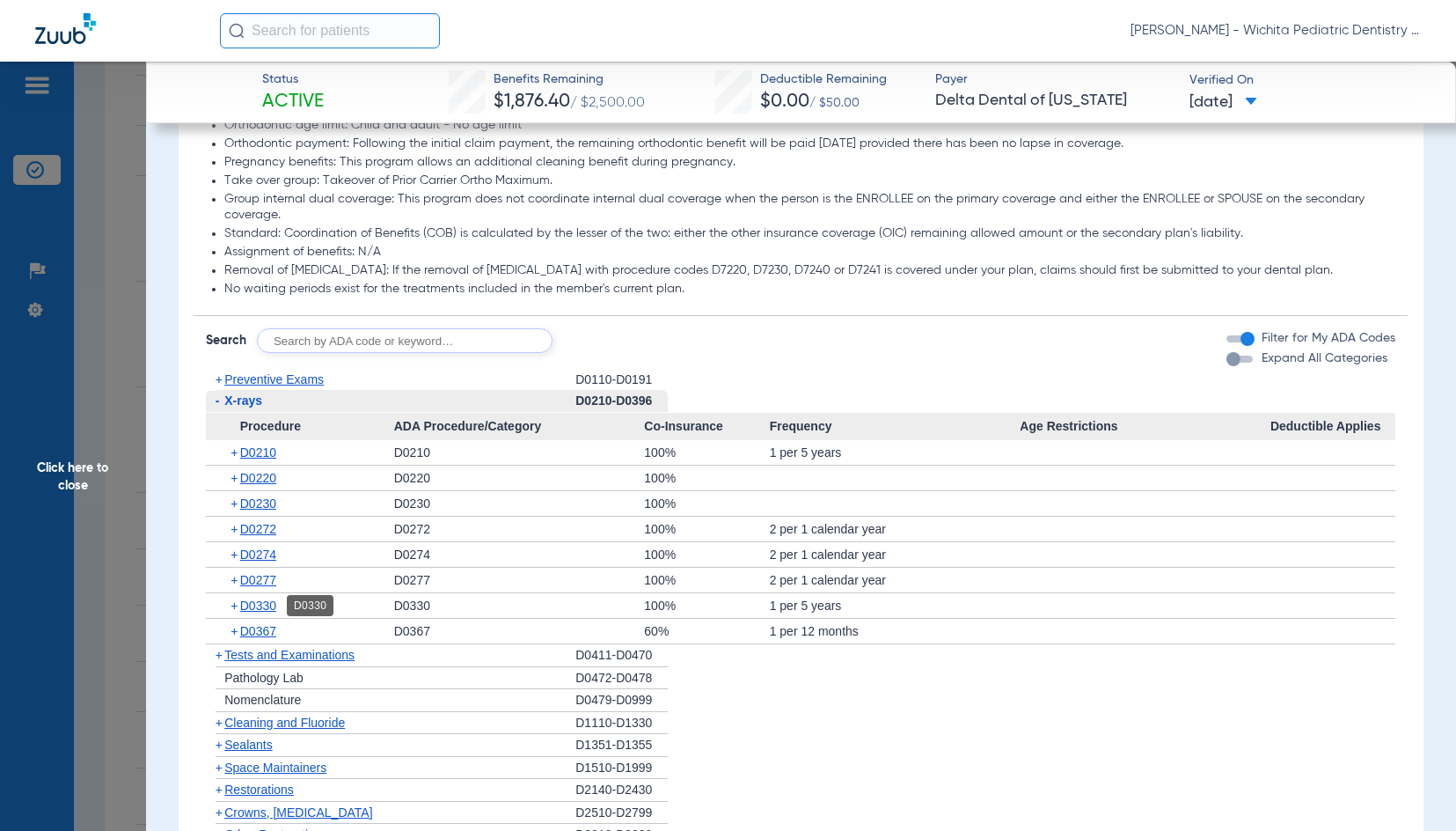
click at [257, 601] on span "D0330" at bounding box center [257, 605] width 36 height 14
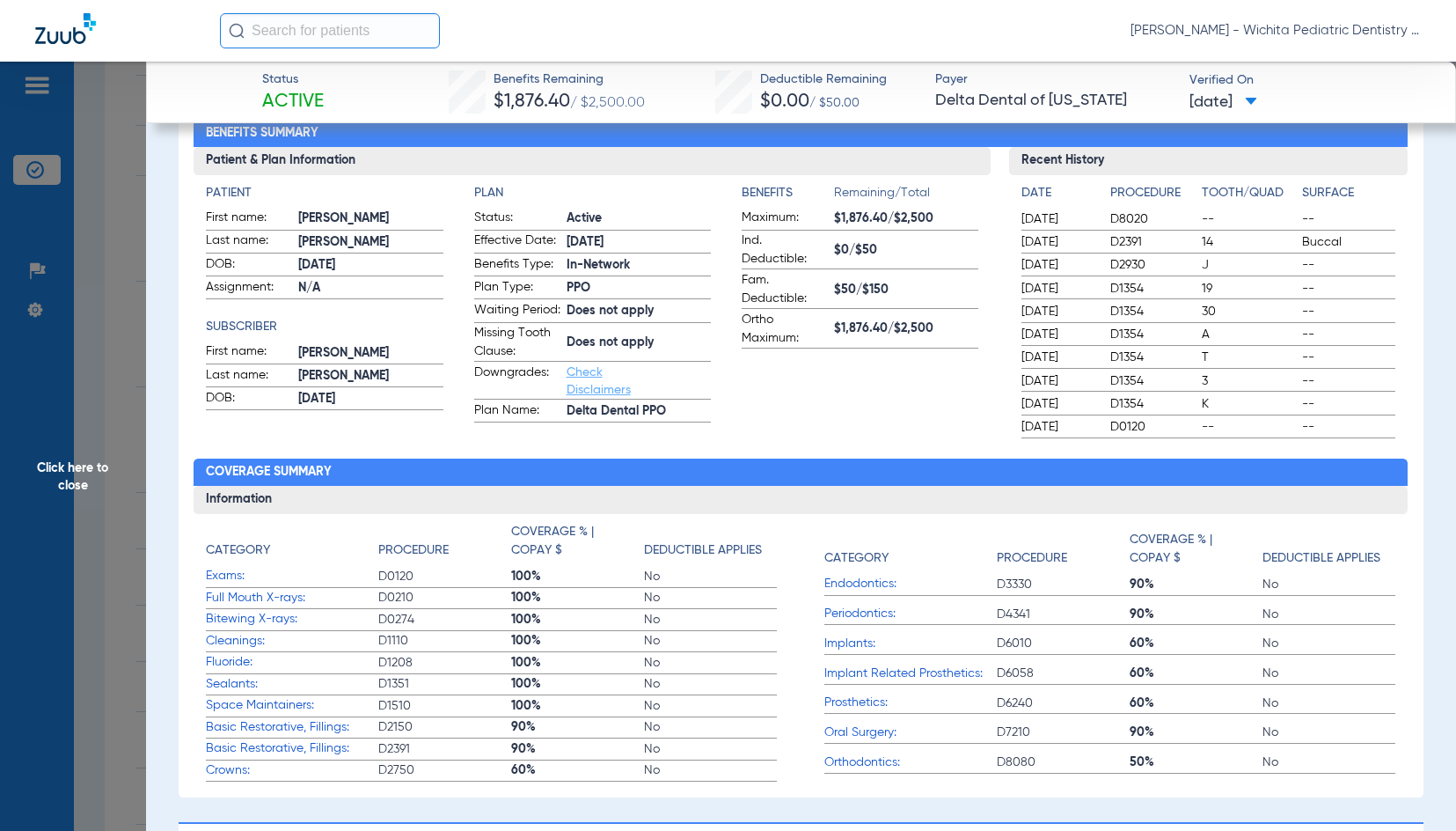
scroll to position [176, 0]
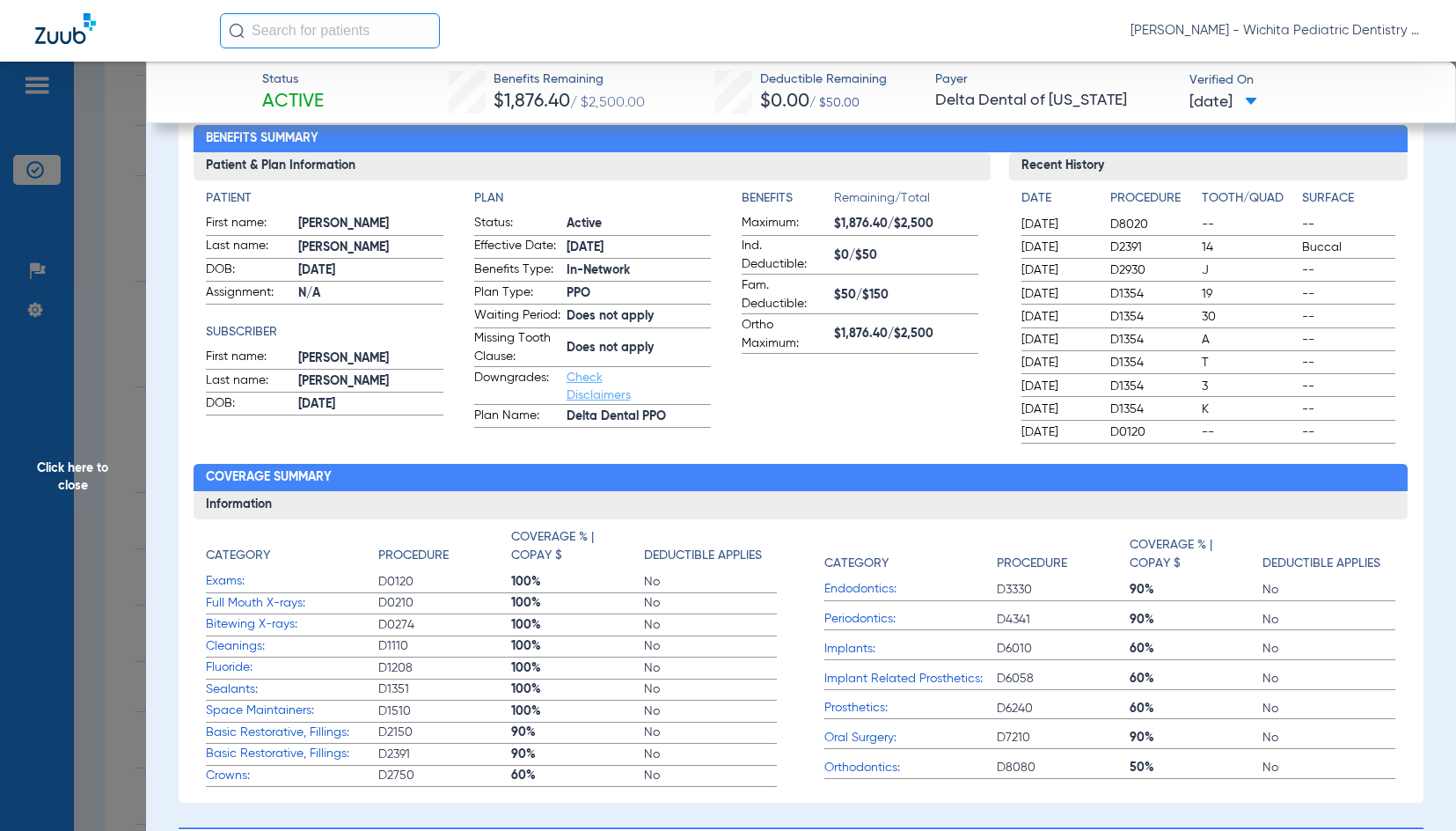
drag, startPoint x: 82, startPoint y: 481, endPoint x: 63, endPoint y: 486, distance: 19.6
click at [82, 481] on span "Click here to close" at bounding box center [73, 477] width 146 height 831
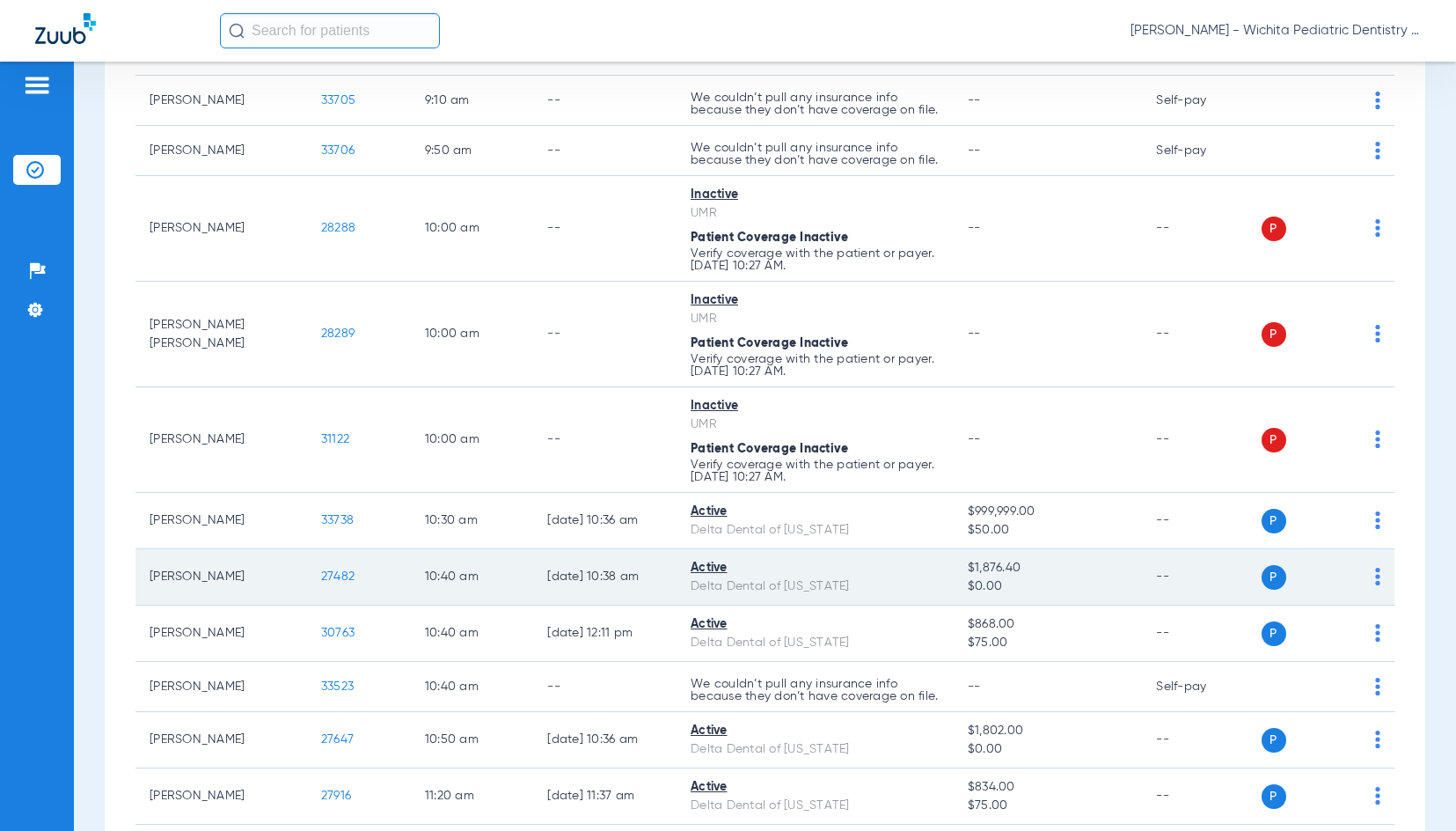
scroll to position [968, 0]
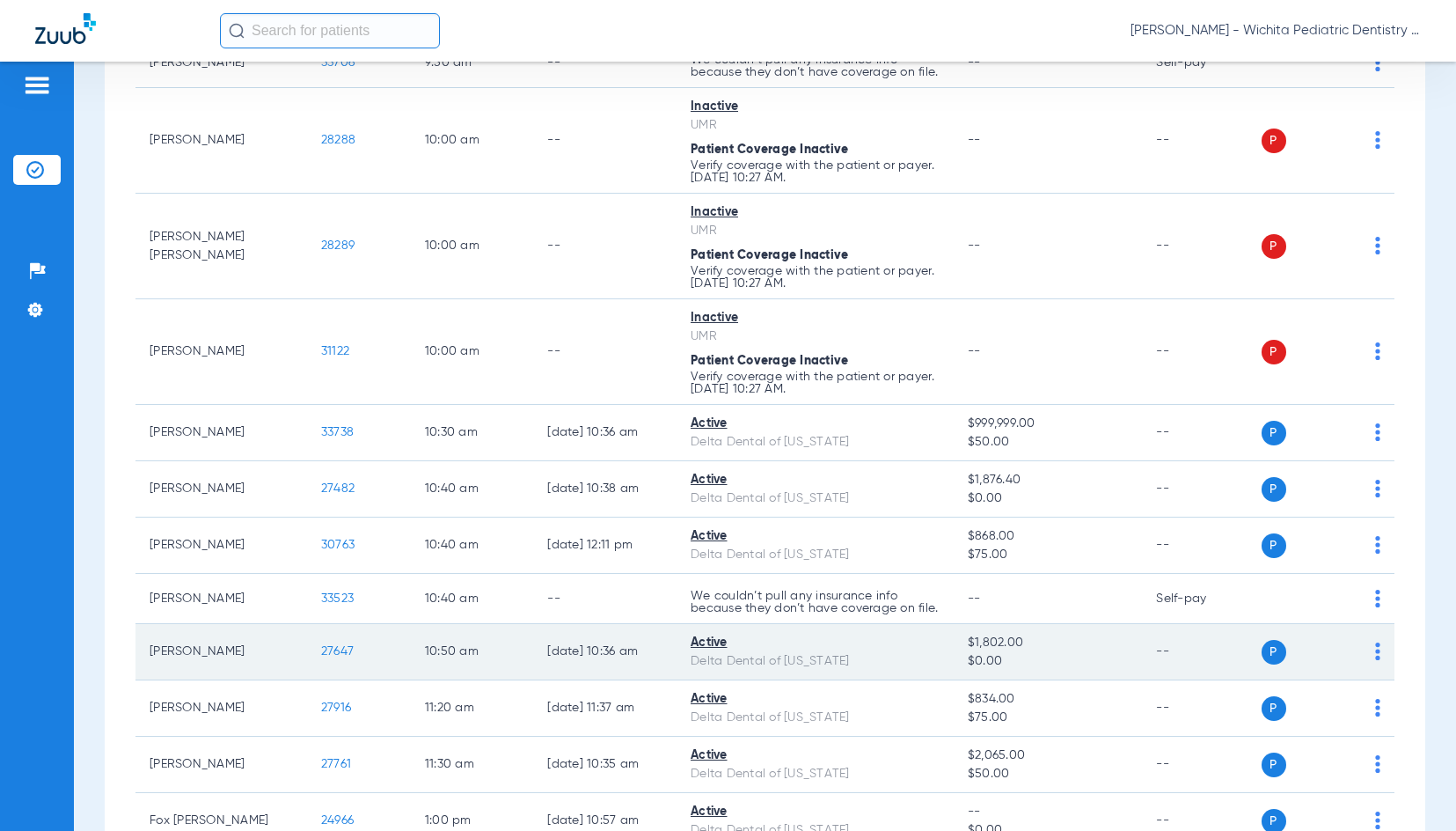
click at [330, 657] on span "27647" at bounding box center [336, 651] width 32 height 12
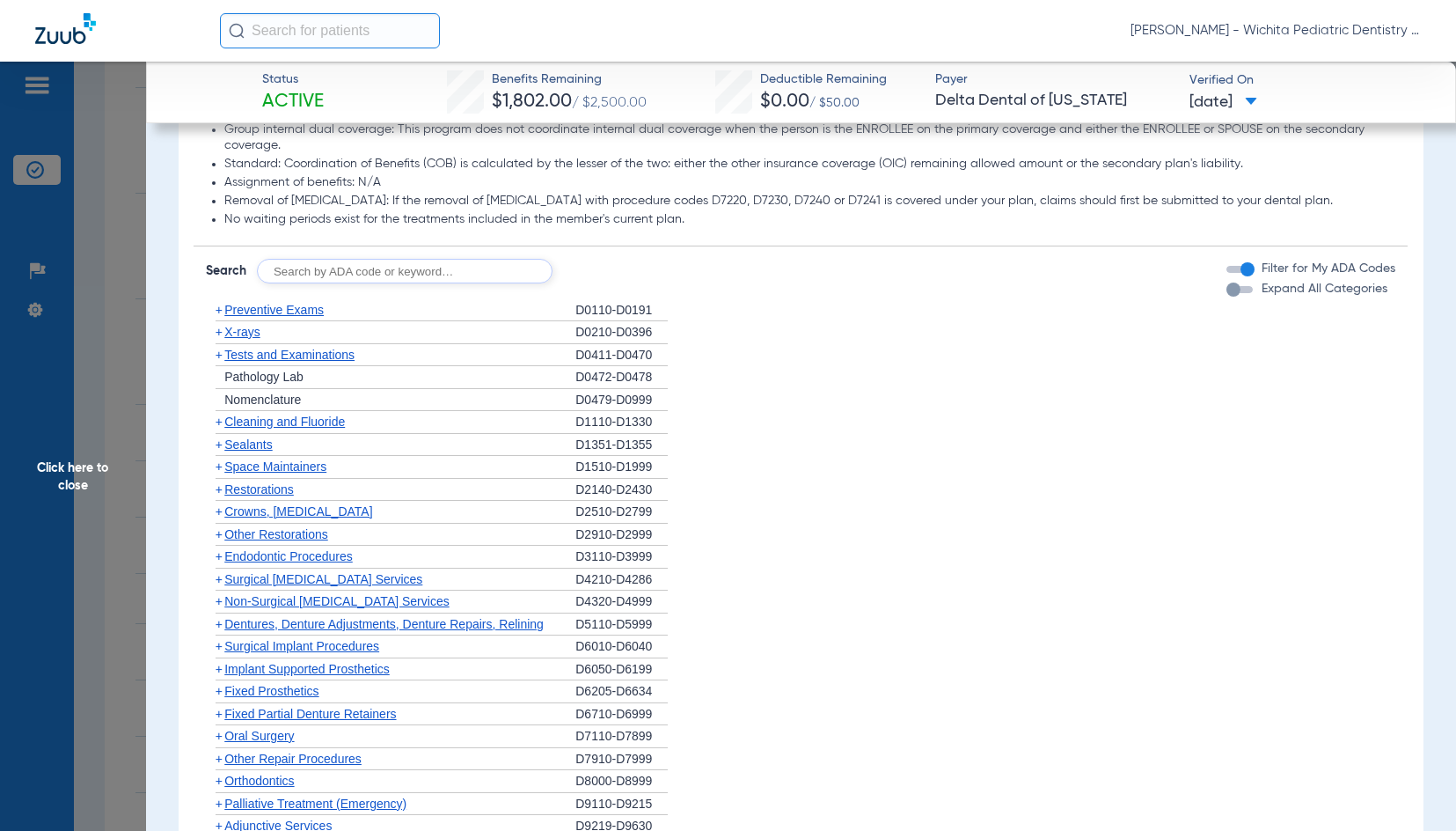
scroll to position [1144, 0]
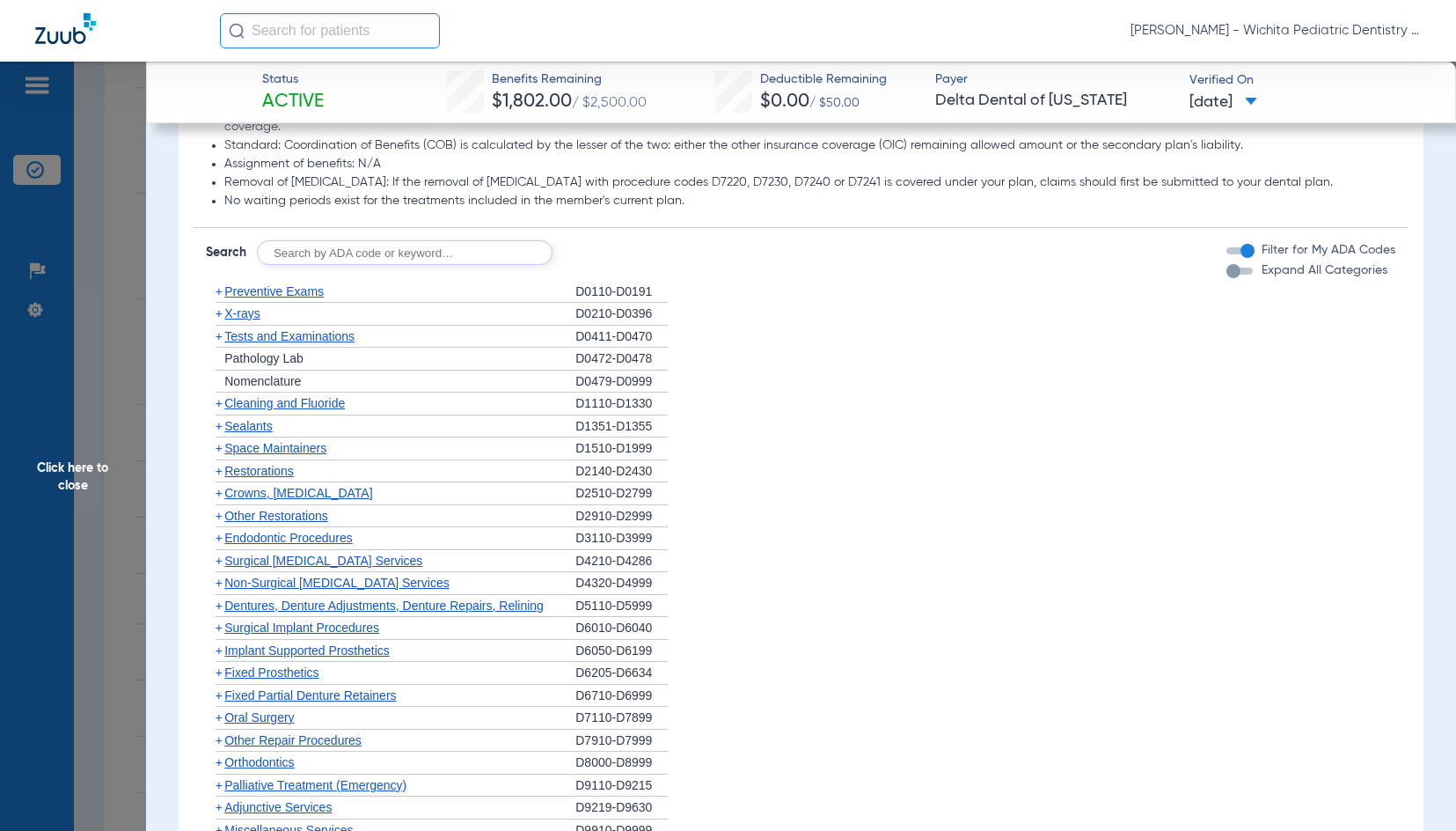
click at [245, 313] on span "X-rays" at bounding box center [242, 313] width 35 height 14
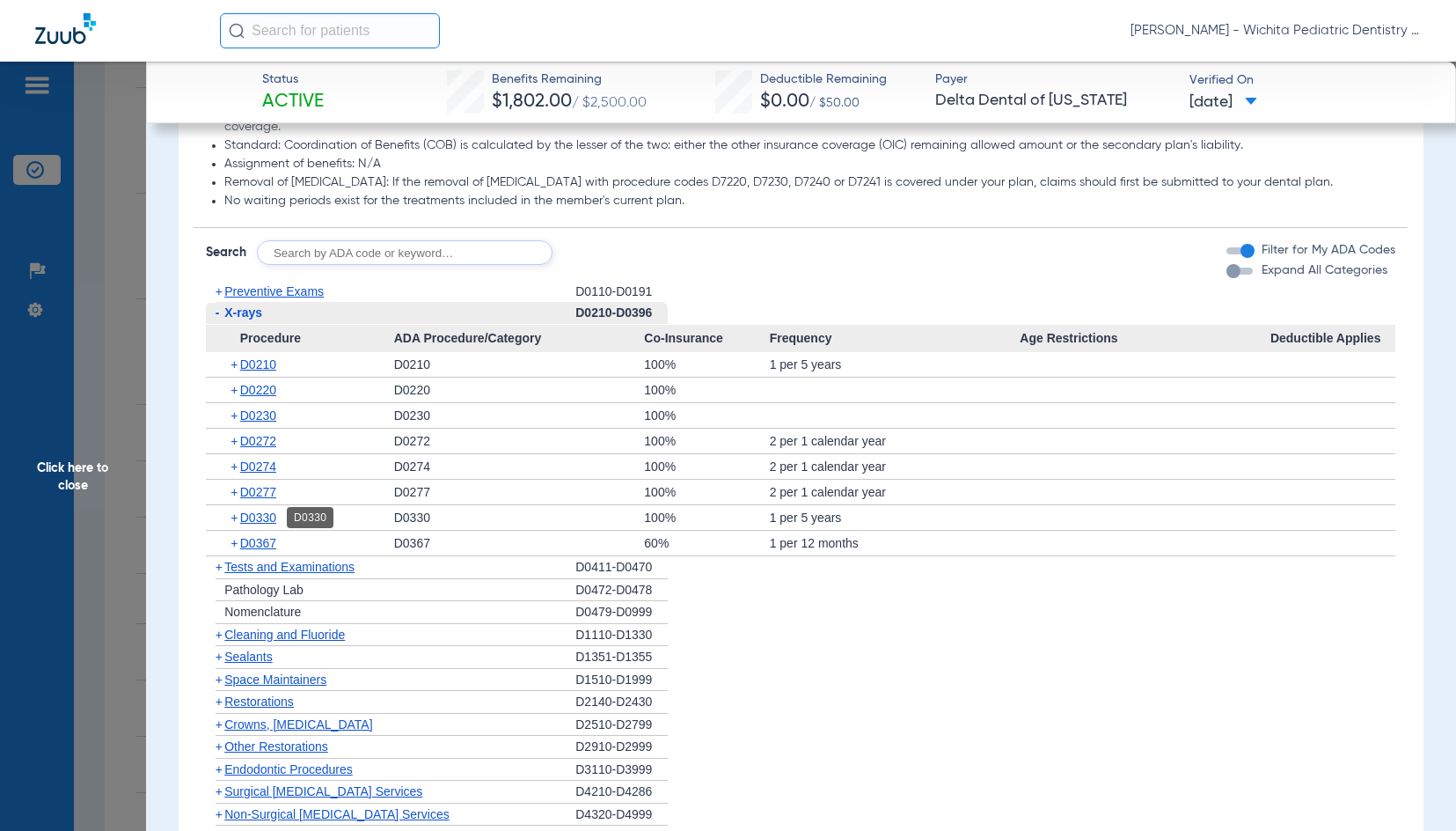
click at [261, 518] on span "D0330" at bounding box center [257, 517] width 36 height 14
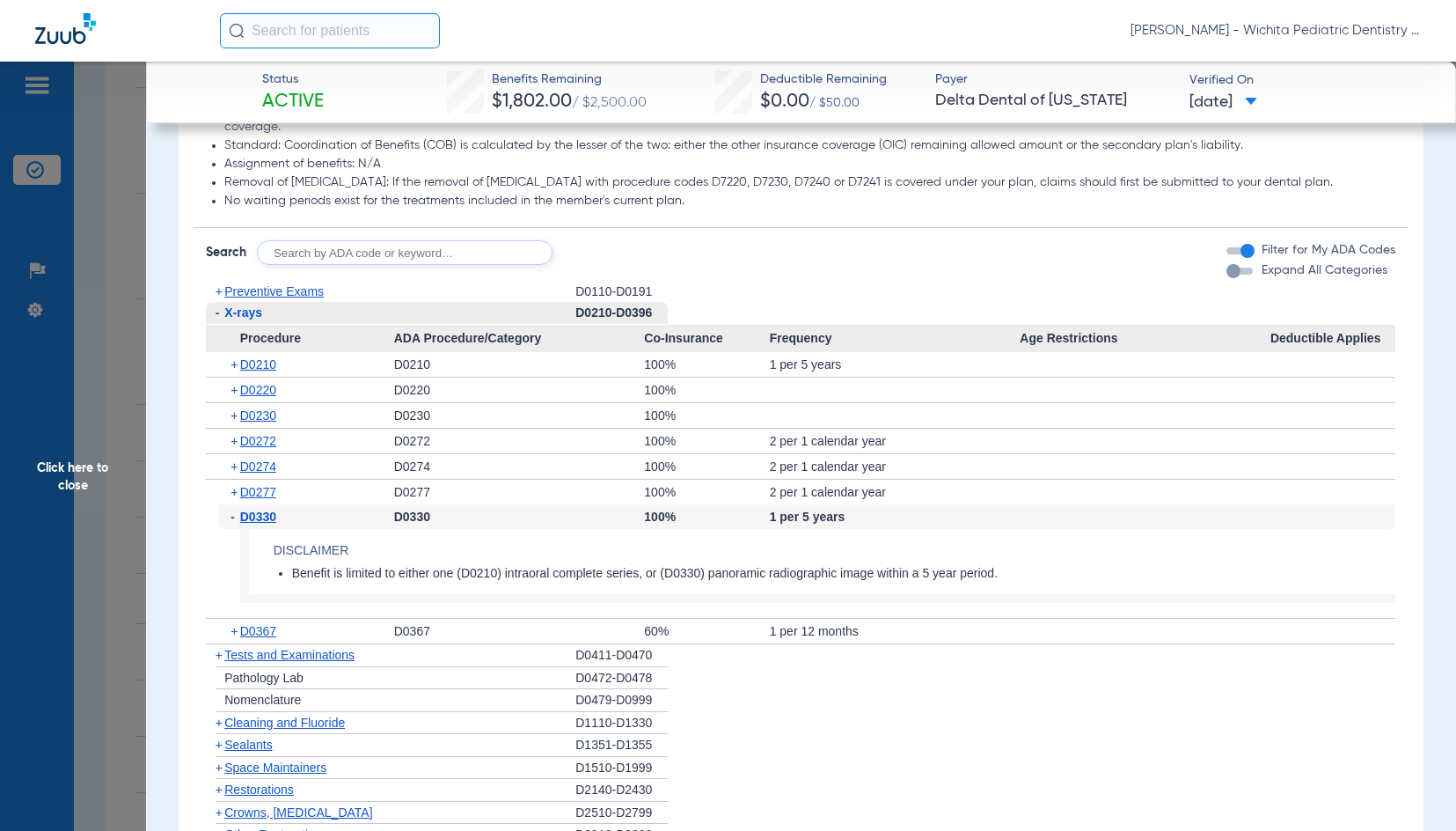
click at [72, 472] on span "Click here to close" at bounding box center [73, 477] width 146 height 831
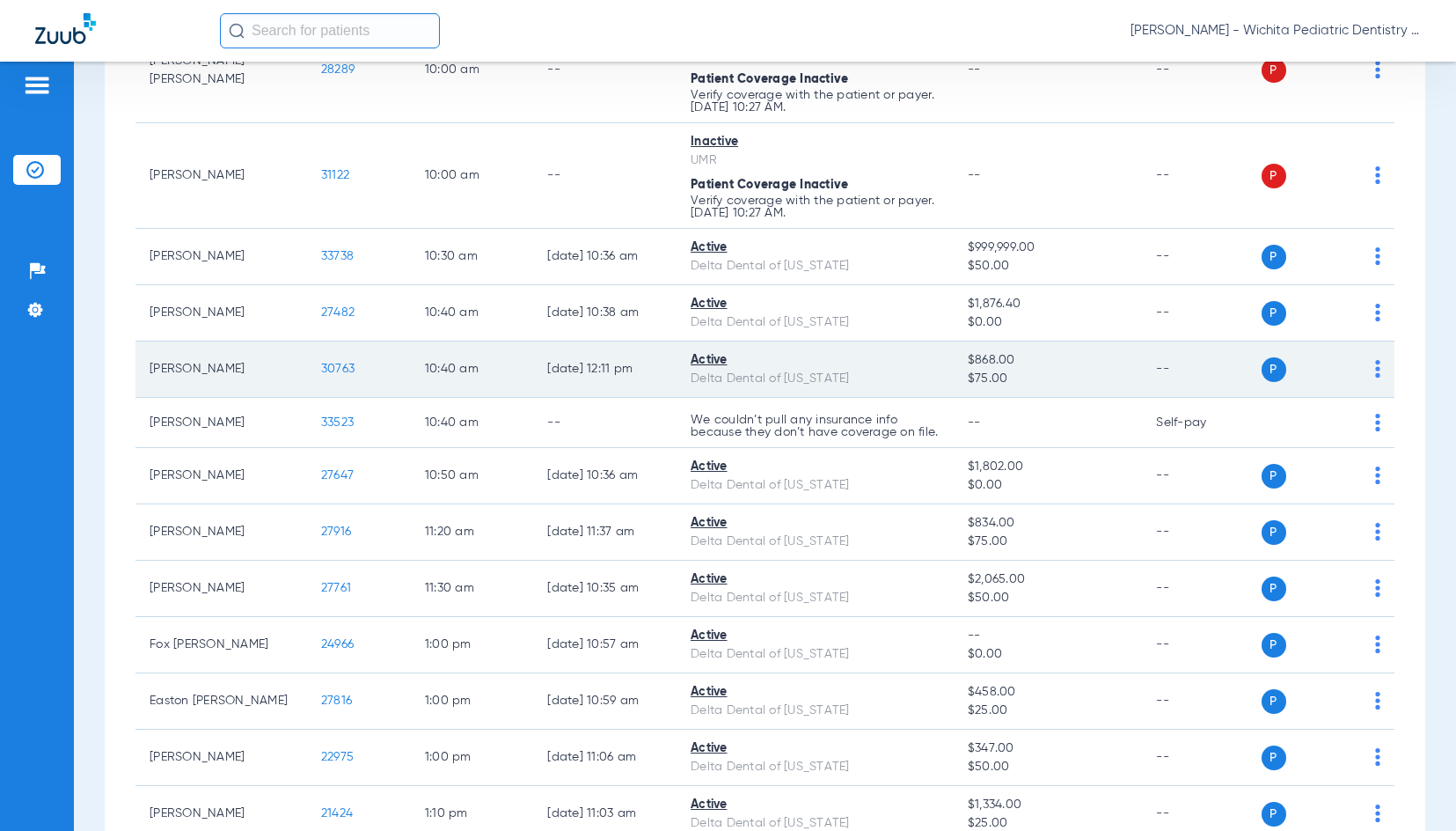
click at [336, 375] on span "30763" at bounding box center [337, 368] width 33 height 12
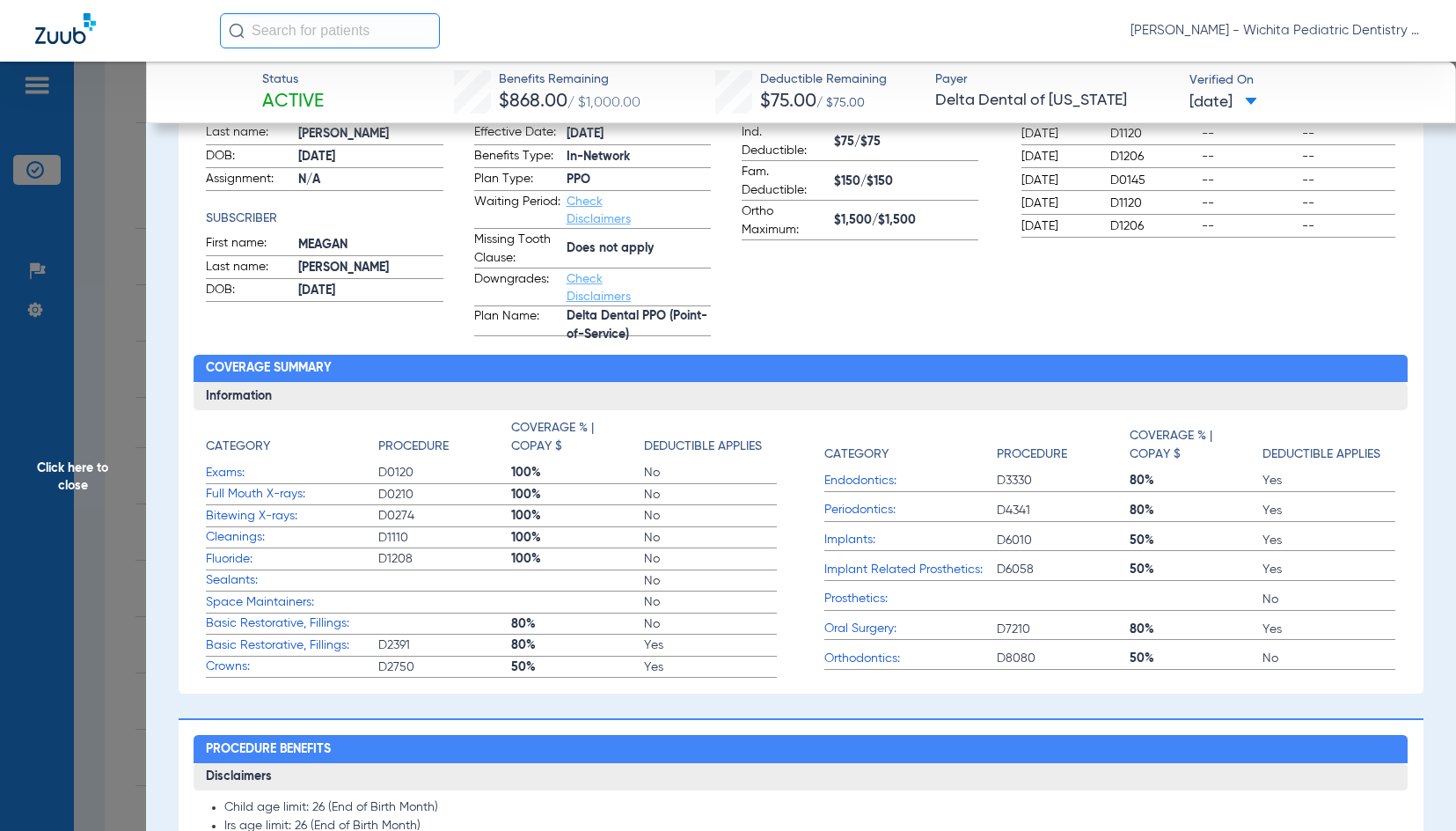
scroll to position [352, 0]
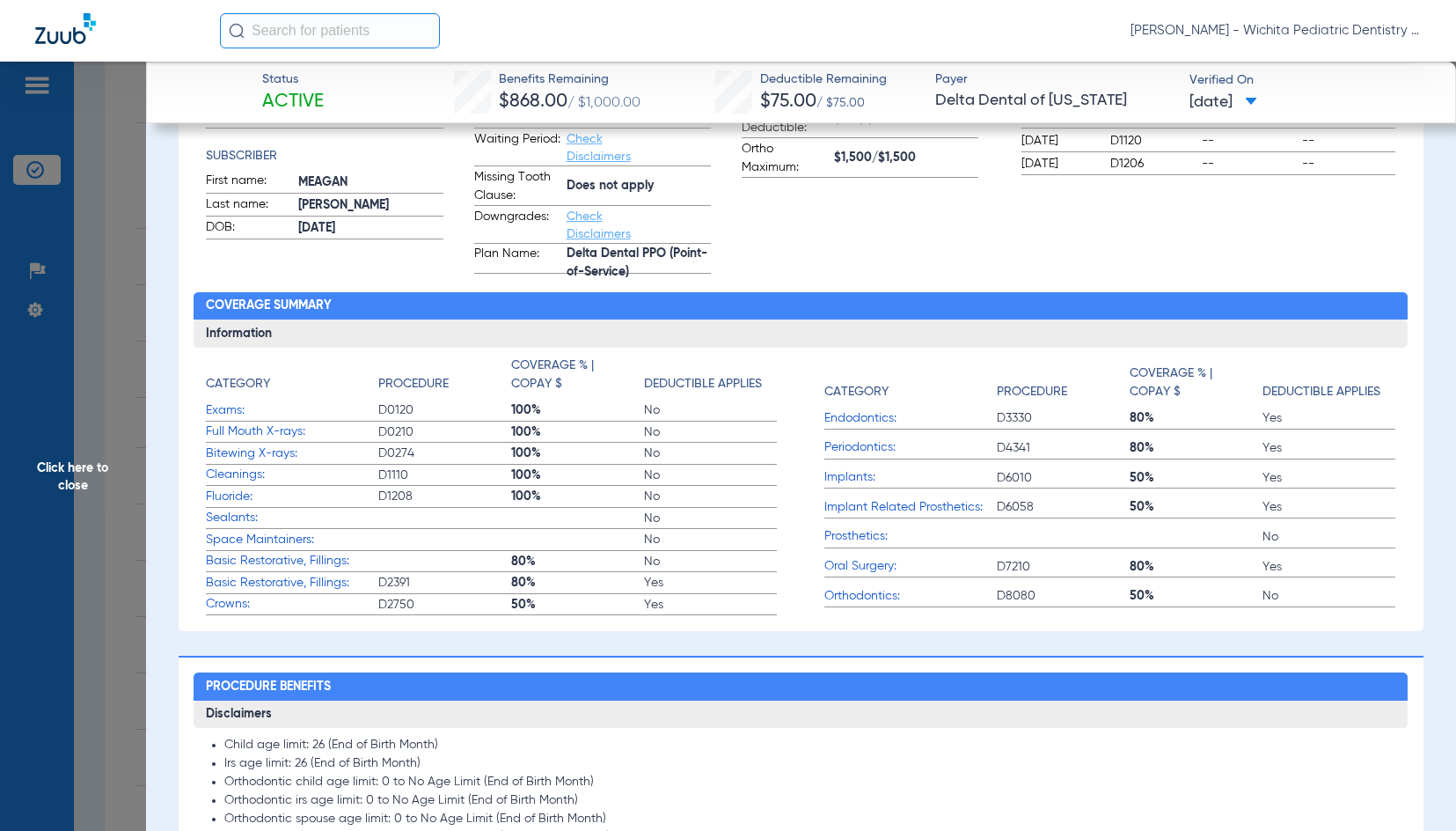
click at [75, 477] on span "Click here to close" at bounding box center [73, 477] width 146 height 831
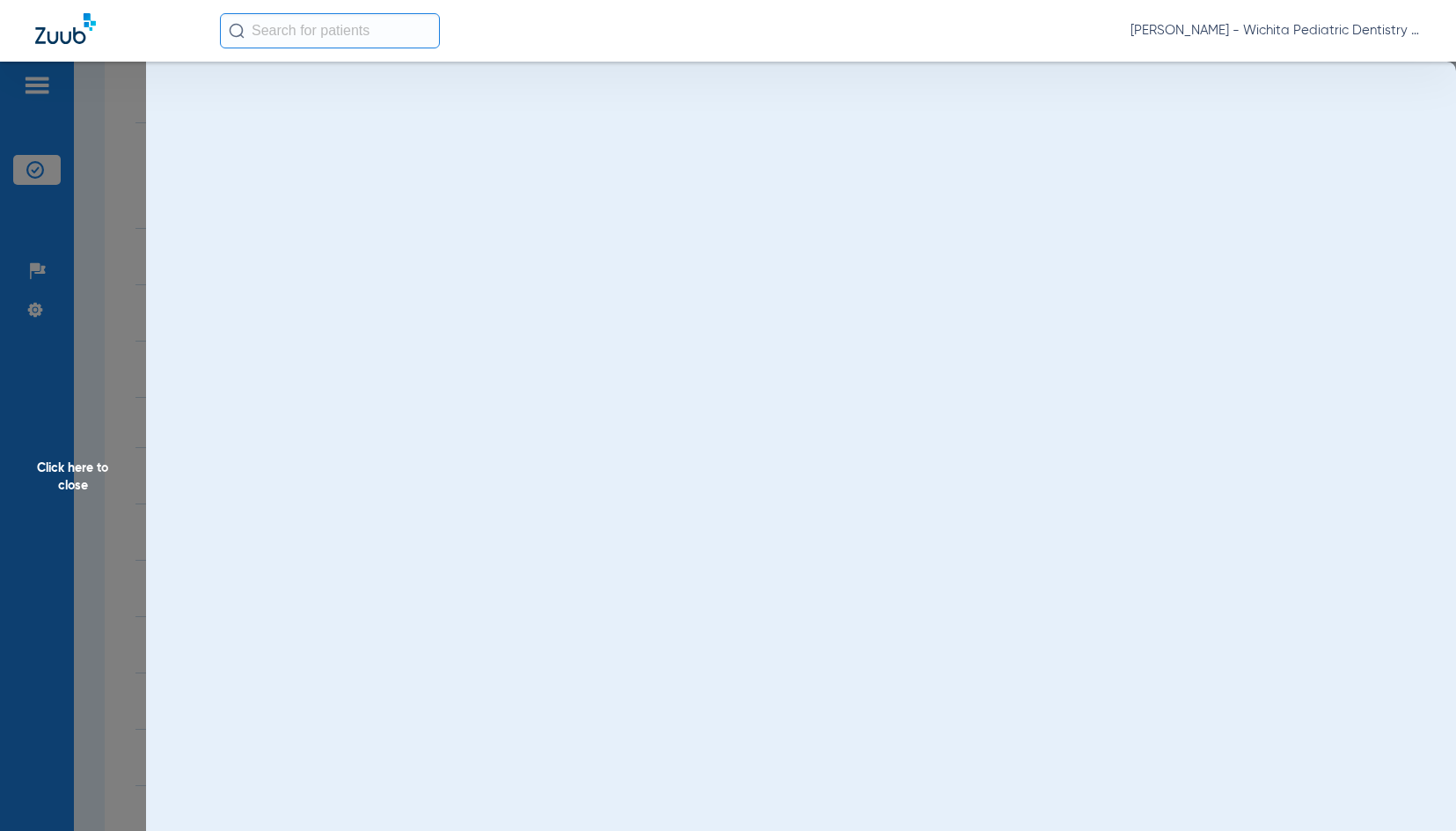
scroll to position [0, 0]
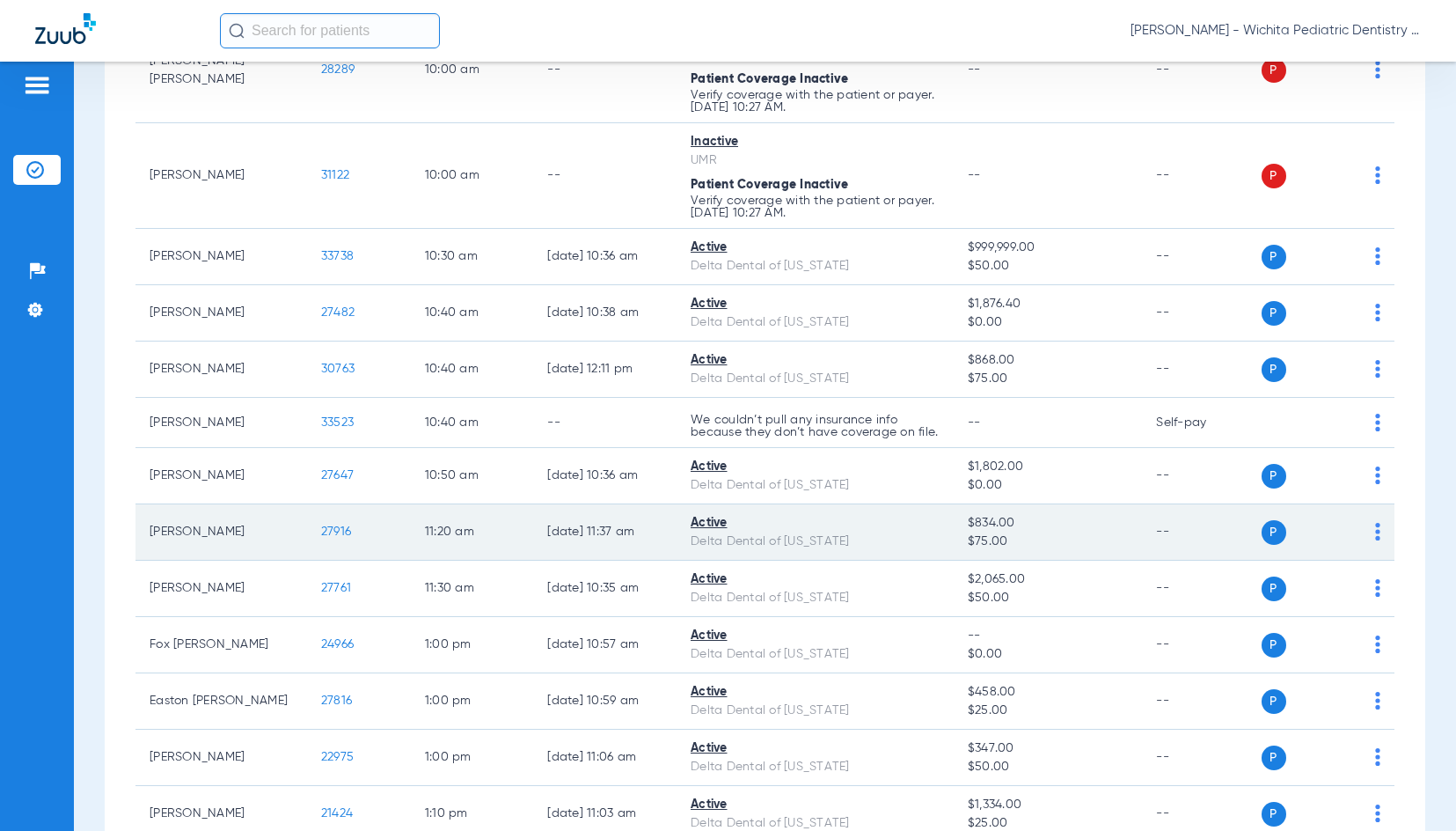
click at [331, 538] on span "27916" at bounding box center [336, 530] width 30 height 12
